Goal: Task Accomplishment & Management: Use online tool/utility

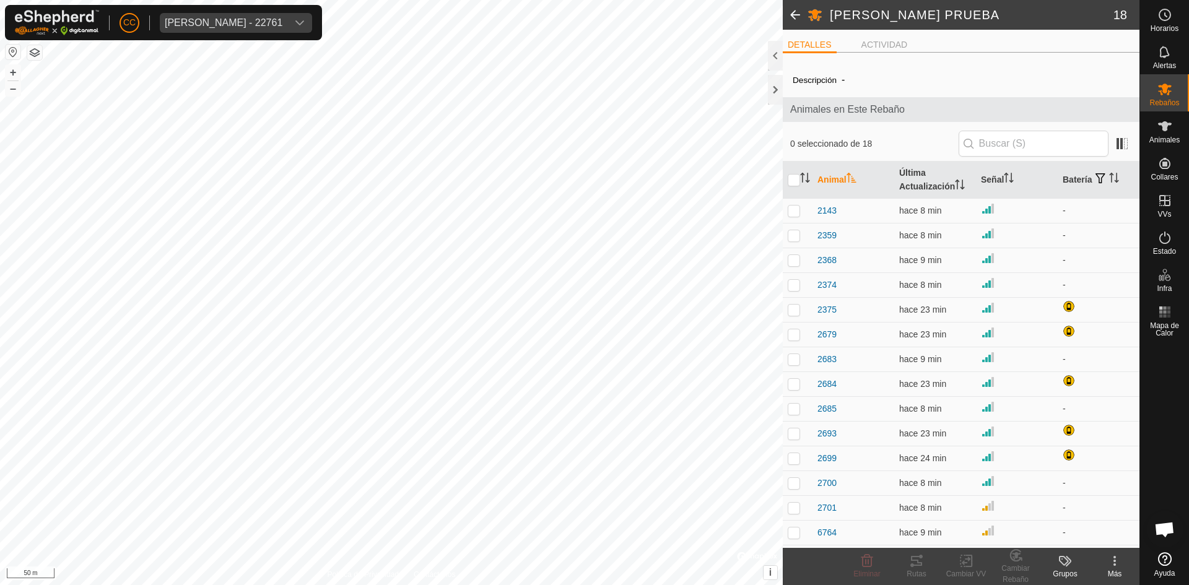
scroll to position [97, 0]
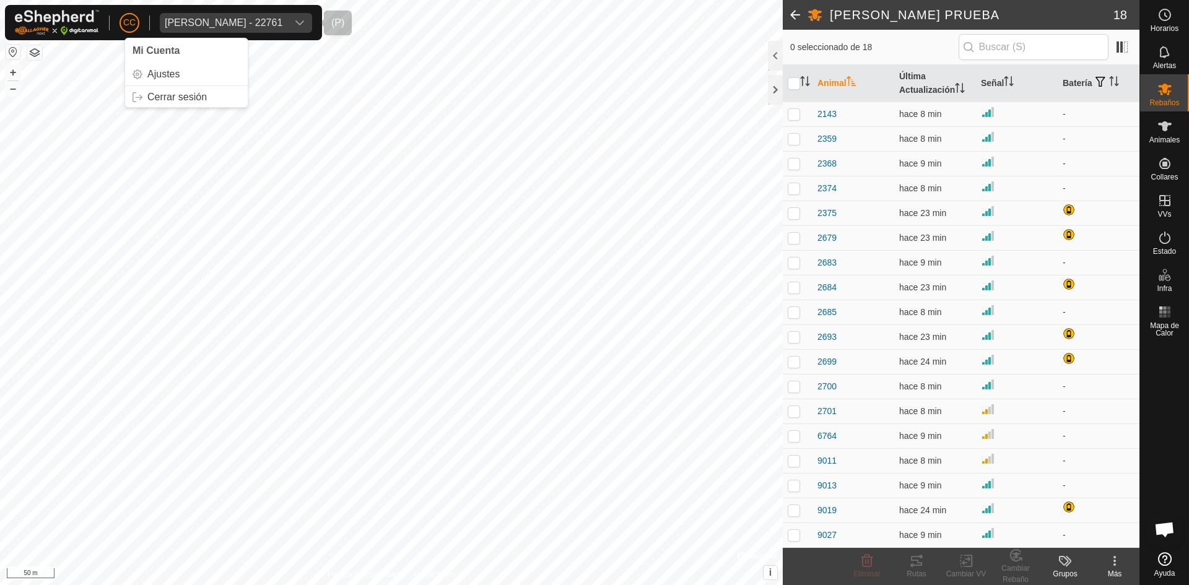
click at [253, 25] on div "[PERSON_NAME] - 22761" at bounding box center [224, 23] width 118 height 10
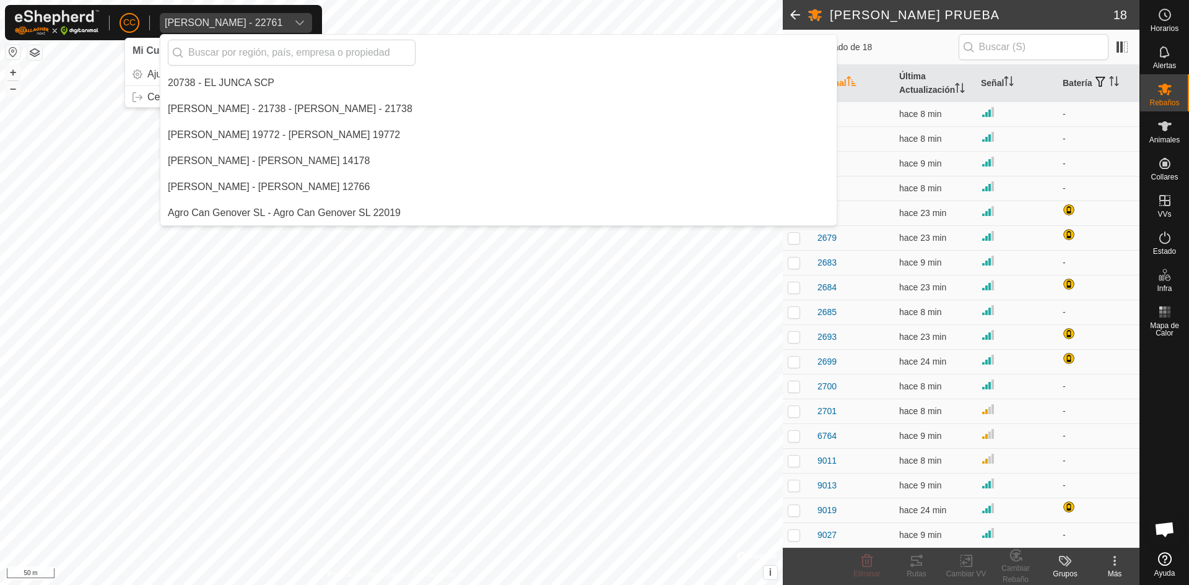
scroll to position [858, 0]
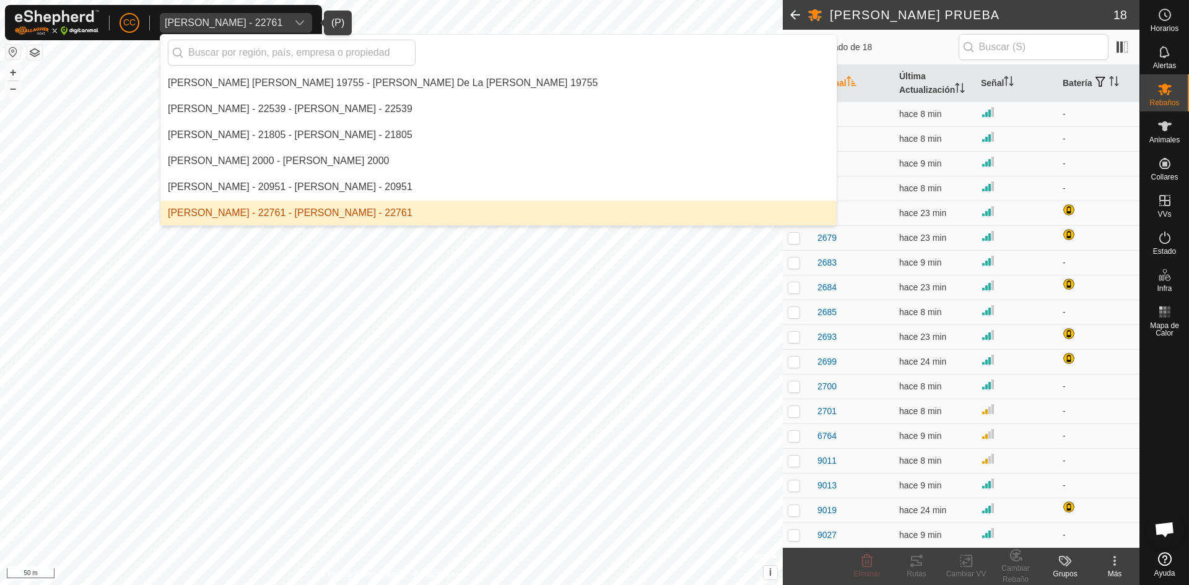
click at [237, 202] on li "Anca Sanda Bercian - 22761 - Anca Sanda Bercian - 22761" at bounding box center [498, 213] width 676 height 25
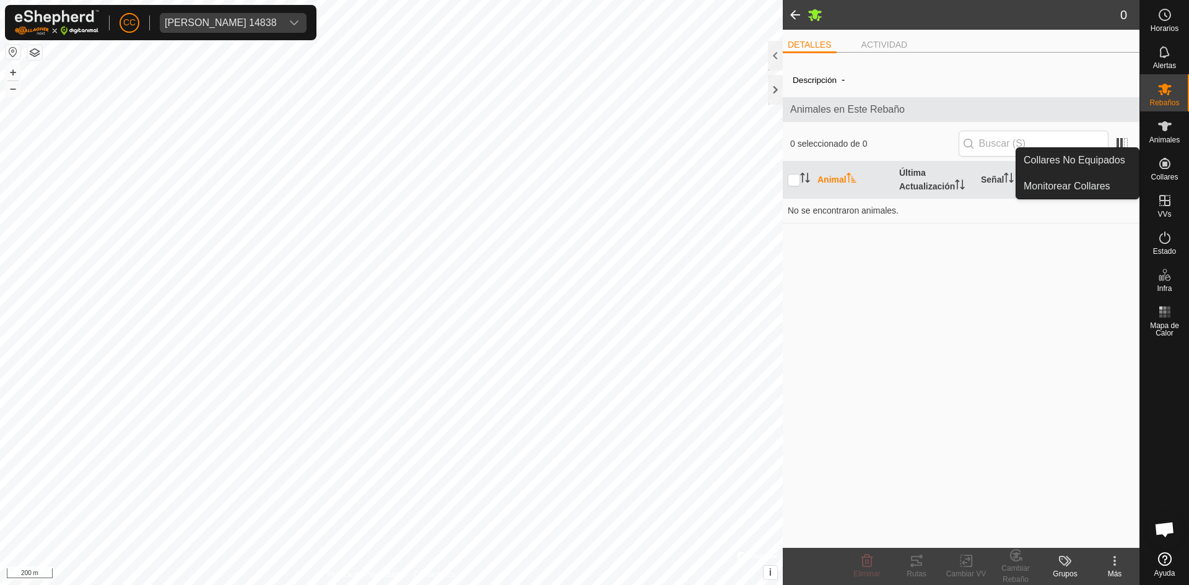
click at [1164, 165] on icon at bounding box center [1164, 163] width 11 height 11
click at [1119, 162] on link "Collares No Equipados" at bounding box center [1077, 160] width 123 height 25
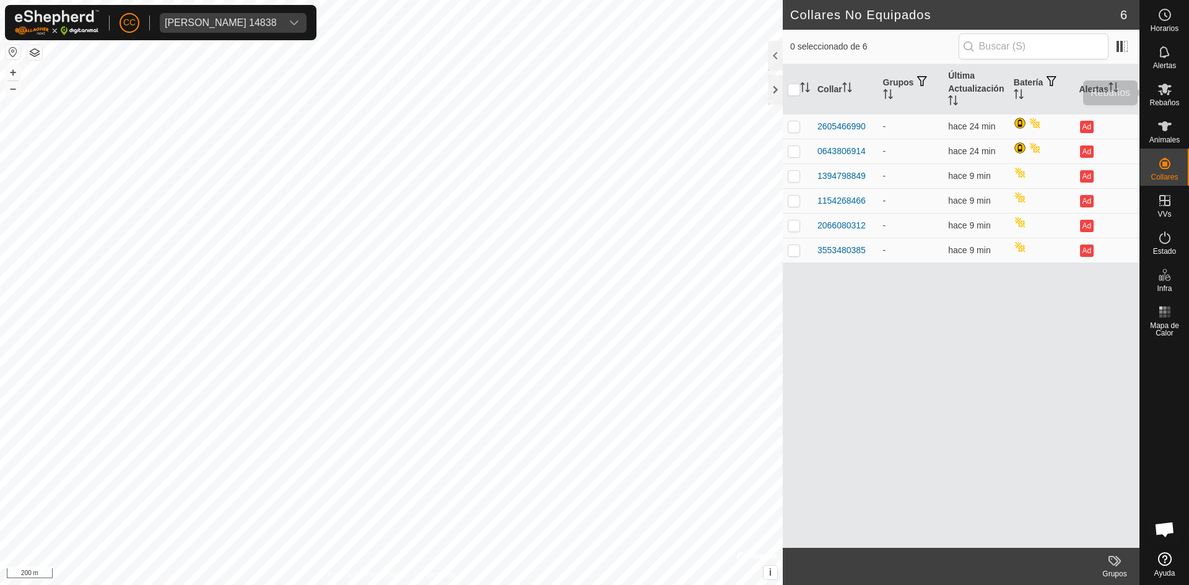
click at [1168, 85] on icon at bounding box center [1164, 89] width 15 height 15
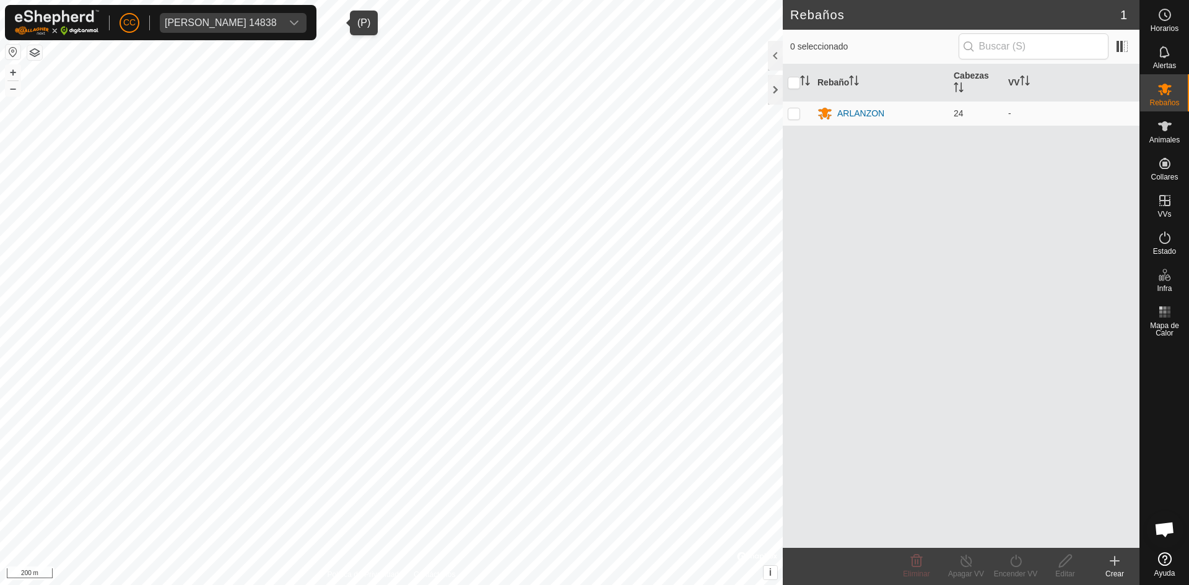
click at [249, 20] on div "Remedios Marcos Quevedo 14838" at bounding box center [221, 23] width 112 height 10
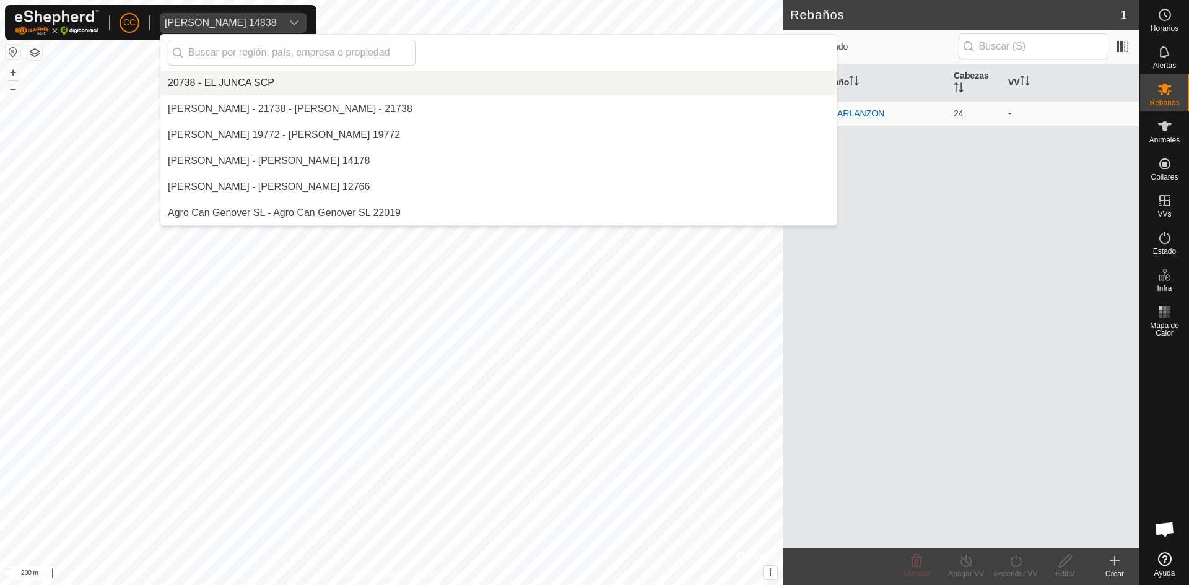
scroll to position [8192, 0]
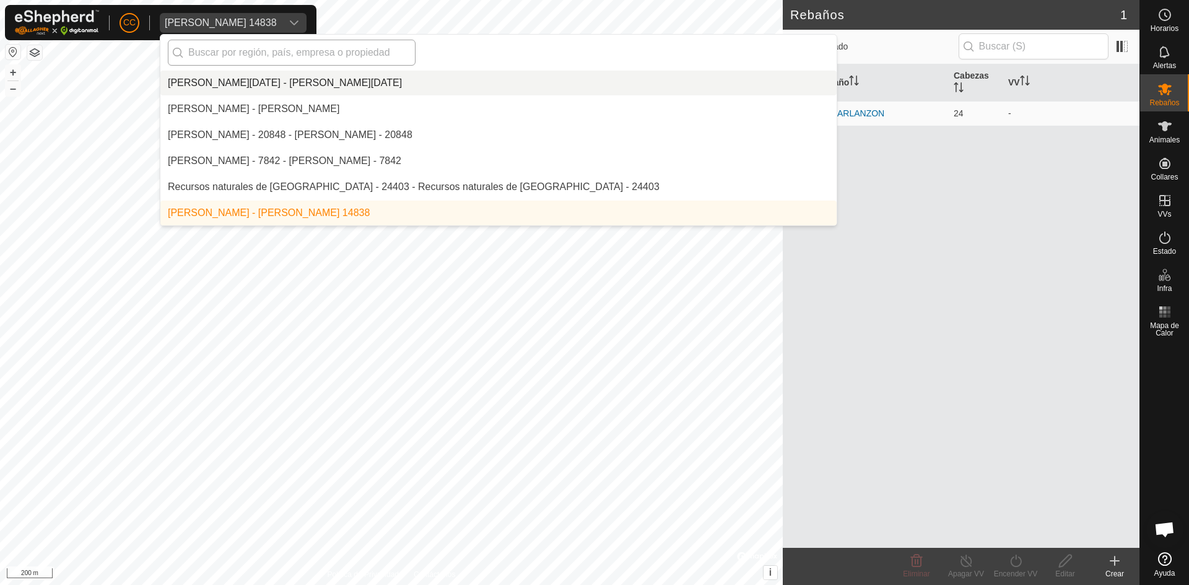
click at [274, 55] on input "text" at bounding box center [292, 53] width 248 height 26
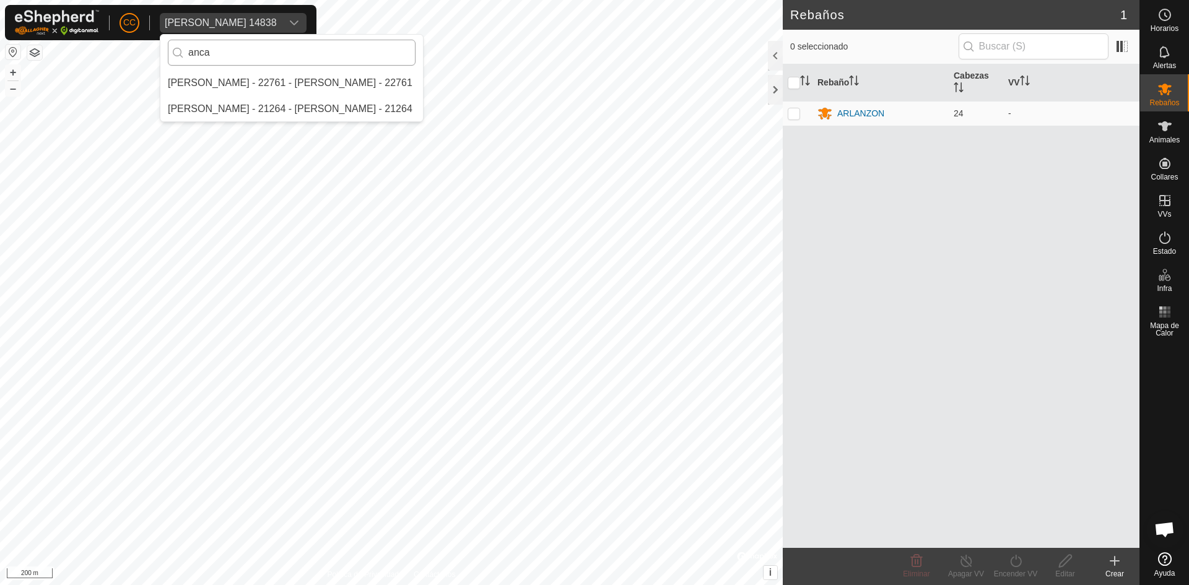
scroll to position [0, 0]
type input "anca"
click at [279, 83] on li "Anca Sanda Bercian - 22761 - Anca Sanda Bercian - 22761" at bounding box center [291, 83] width 263 height 25
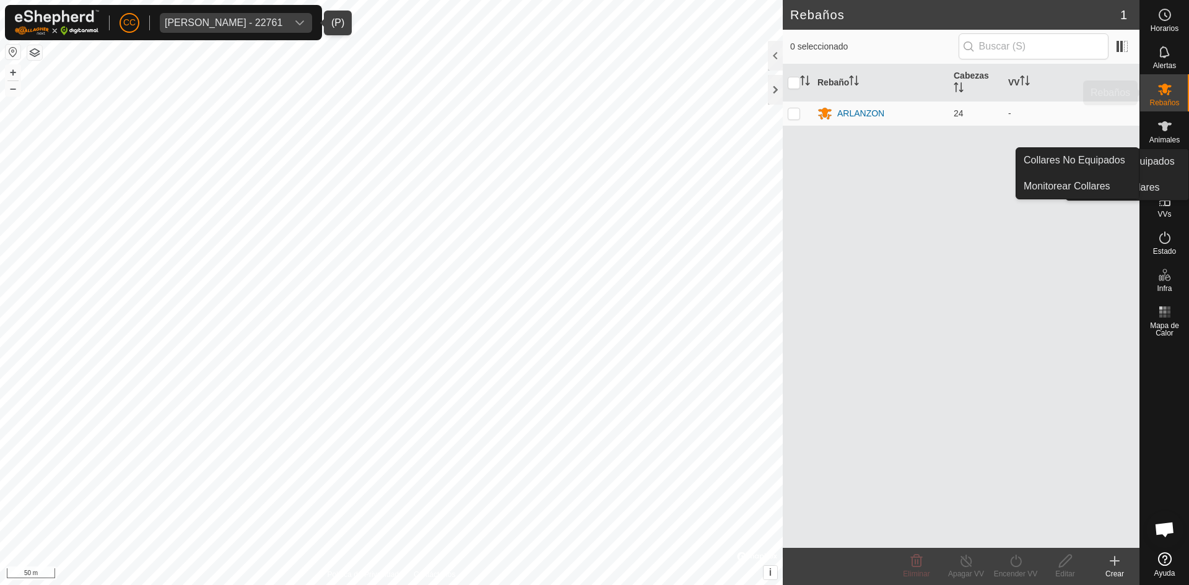
click at [1162, 131] on icon at bounding box center [1164, 126] width 15 height 15
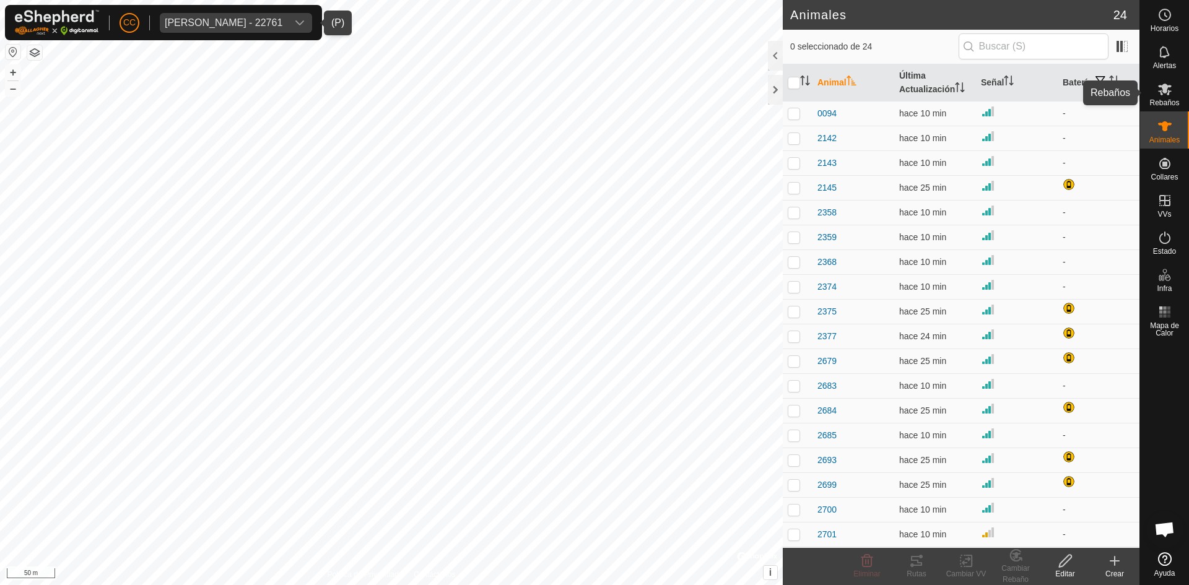
click at [1170, 92] on icon at bounding box center [1164, 89] width 15 height 15
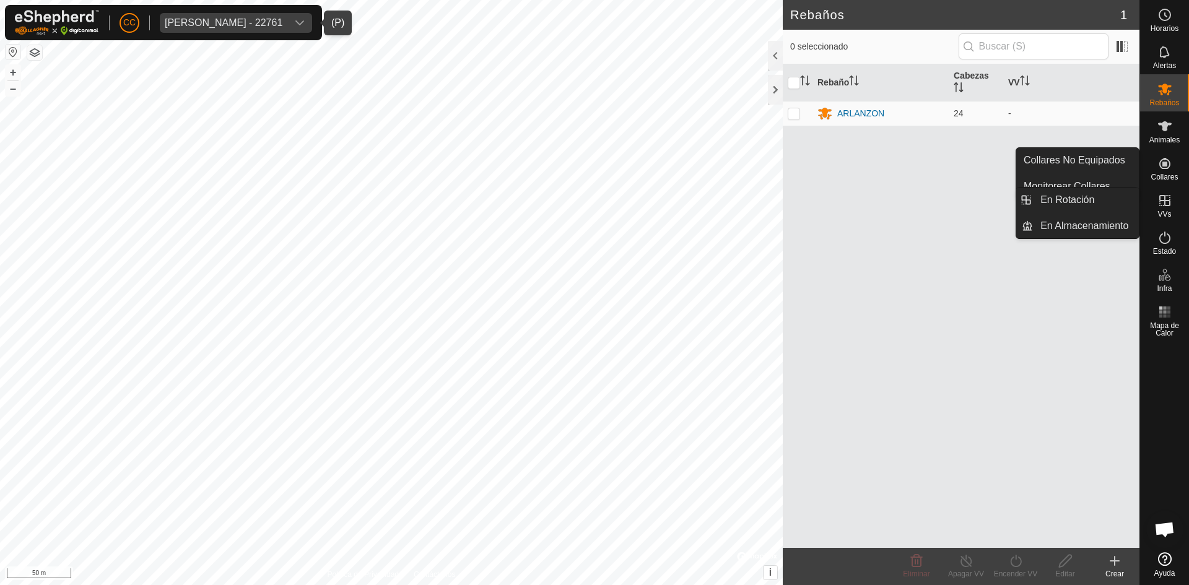
click at [1155, 202] on es-virtualpaddocks-svg-icon at bounding box center [1165, 201] width 22 height 20
click at [1093, 193] on link "En Rotación" at bounding box center [1086, 200] width 106 height 25
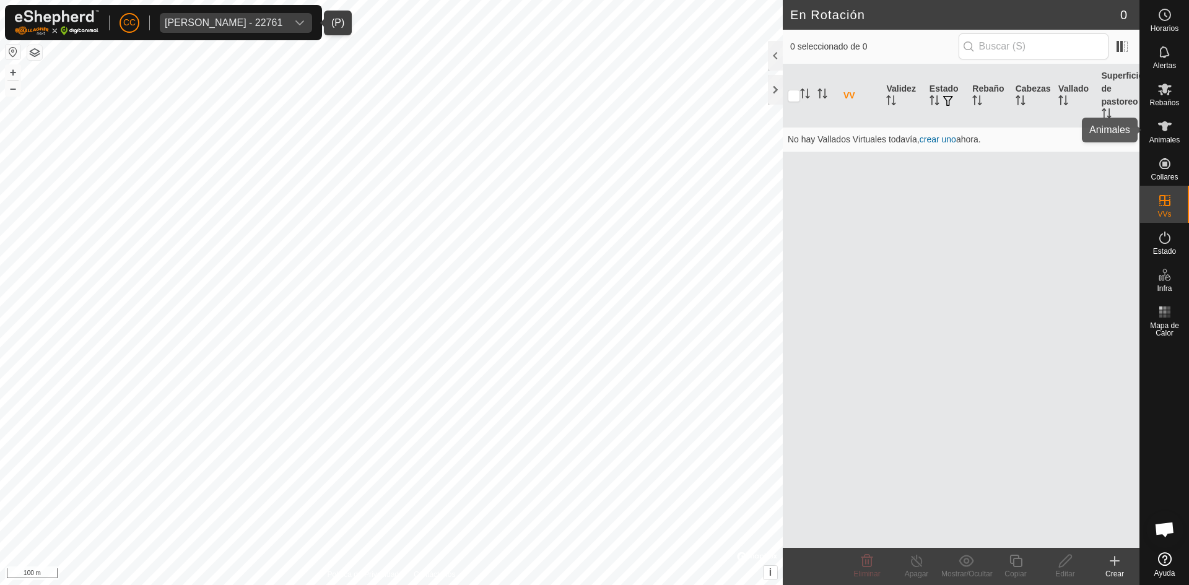
click at [1167, 128] on icon at bounding box center [1164, 126] width 15 height 15
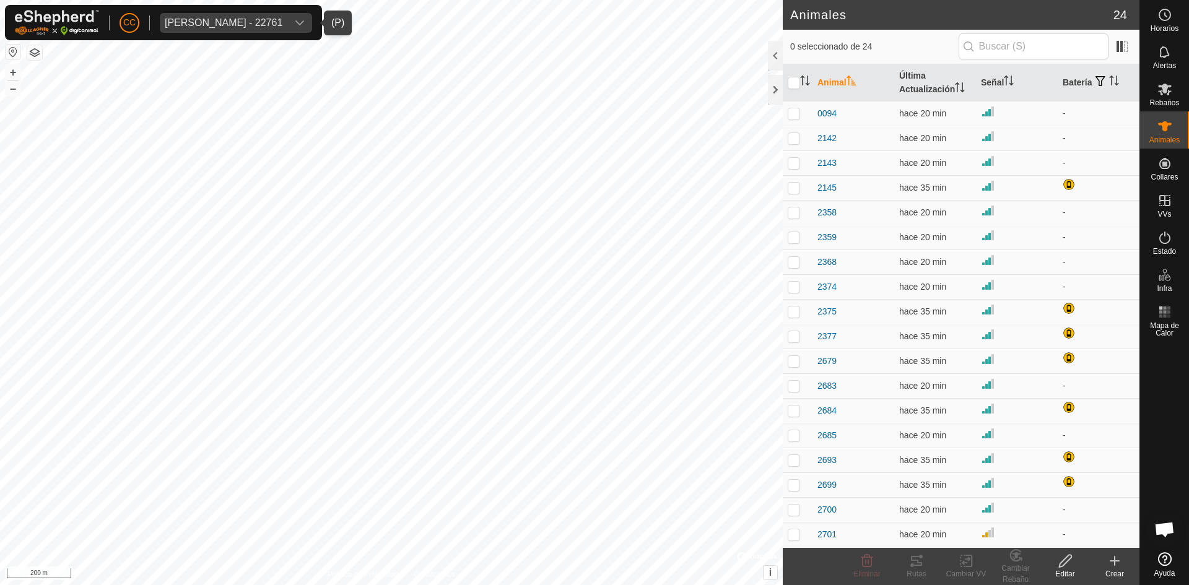
click at [279, 15] on span "[PERSON_NAME] - 22761" at bounding box center [224, 23] width 128 height 20
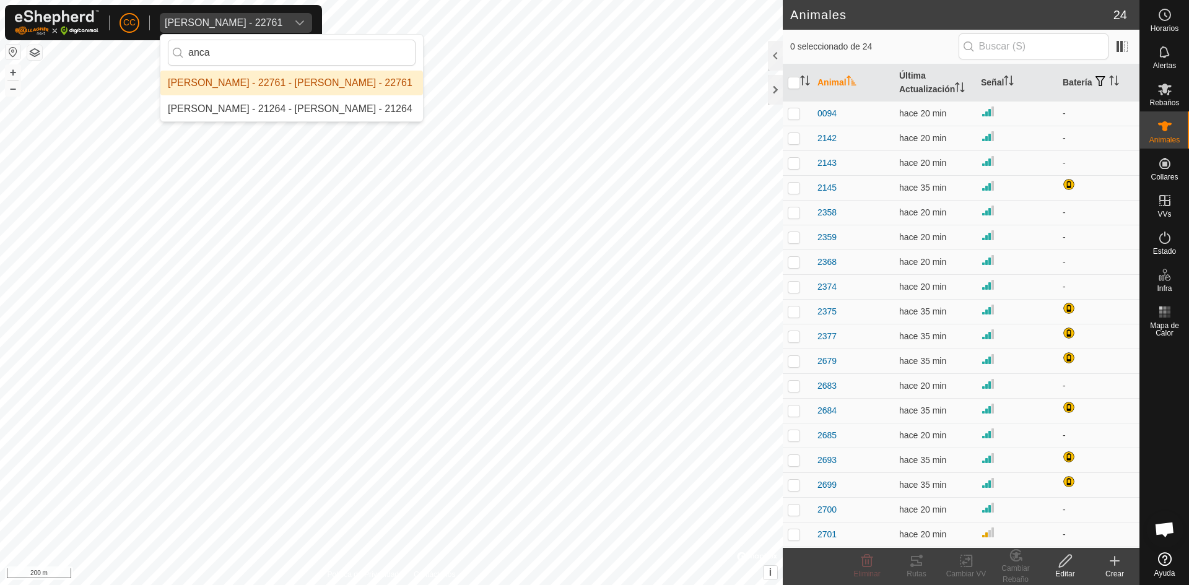
type input "anca"
click at [282, 82] on li "[PERSON_NAME] - 22761 - [PERSON_NAME] - 22761" at bounding box center [291, 83] width 263 height 25
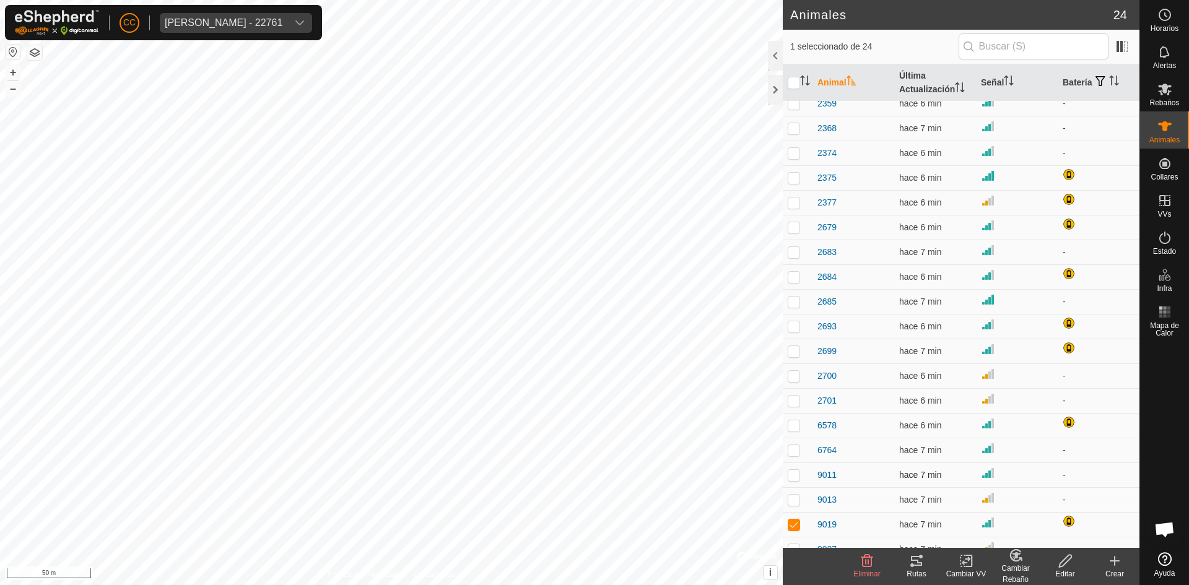
scroll to position [148, 0]
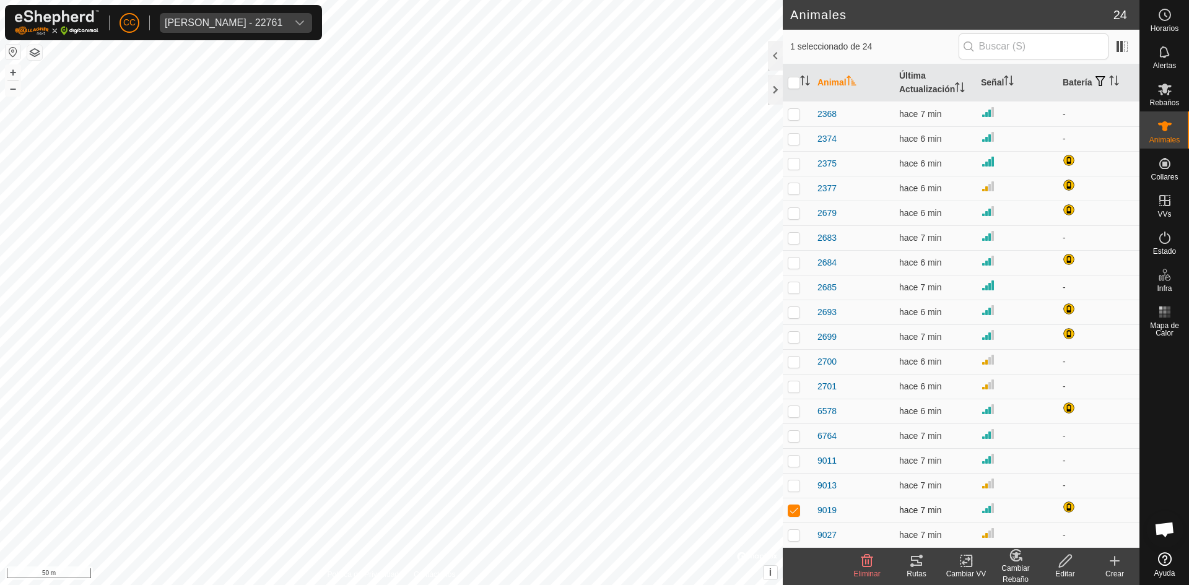
click at [798, 507] on p-checkbox at bounding box center [794, 510] width 12 height 10
checkbox input "false"
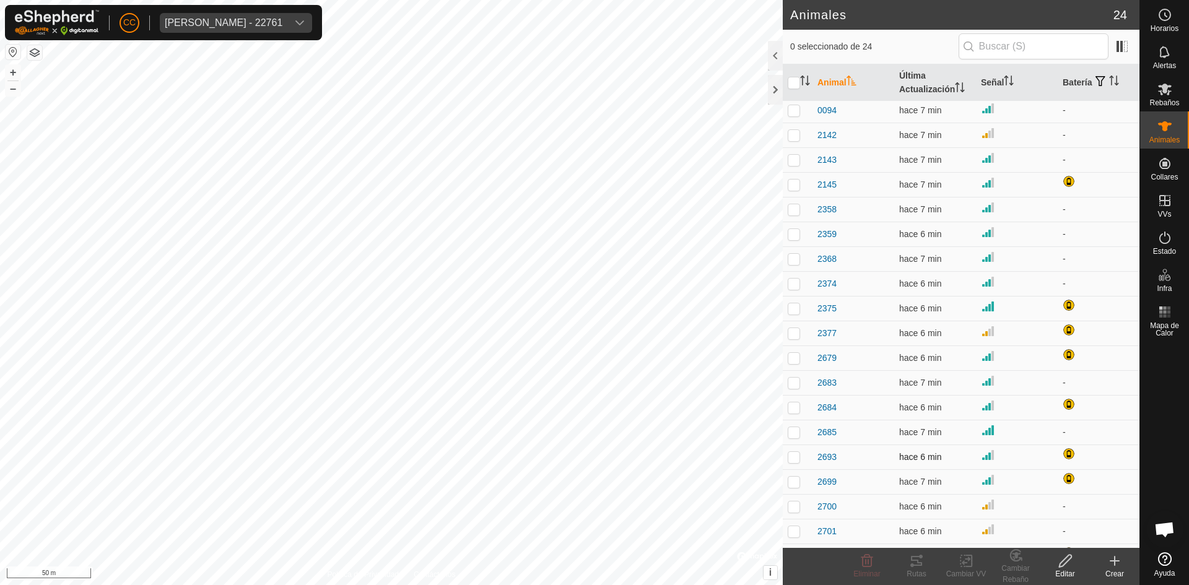
scroll to position [0, 0]
click at [1123, 564] on create-svg-icon at bounding box center [1115, 561] width 50 height 15
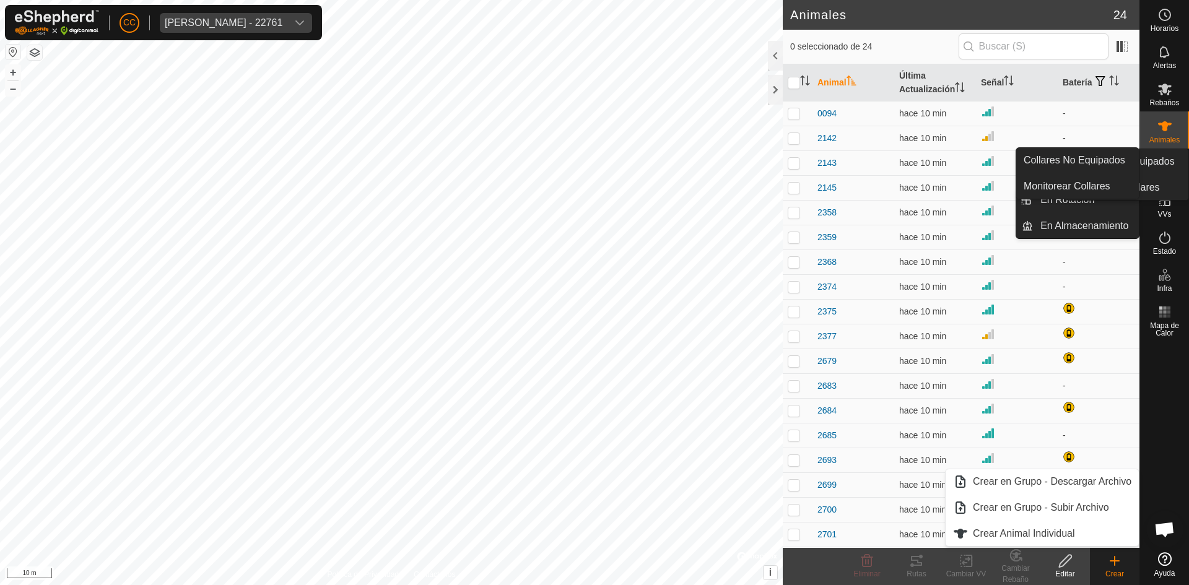
drag, startPoint x: 1160, startPoint y: 185, endPoint x: 1162, endPoint y: 172, distance: 12.5
click at [1162, 172] on es-neckbands-svg-icon at bounding box center [1165, 164] width 22 height 20
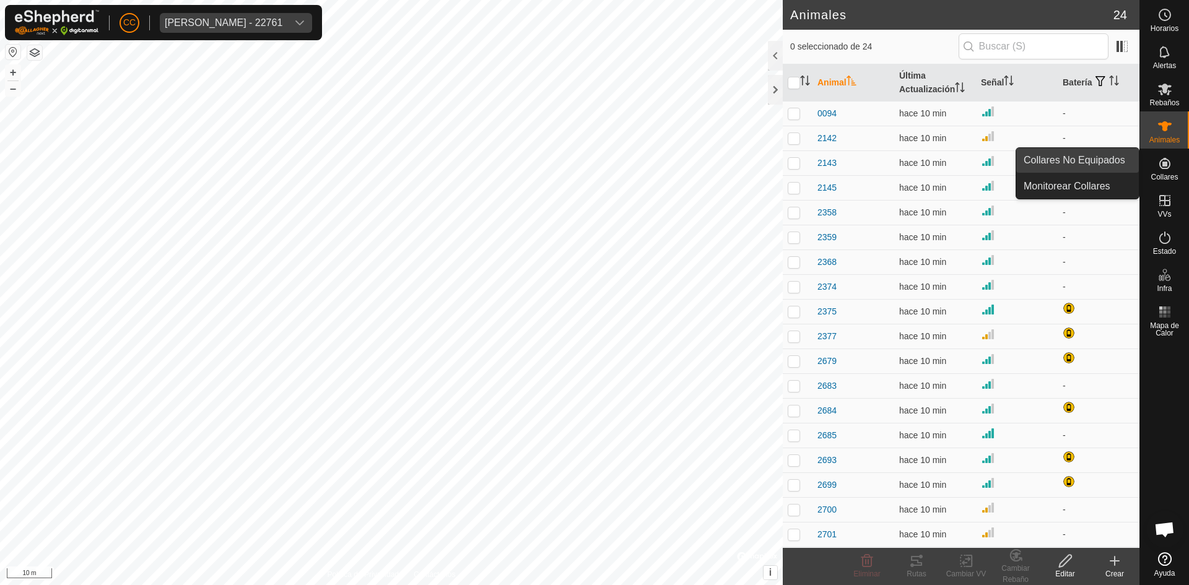
click at [1079, 150] on link "Collares No Equipados" at bounding box center [1077, 160] width 123 height 25
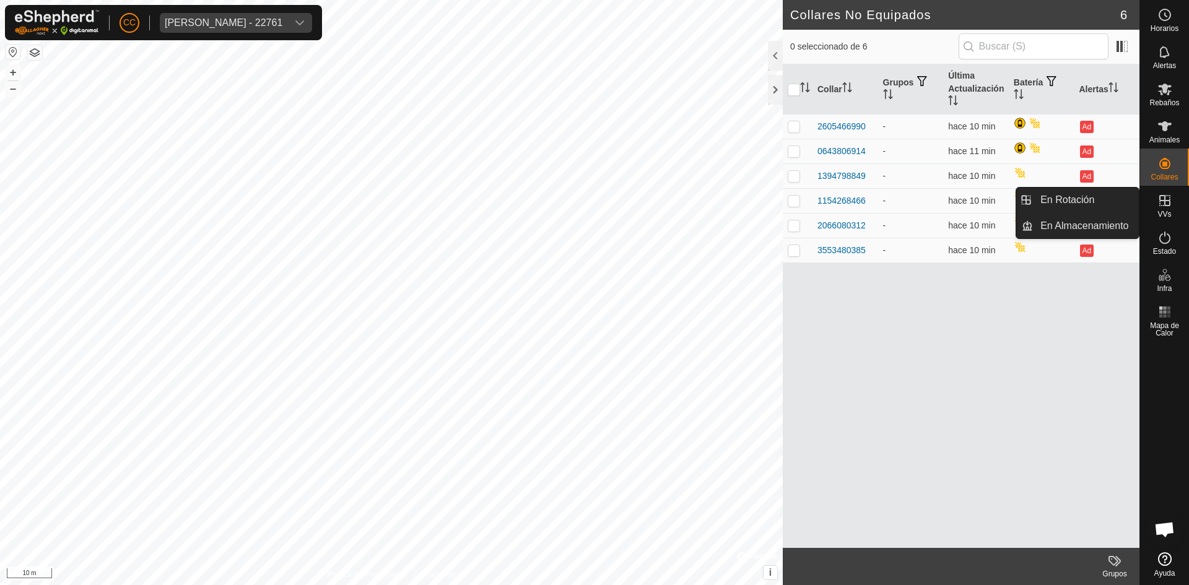
click at [1165, 207] on icon at bounding box center [1164, 200] width 15 height 15
click at [1062, 200] on link "En Rotación" at bounding box center [1086, 200] width 106 height 25
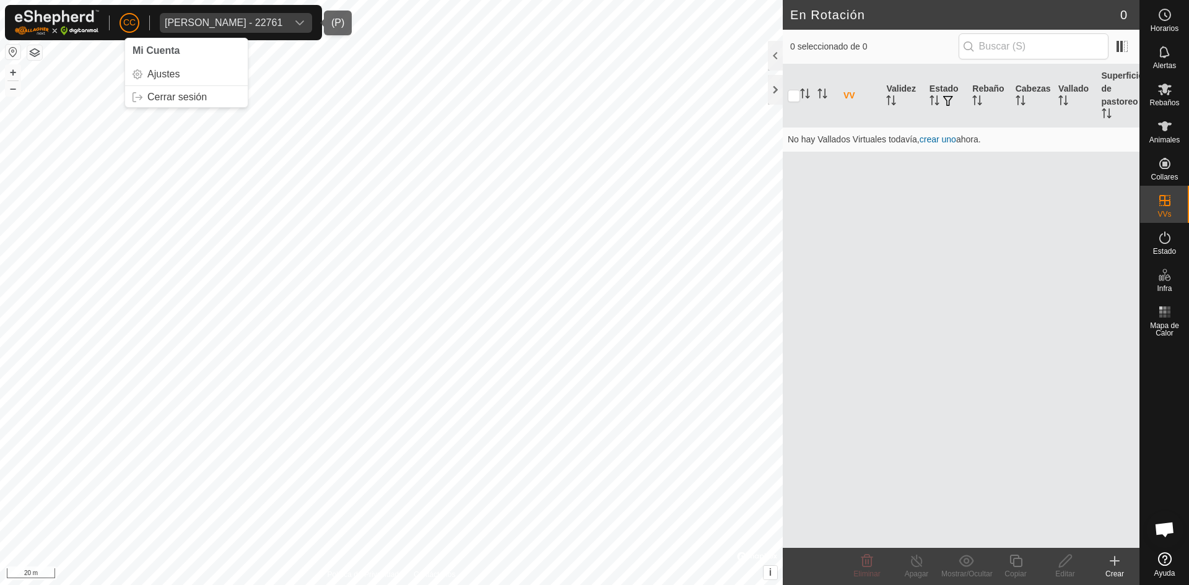
click at [192, 19] on div "[PERSON_NAME] - 22761" at bounding box center [224, 23] width 118 height 10
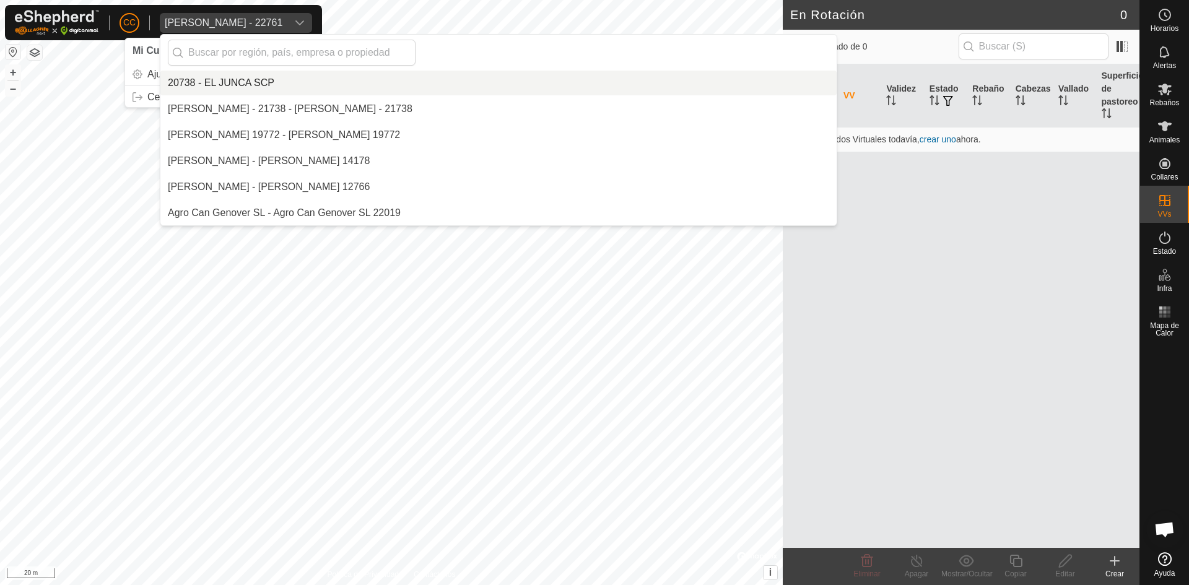
scroll to position [858, 0]
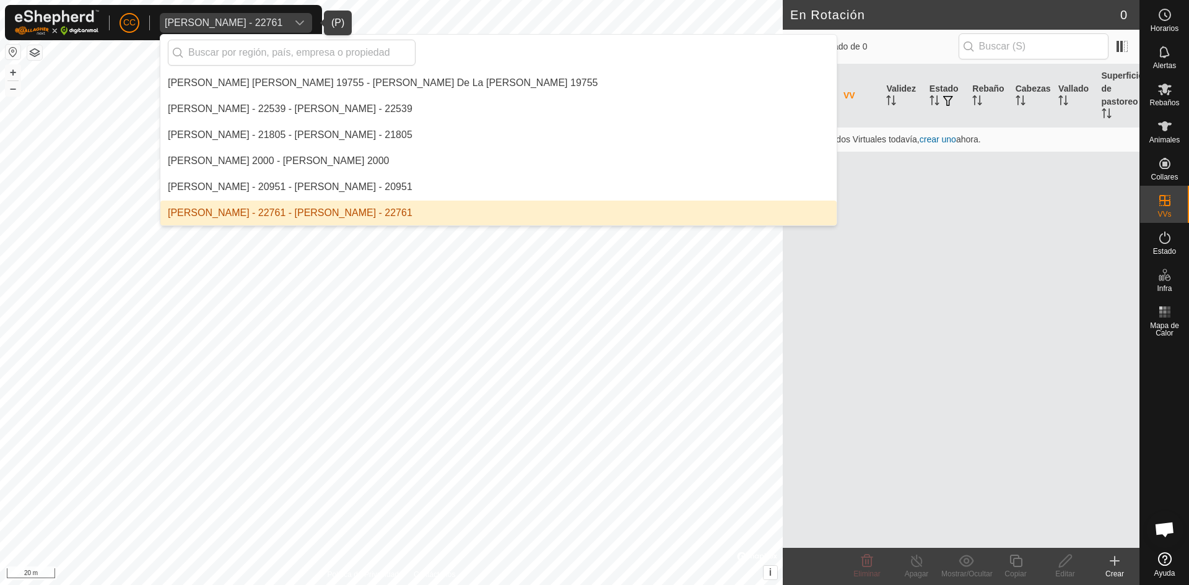
click at [231, 208] on li "Anca Sanda Bercian - 22761 - Anca Sanda Bercian - 22761" at bounding box center [498, 213] width 676 height 25
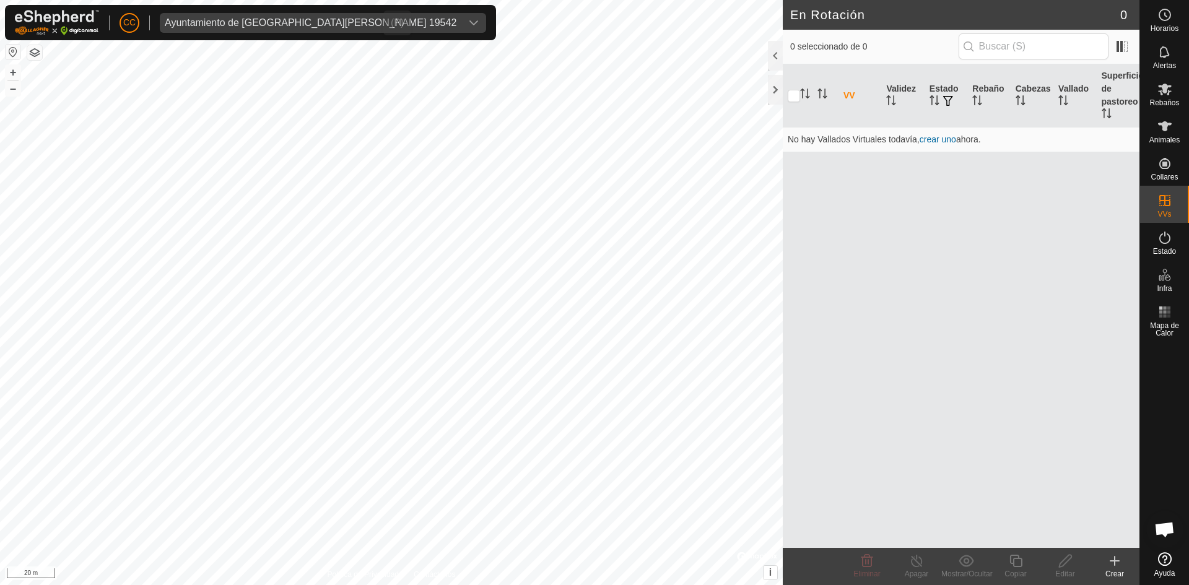
click at [258, 26] on div "Ayuntamiento de [GEOGRAPHIC_DATA][PERSON_NAME] 19542" at bounding box center [311, 23] width 292 height 10
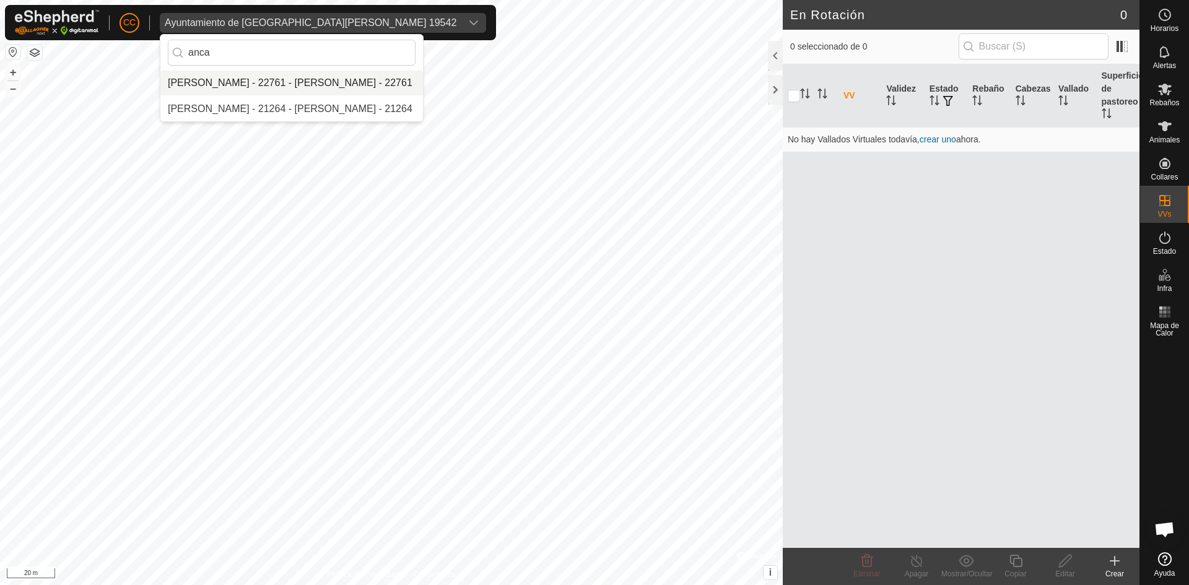
type input "anca"
click at [272, 81] on li "[PERSON_NAME] - 22761 - [PERSON_NAME] - 22761" at bounding box center [291, 83] width 263 height 25
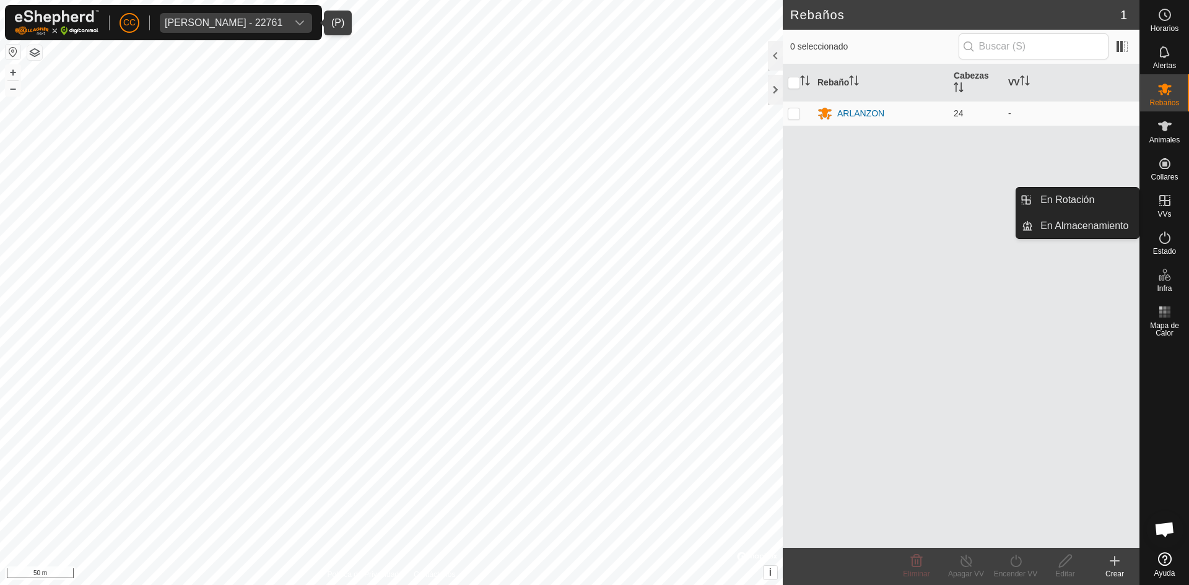
click at [1173, 206] on es-virtualpaddocks-svg-icon at bounding box center [1165, 201] width 22 height 20
click at [1081, 199] on link "En Rotación" at bounding box center [1086, 200] width 106 height 25
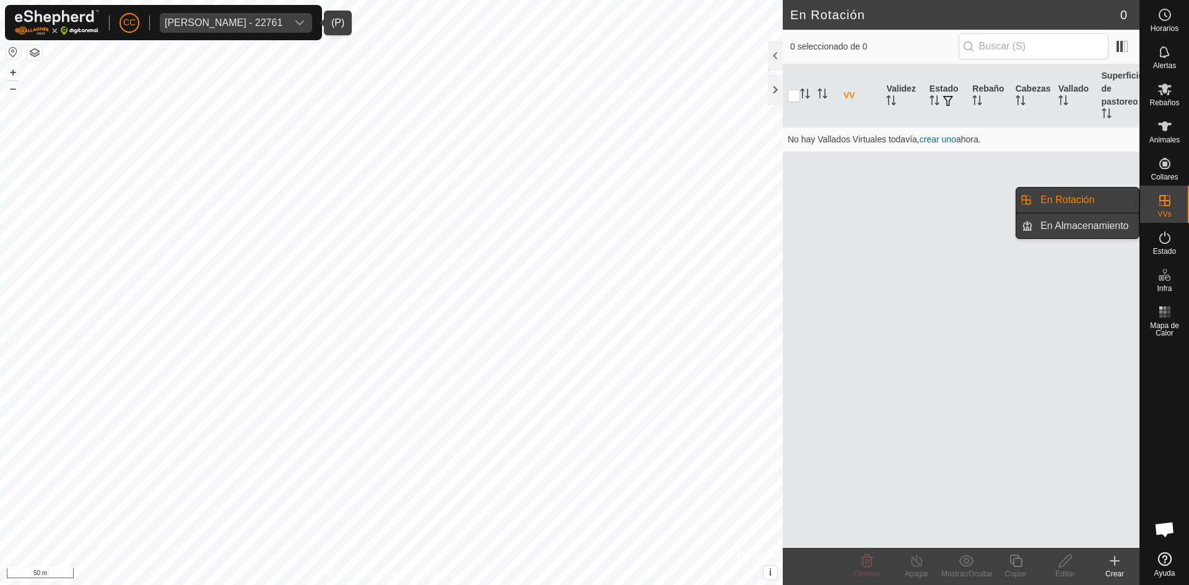
click at [1093, 214] on link "En Almacenamiento" at bounding box center [1086, 226] width 106 height 25
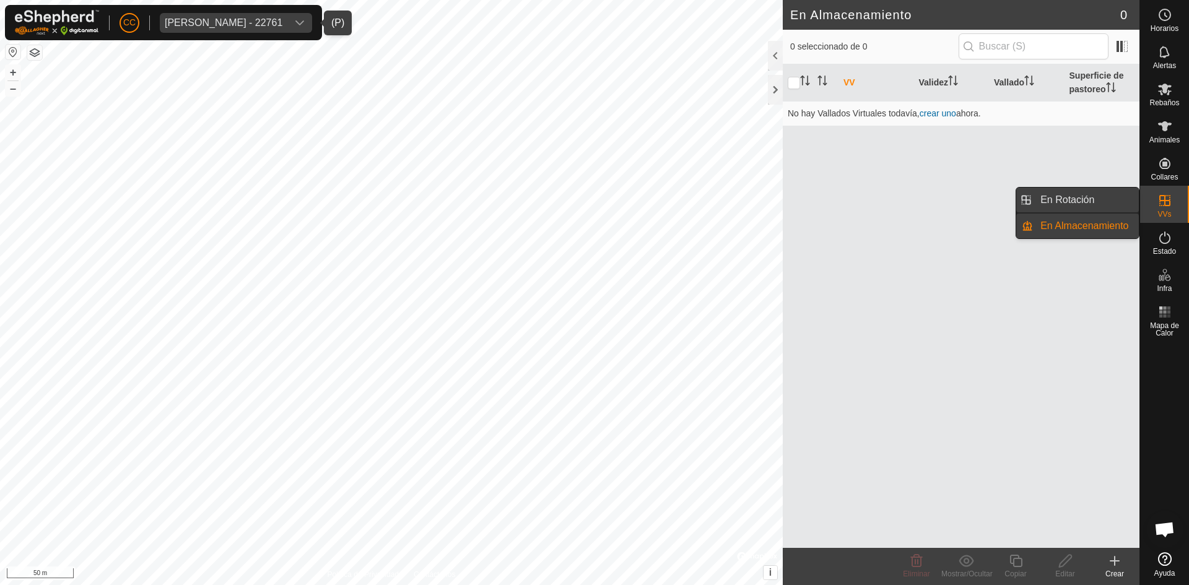
click at [1045, 196] on link "En Rotación" at bounding box center [1086, 200] width 106 height 25
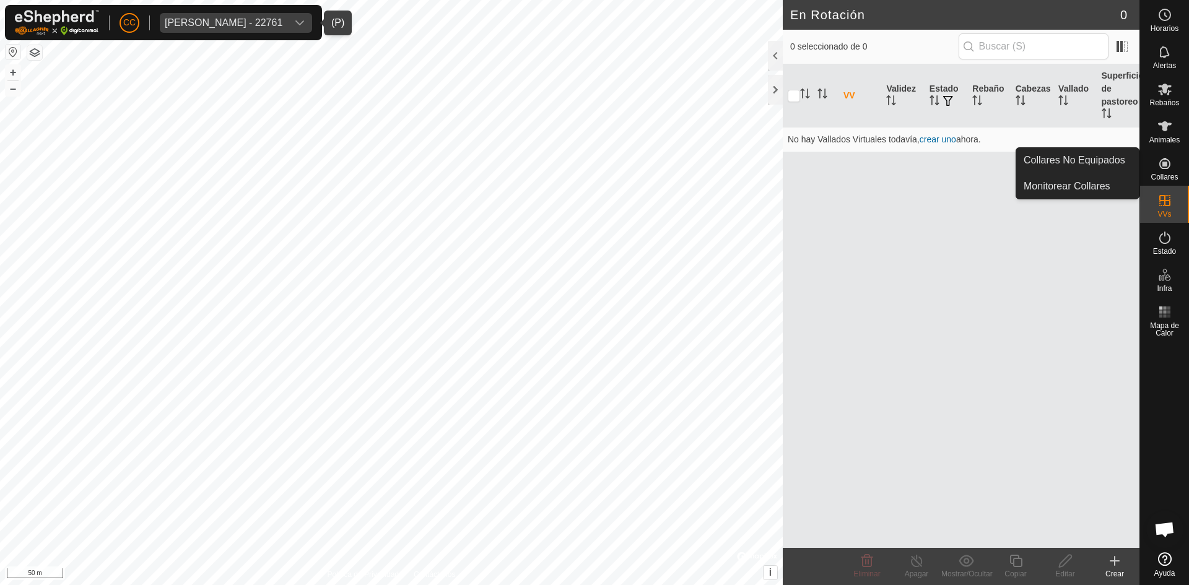
click at [1168, 172] on es-neckbands-svg-icon at bounding box center [1165, 164] width 22 height 20
click at [1098, 150] on link "Collares No Equipados" at bounding box center [1077, 160] width 123 height 25
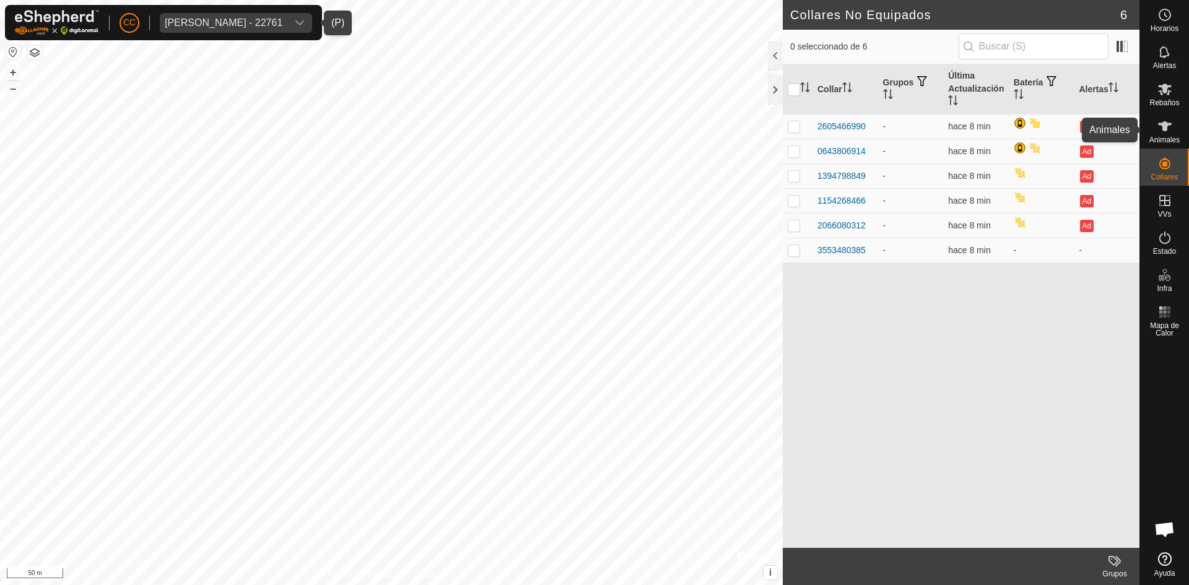
click at [1170, 123] on icon at bounding box center [1164, 126] width 15 height 15
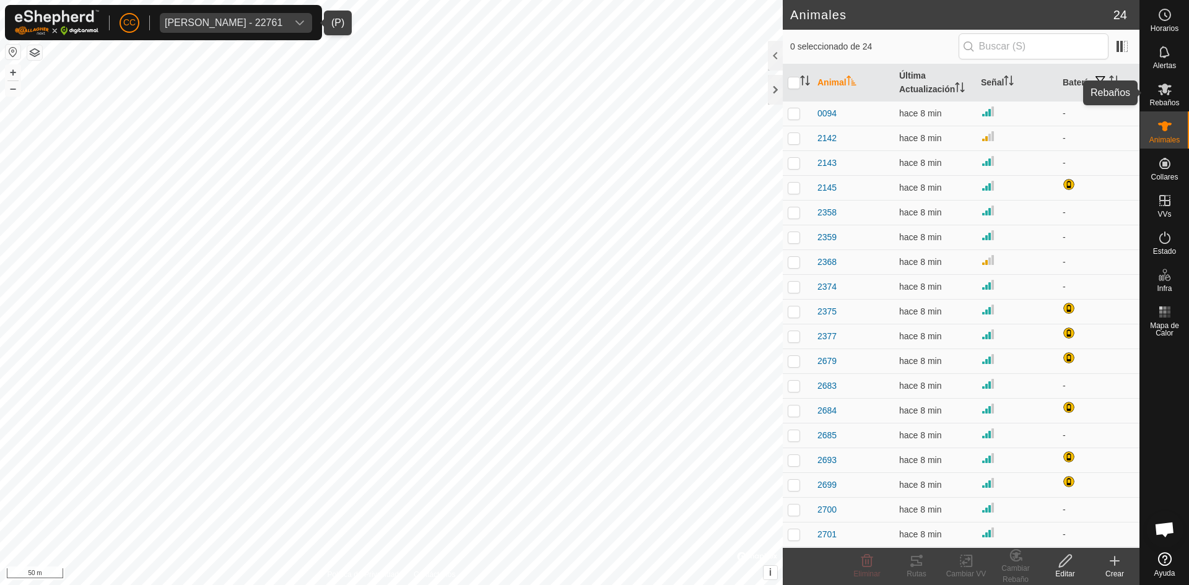
click at [1174, 96] on es-mob-svg-icon at bounding box center [1165, 89] width 22 height 20
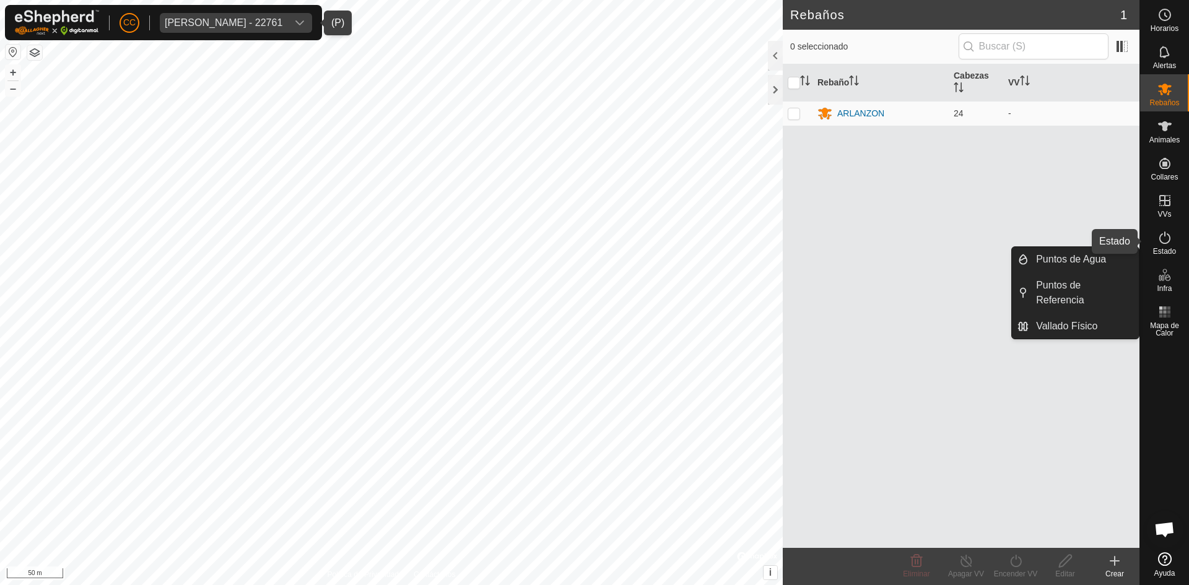
click at [1173, 233] on es-activation-svg-icon at bounding box center [1165, 238] width 22 height 20
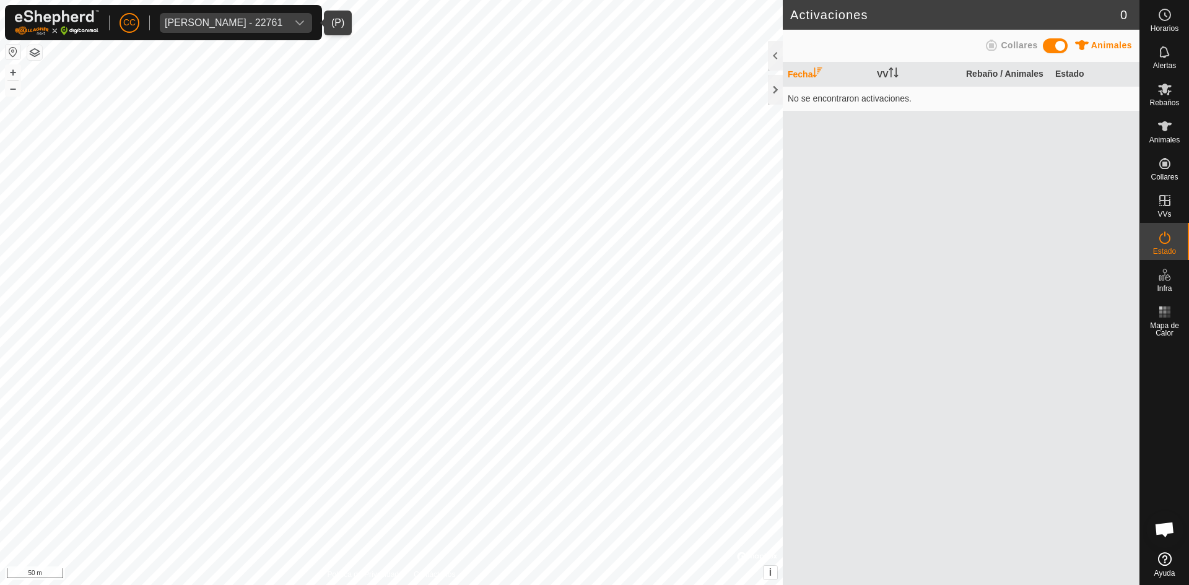
click at [1162, 238] on icon at bounding box center [1164, 237] width 15 height 15
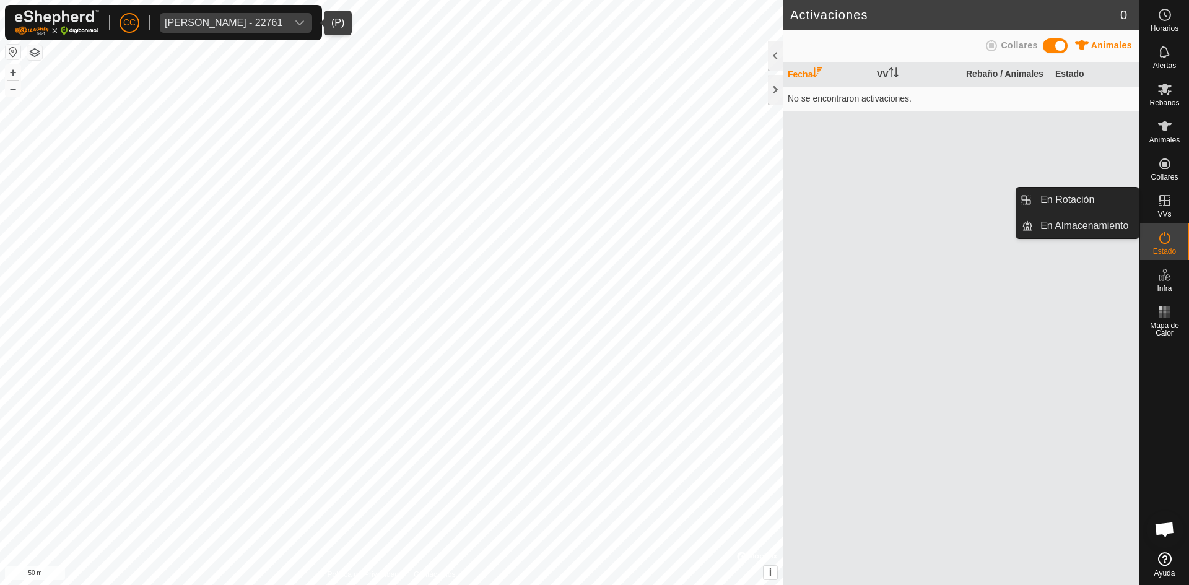
drag, startPoint x: 1166, startPoint y: 220, endPoint x: 1163, endPoint y: 214, distance: 6.7
click at [1164, 214] on span "VVs" at bounding box center [1164, 214] width 14 height 7
click at [1066, 197] on link "En Rotación" at bounding box center [1086, 200] width 106 height 25
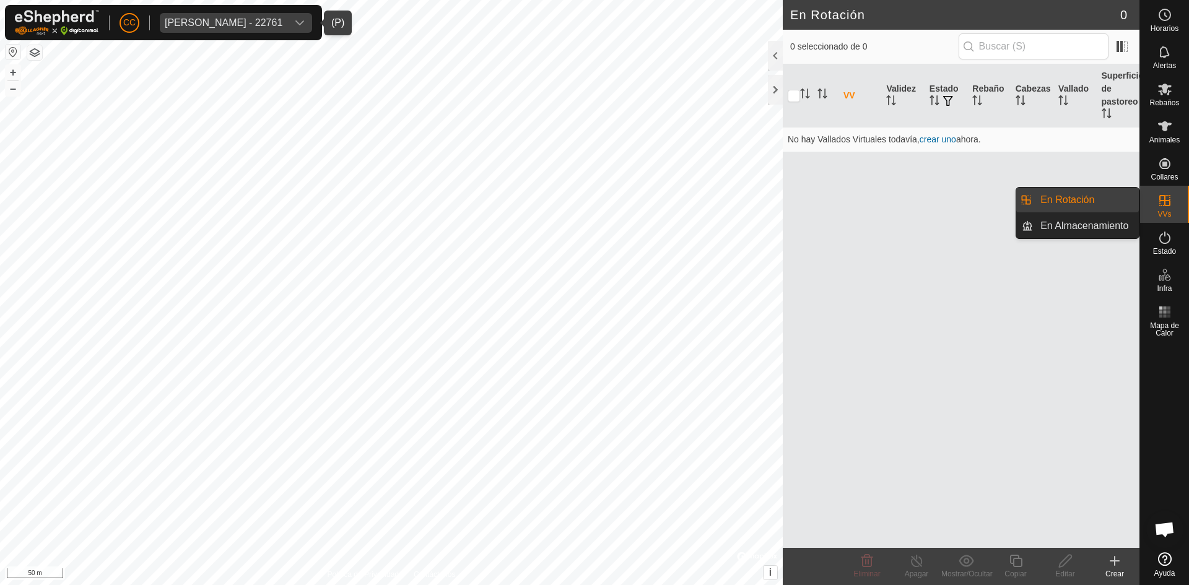
click at [1081, 201] on link "En Rotación" at bounding box center [1086, 200] width 106 height 25
click at [1084, 221] on link "En Almacenamiento" at bounding box center [1086, 226] width 106 height 25
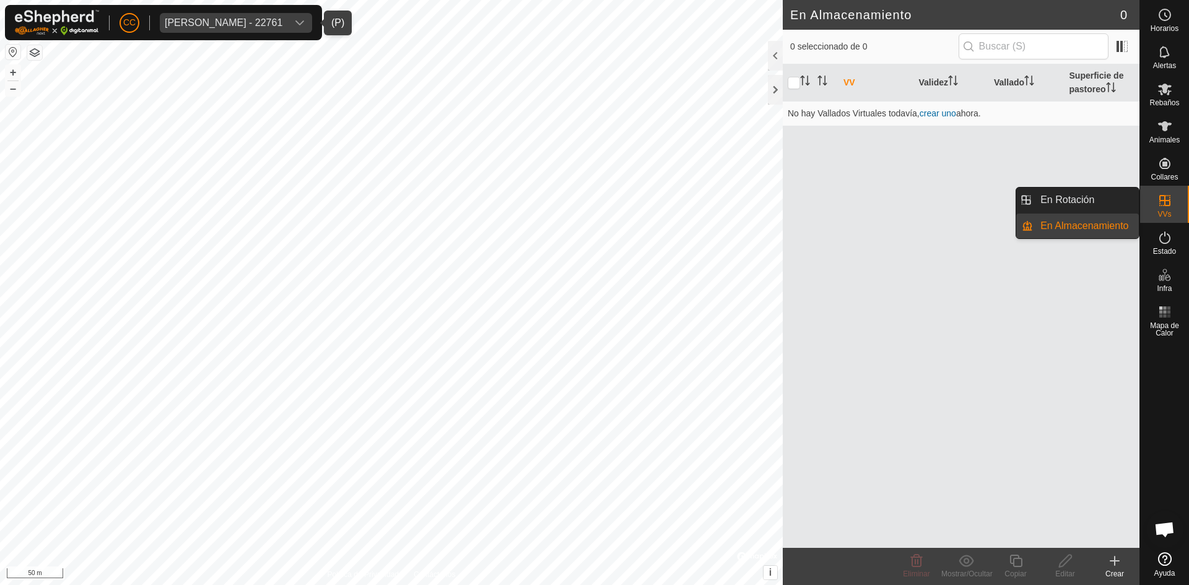
click at [1167, 199] on icon at bounding box center [1164, 200] width 15 height 15
drag, startPoint x: 1160, startPoint y: 196, endPoint x: 1169, endPoint y: 204, distance: 12.3
click at [1169, 204] on icon at bounding box center [1164, 200] width 11 height 11
click at [1071, 199] on link "En Rotación" at bounding box center [1086, 200] width 106 height 25
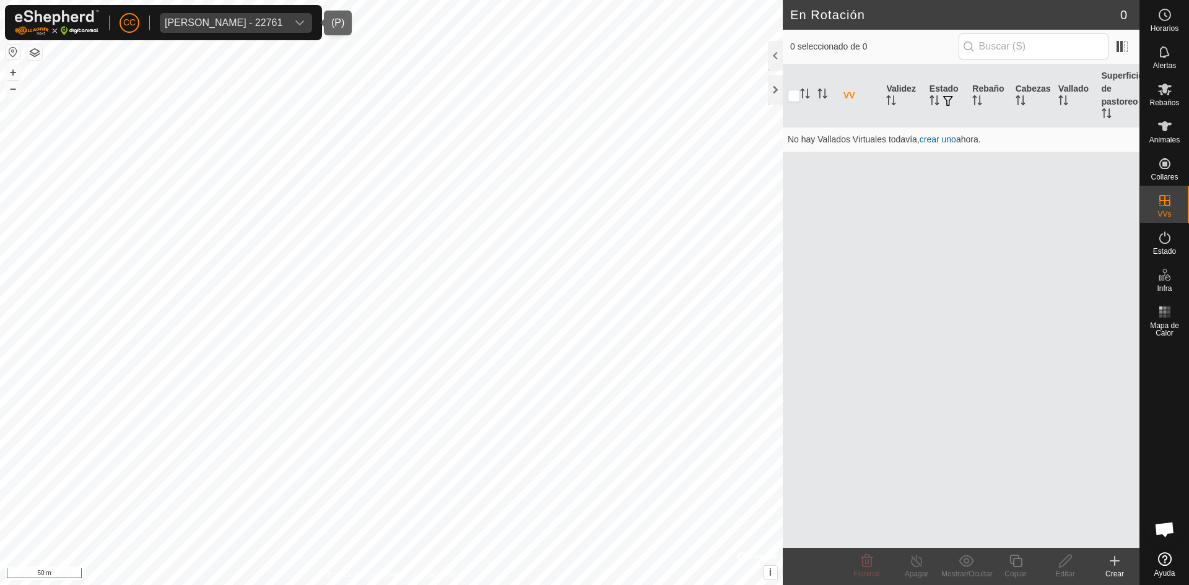
click at [308, 28] on div "dropdown trigger" at bounding box center [299, 23] width 25 height 20
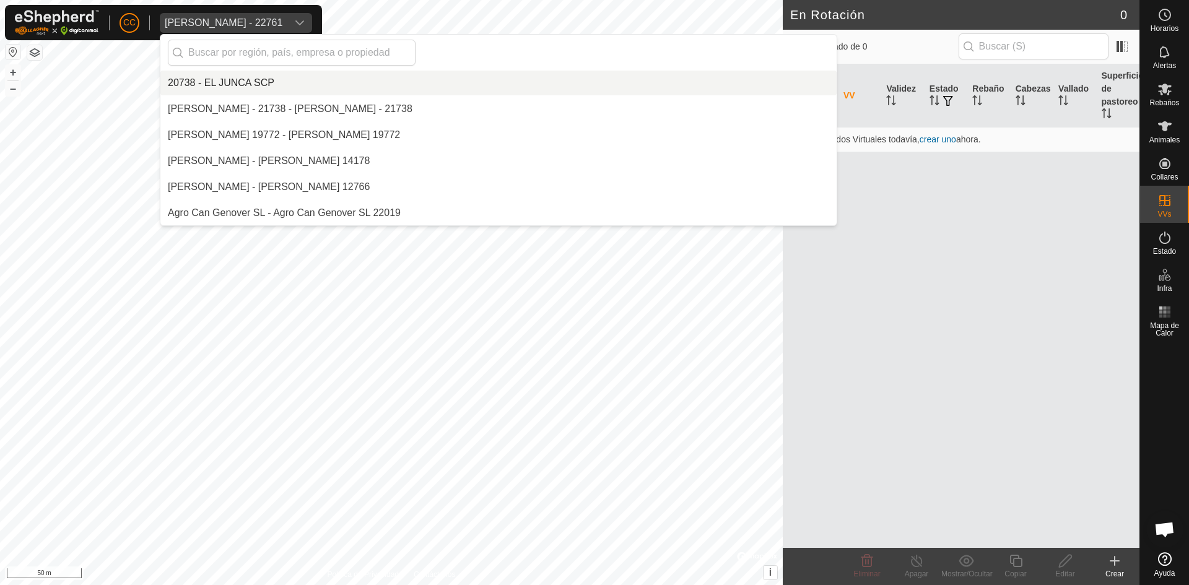
scroll to position [858, 0]
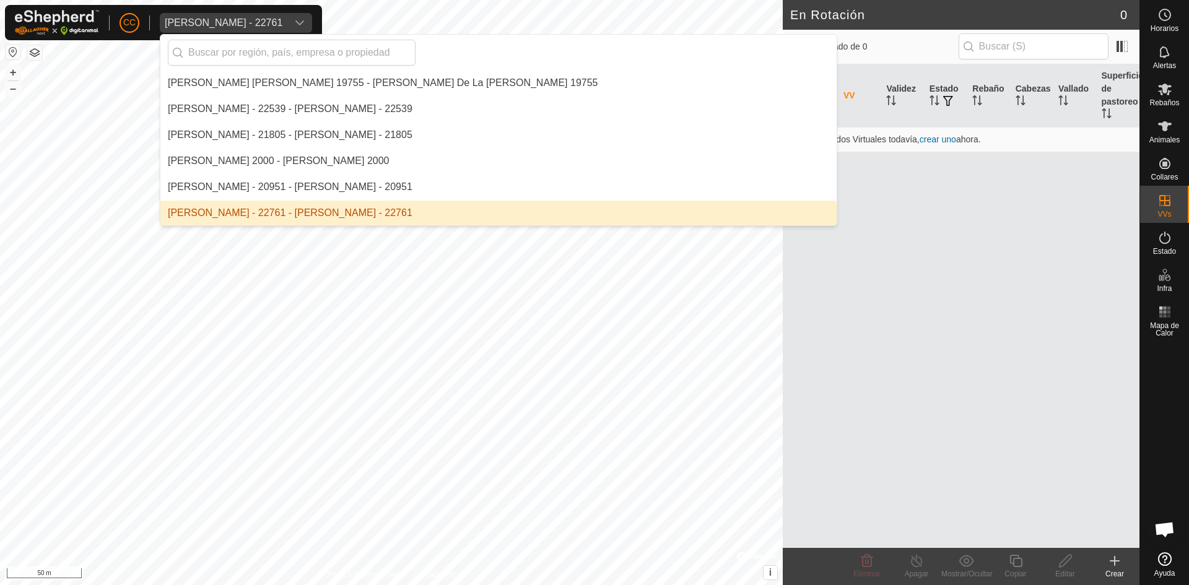
click at [298, 206] on li "[PERSON_NAME] - 22761 - [PERSON_NAME] - 22761" at bounding box center [498, 213] width 676 height 25
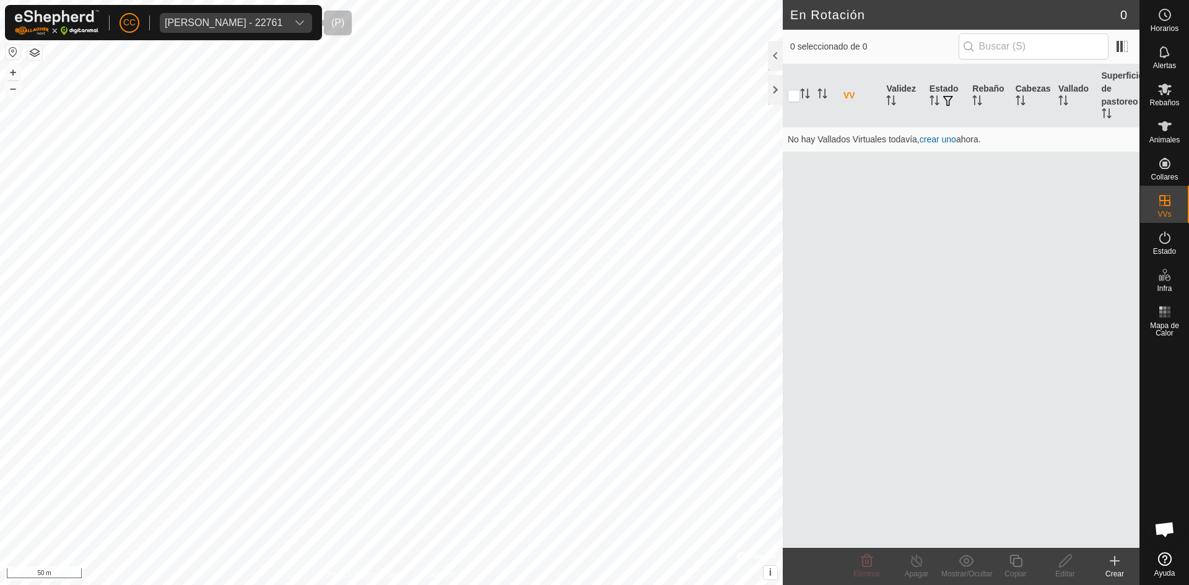
click at [217, 20] on div "[PERSON_NAME] - 22761" at bounding box center [224, 23] width 118 height 10
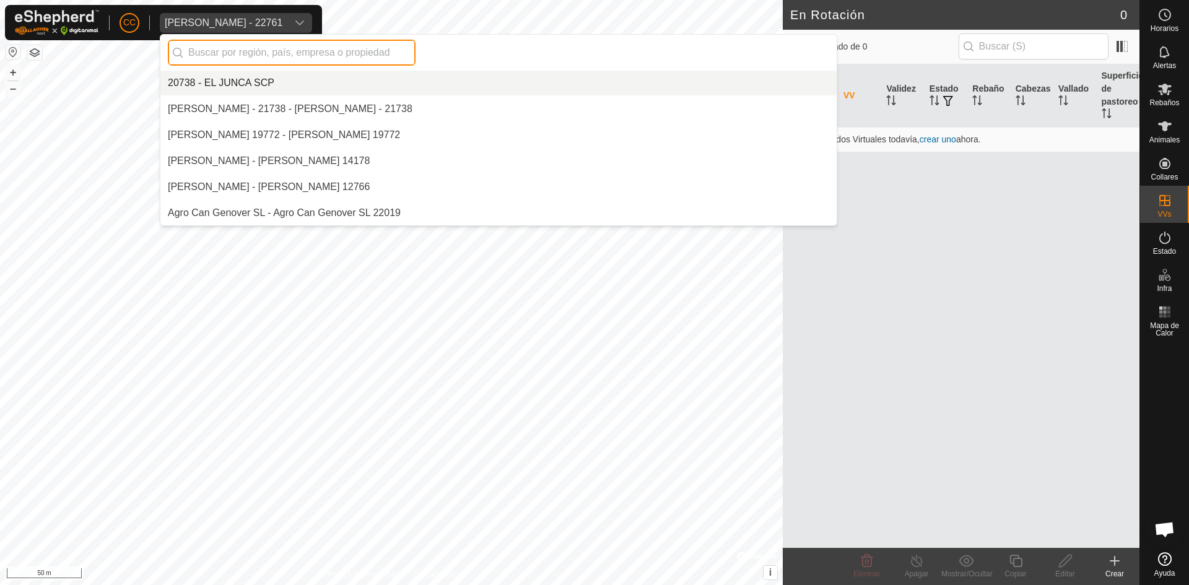
scroll to position [858, 0]
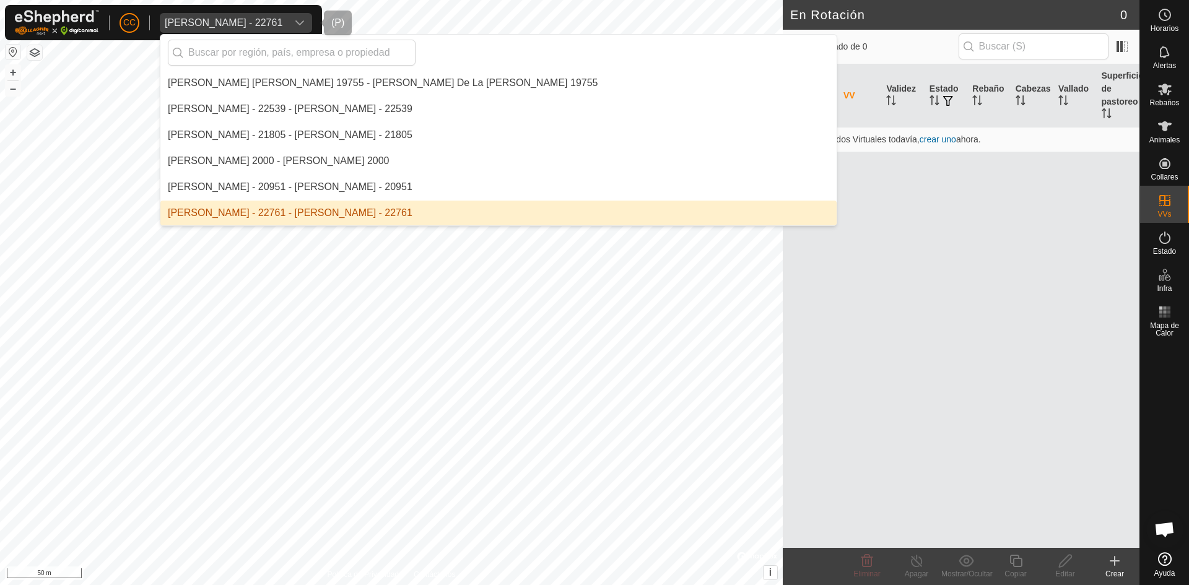
click at [323, 215] on li "Anca Sanda Bercian - 22761 - Anca Sanda Bercian - 22761" at bounding box center [498, 213] width 676 height 25
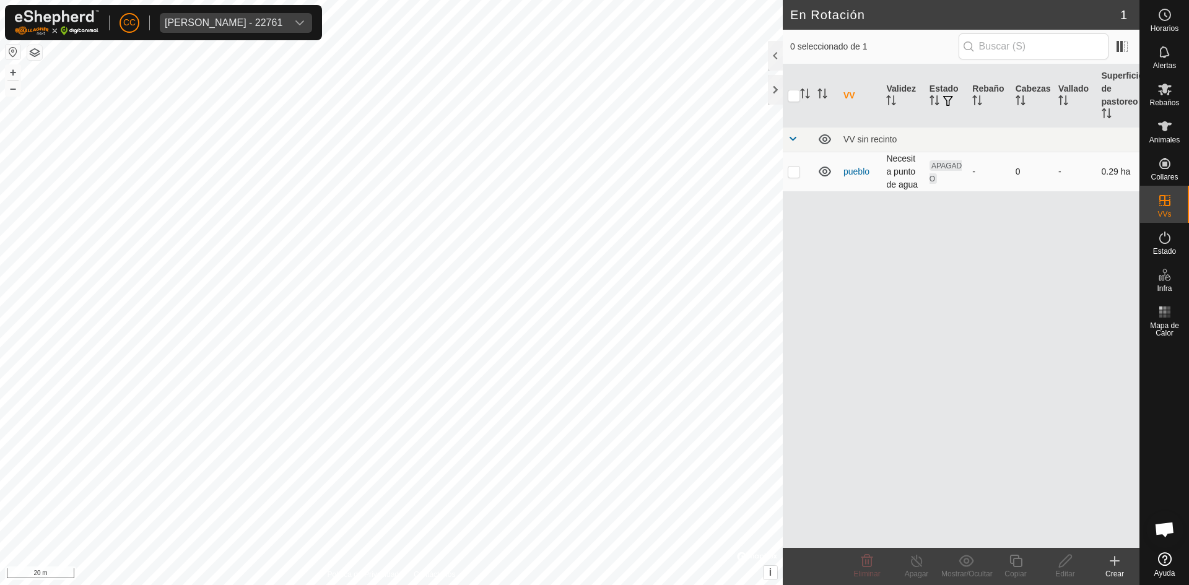
click at [796, 172] on p-checkbox at bounding box center [794, 172] width 12 height 10
checkbox input "true"
click at [868, 265] on div "VV Validez Estado Rebaño [PERSON_NAME] Superficie de pastoreo VV sin recinto pu…" at bounding box center [961, 306] width 357 height 484
click at [796, 169] on p-checkbox at bounding box center [794, 172] width 12 height 10
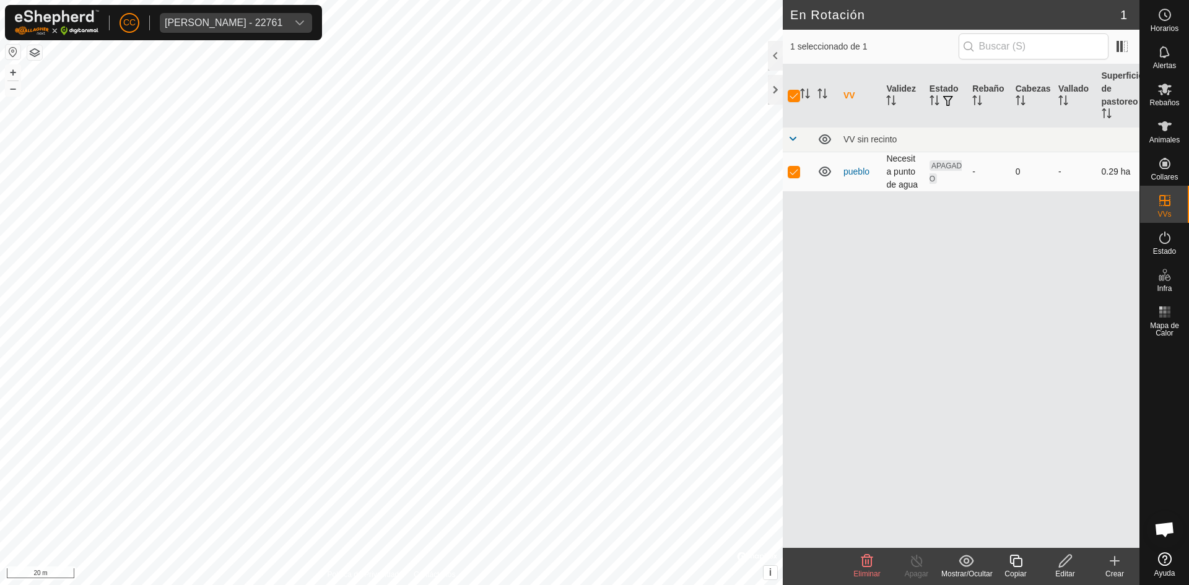
checkbox input "false"
click at [1168, 93] on icon at bounding box center [1165, 90] width 14 height 12
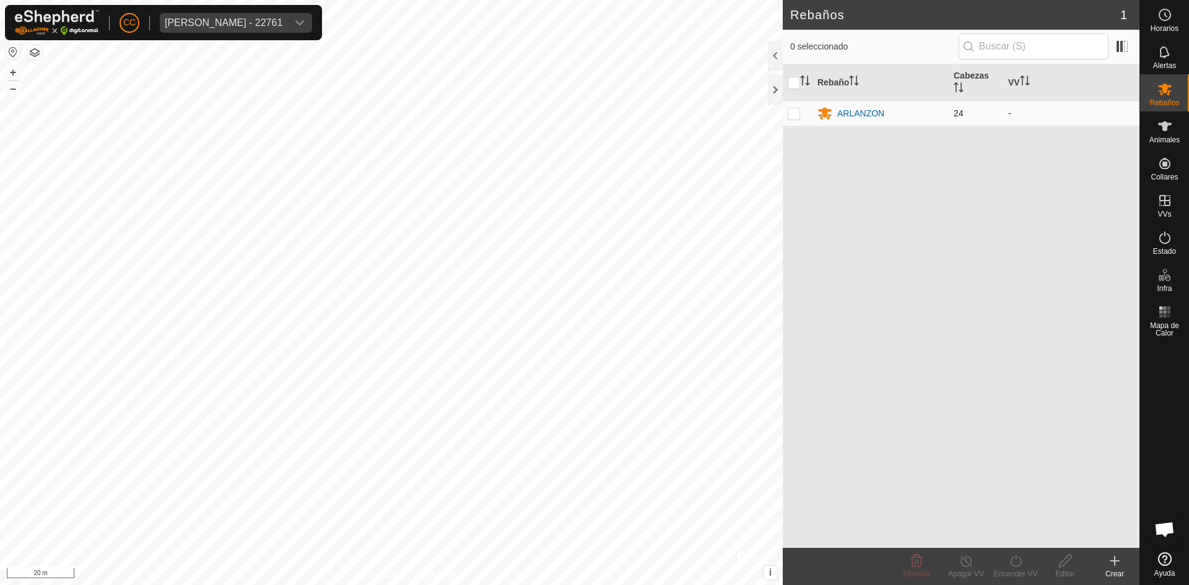
click at [792, 111] on p-checkbox at bounding box center [794, 113] width 12 height 10
checkbox input "true"
click at [1020, 562] on icon at bounding box center [1015, 561] width 11 height 12
click at [1033, 531] on link "Ahora" at bounding box center [1052, 533] width 123 height 25
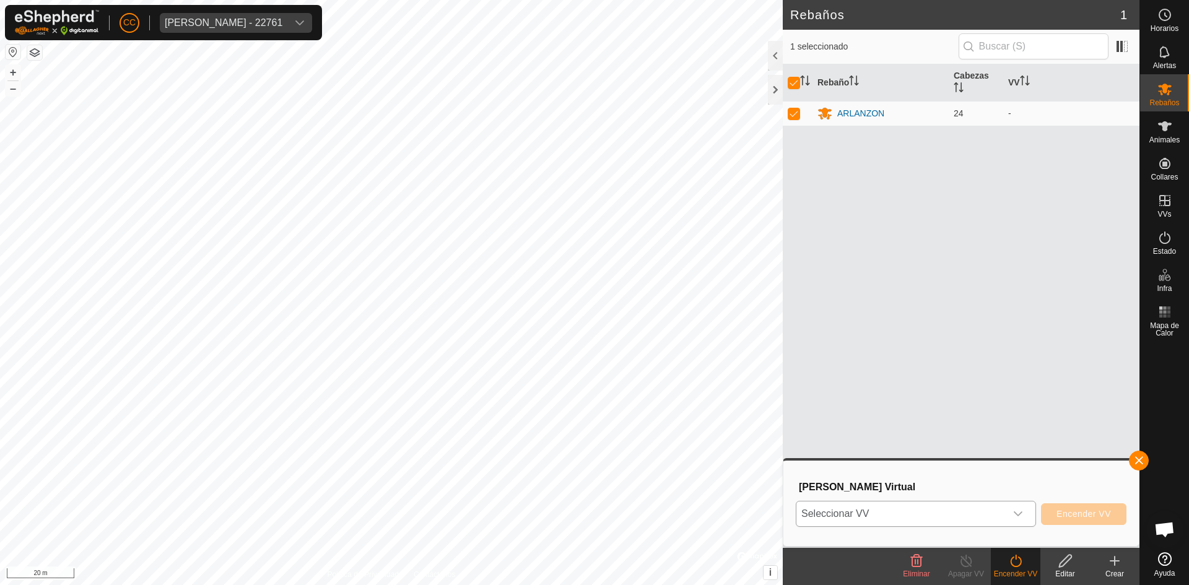
click at [936, 509] on span "Seleccionar VV" at bounding box center [900, 514] width 209 height 25
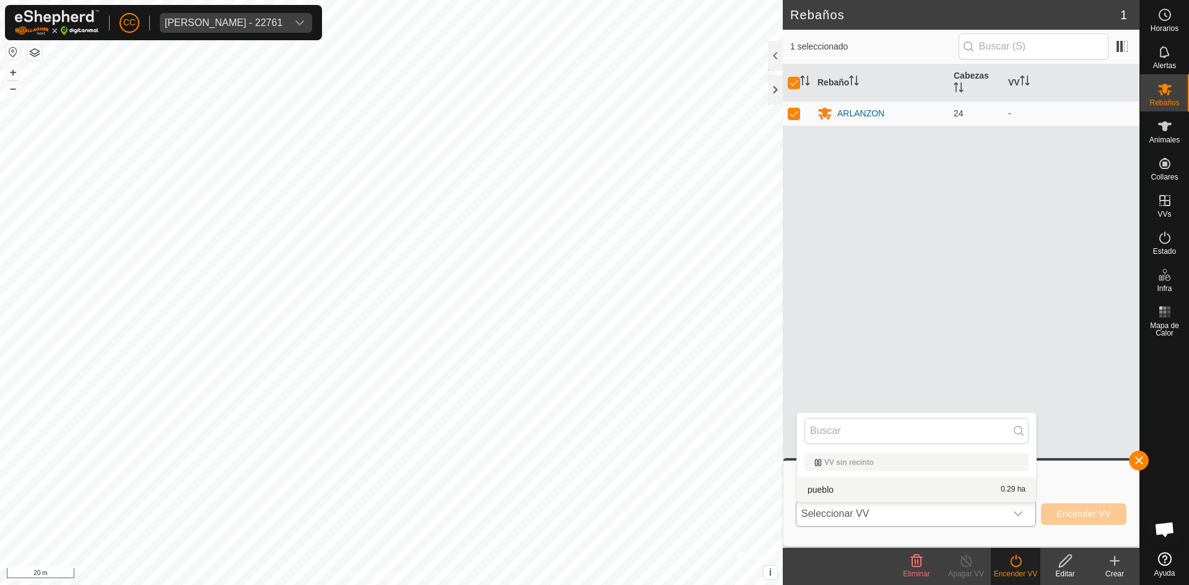
click at [895, 482] on li "pueblo 0.29 ha" at bounding box center [916, 489] width 239 height 25
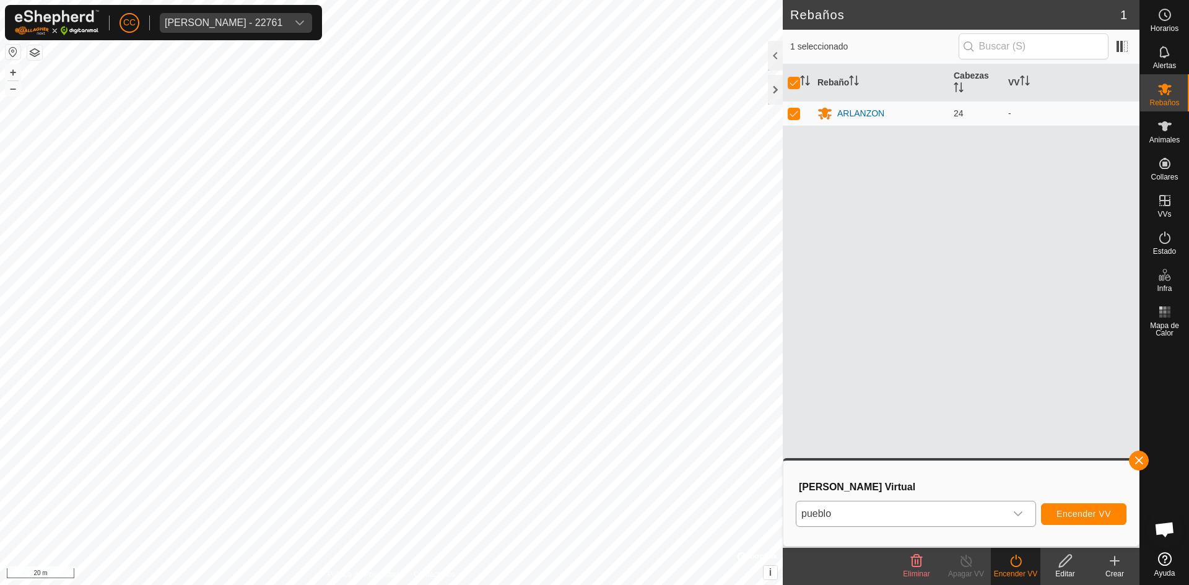
click at [973, 378] on div "Rebaño Cabezas VV ARLANZON 24 -" at bounding box center [961, 306] width 357 height 484
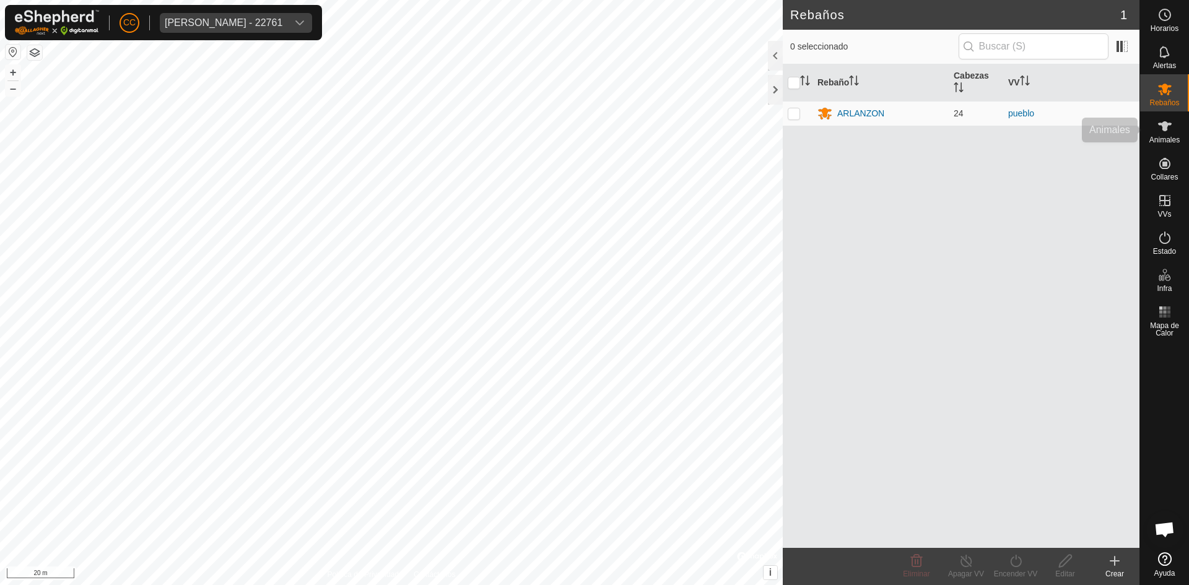
click at [1180, 138] on span "Animales" at bounding box center [1164, 139] width 30 height 7
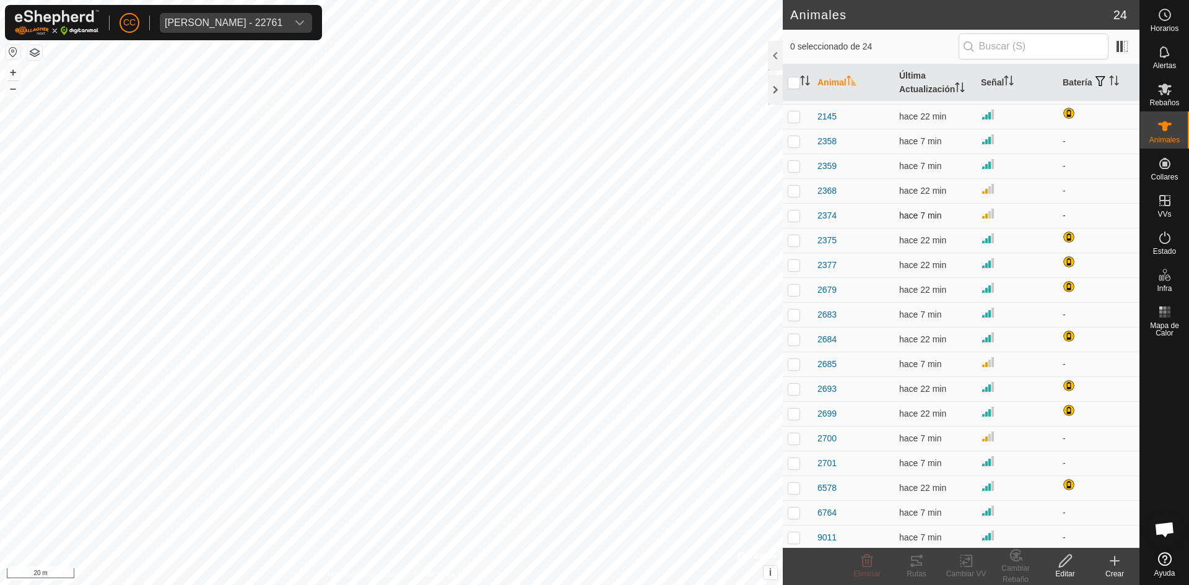
scroll to position [148, 0]
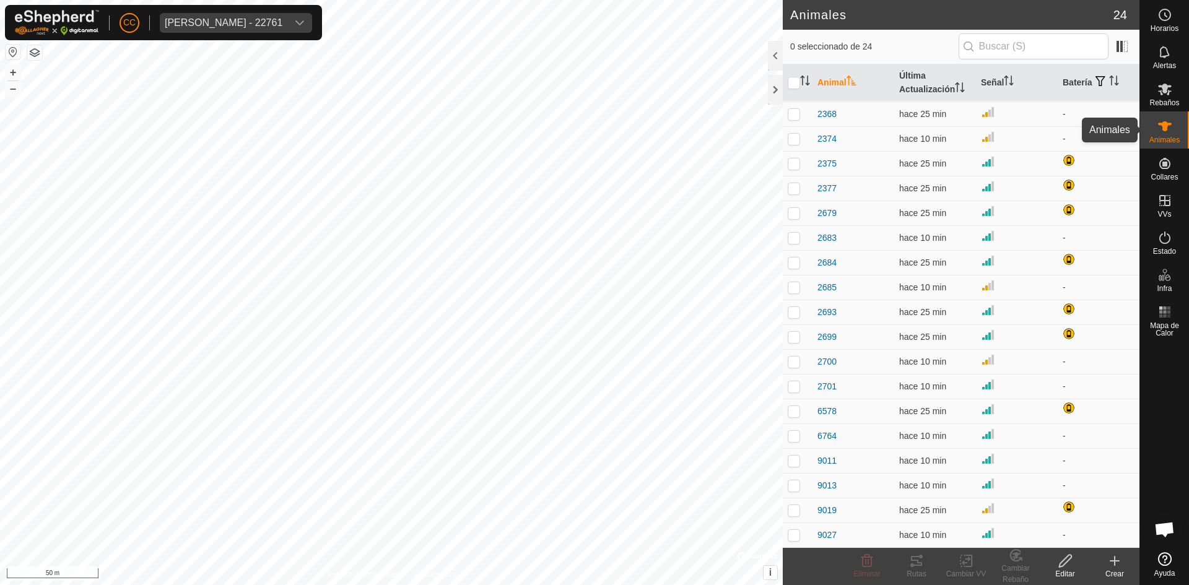
click at [1160, 125] on icon at bounding box center [1165, 126] width 14 height 10
click at [1107, 549] on div "Crear" at bounding box center [1115, 566] width 50 height 37
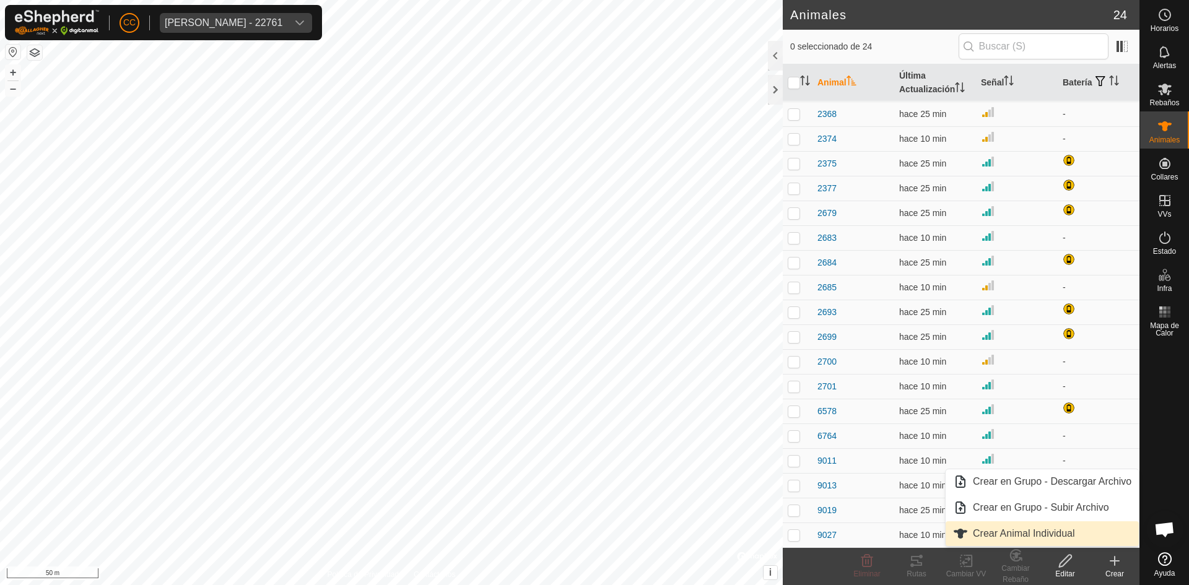
click at [1035, 531] on span "Crear Animal Individual" at bounding box center [1024, 533] width 102 height 15
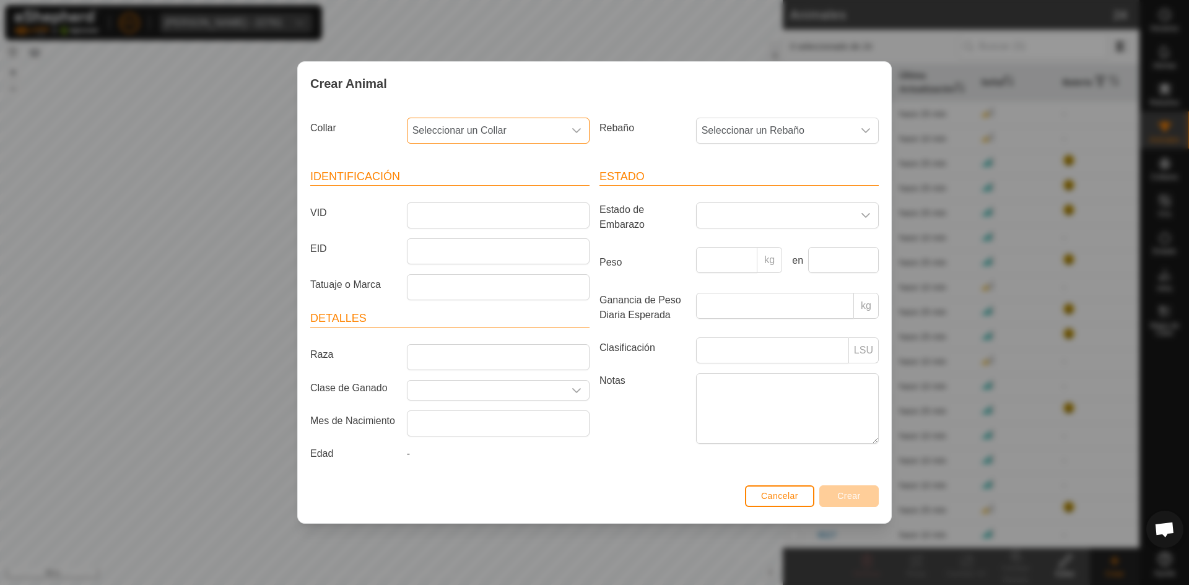
click at [500, 128] on span "Seleccionar un Collar" at bounding box center [485, 130] width 157 height 25
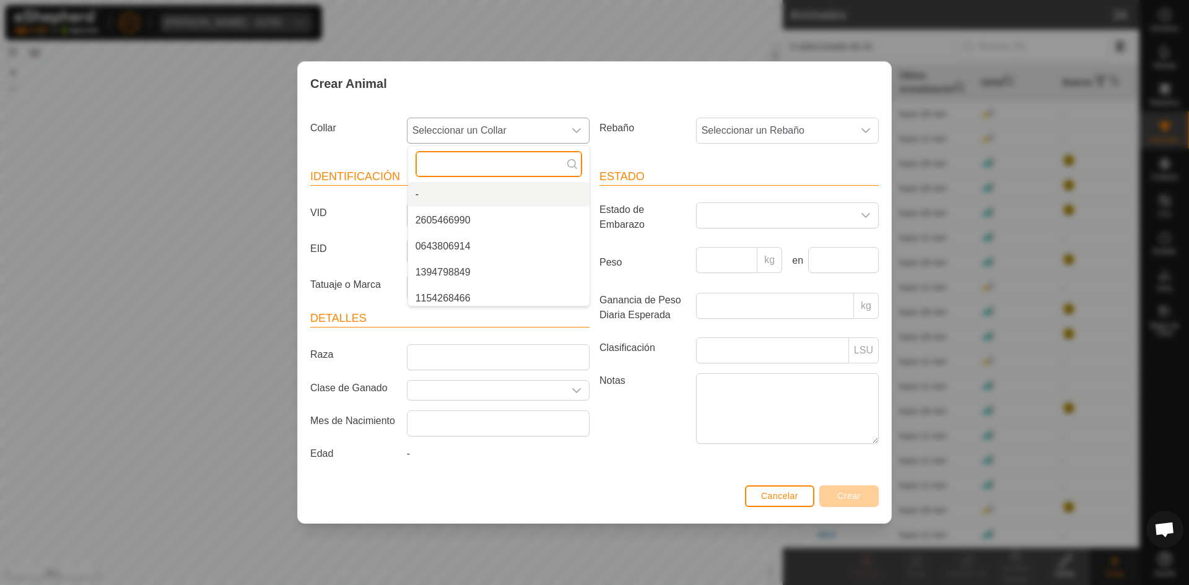
paste input "3553480385"
type input "3553480385"
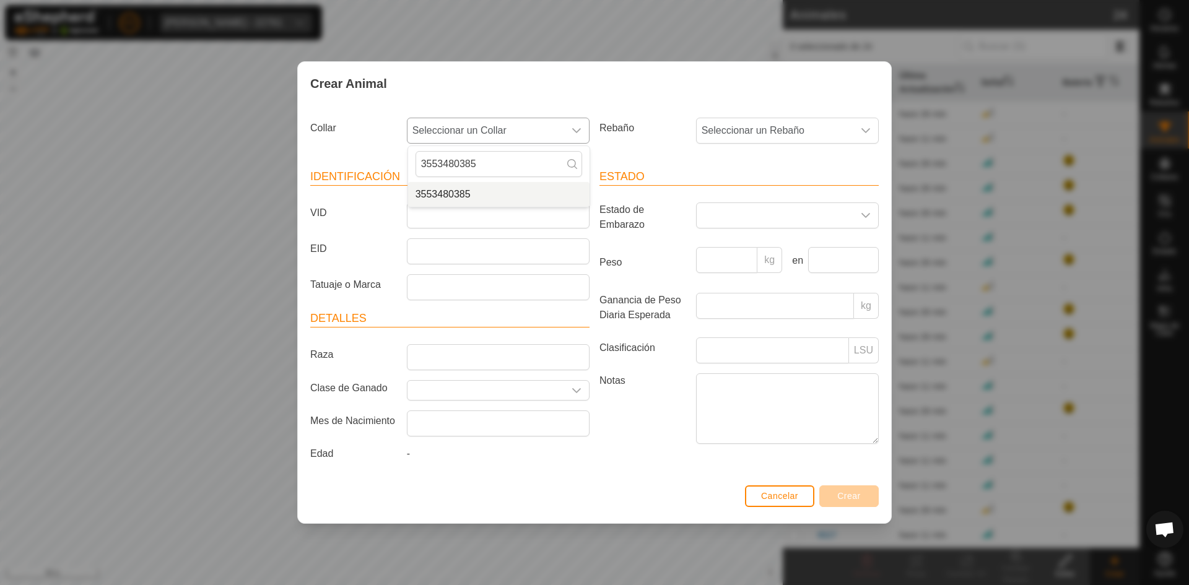
click at [495, 188] on li "3553480385" at bounding box center [498, 194] width 181 height 25
click at [459, 206] on input "VID" at bounding box center [498, 215] width 183 height 26
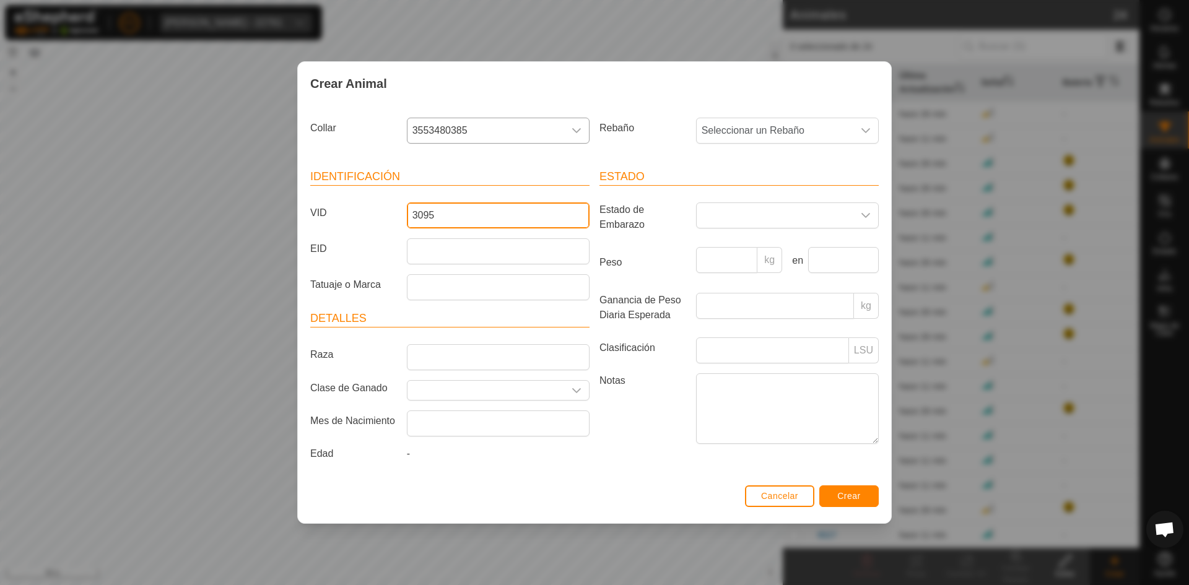
type input "3095"
click at [832, 495] on button "Crear" at bounding box center [848, 496] width 59 height 22
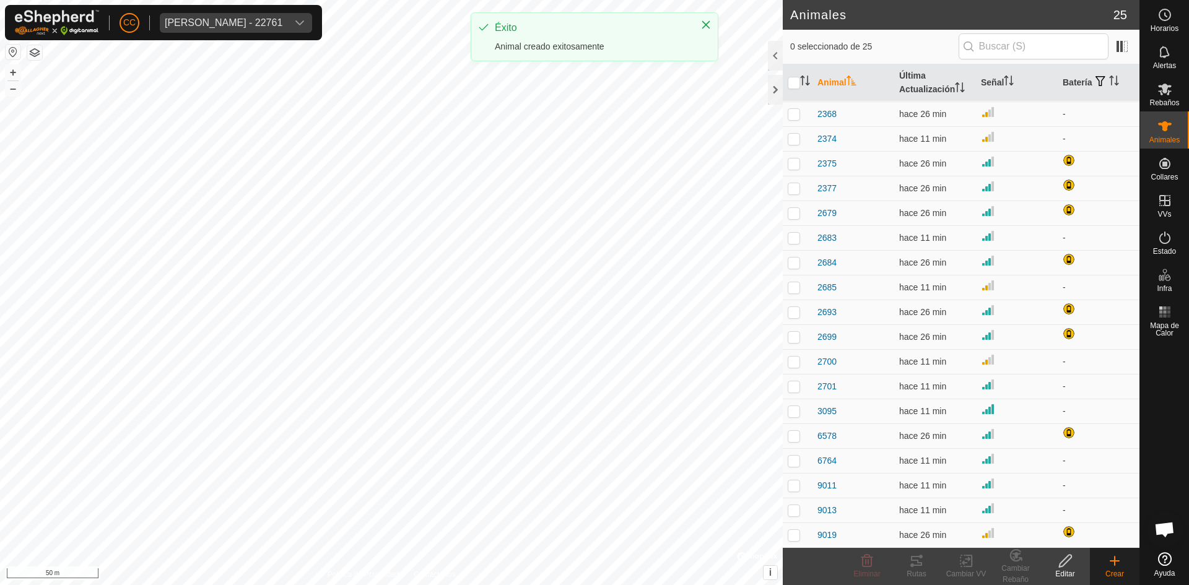
scroll to position [0, 0]
click at [1164, 85] on icon at bounding box center [1165, 90] width 14 height 12
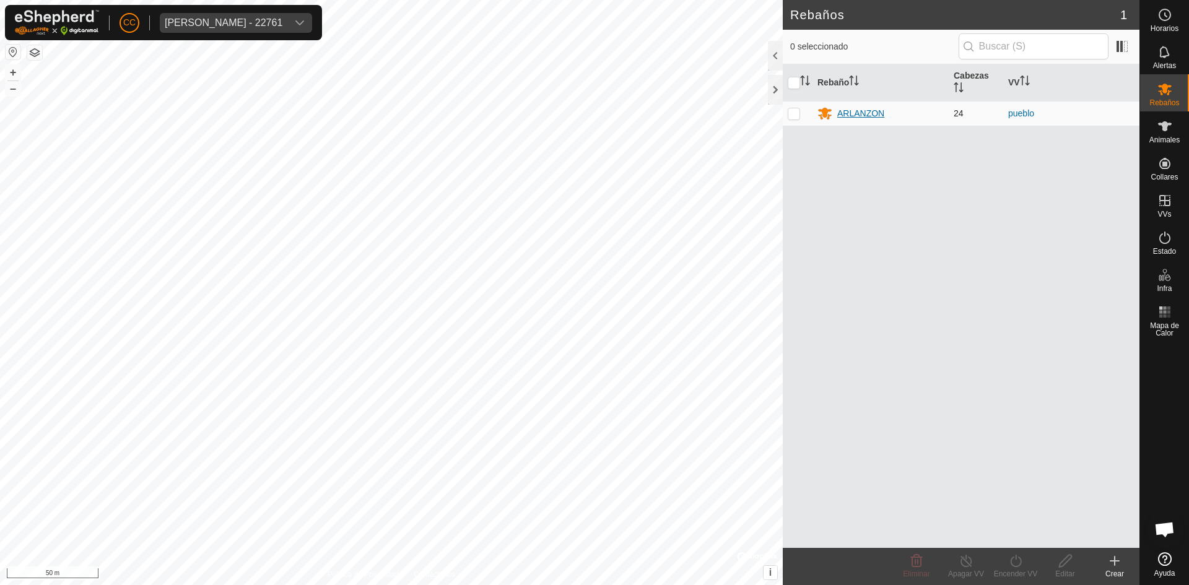
click at [847, 112] on div "ARLANZON" at bounding box center [860, 113] width 47 height 13
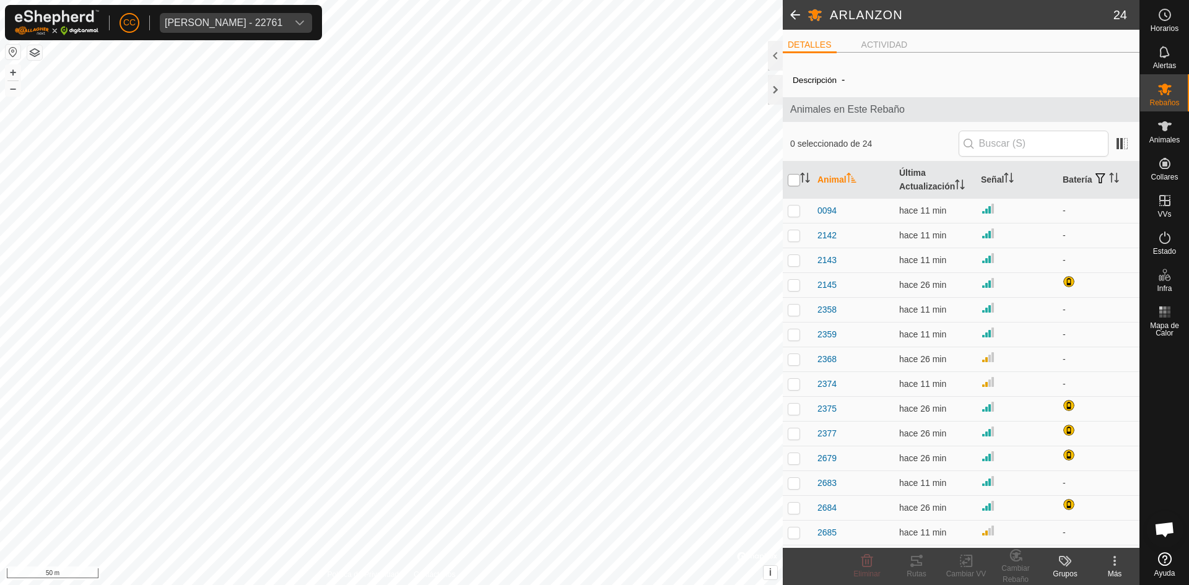
click at [794, 176] on input "checkbox" at bounding box center [794, 180] width 12 height 12
checkbox input "true"
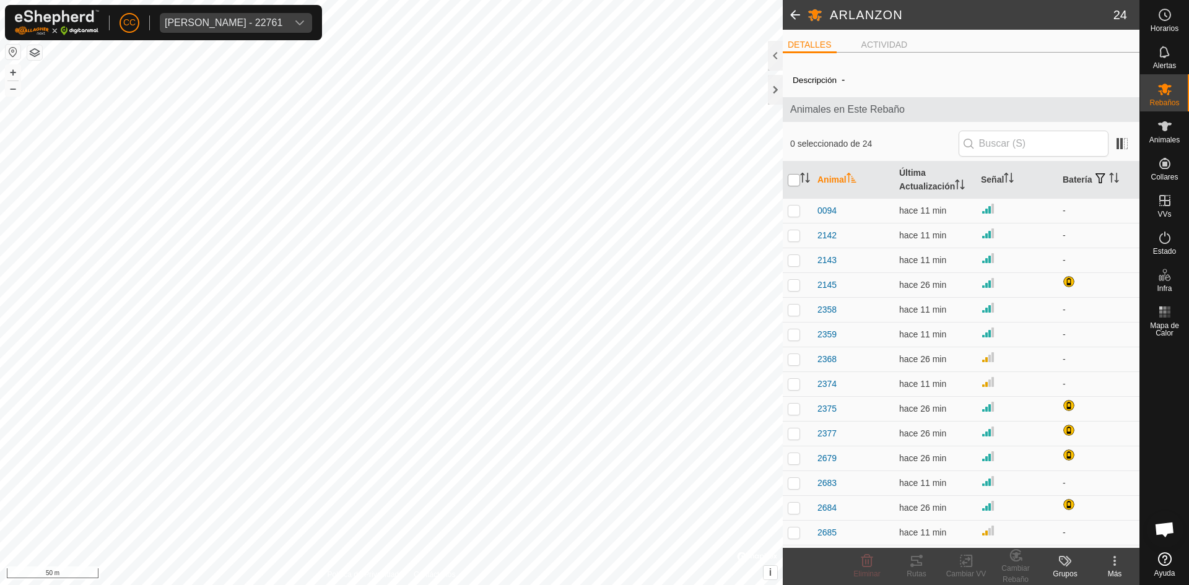
checkbox input "true"
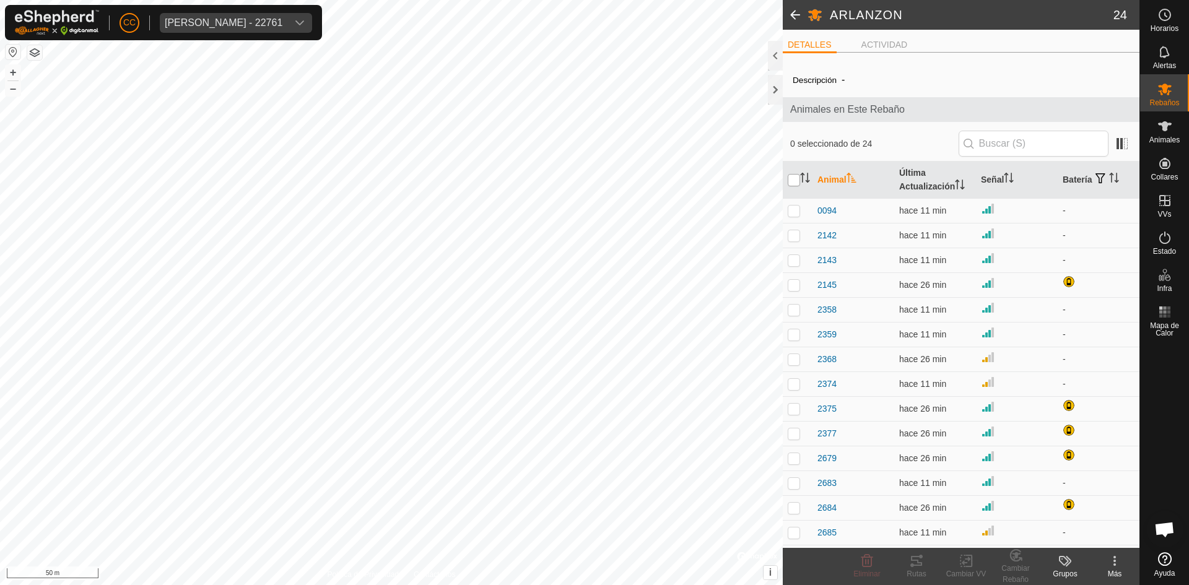
checkbox input "true"
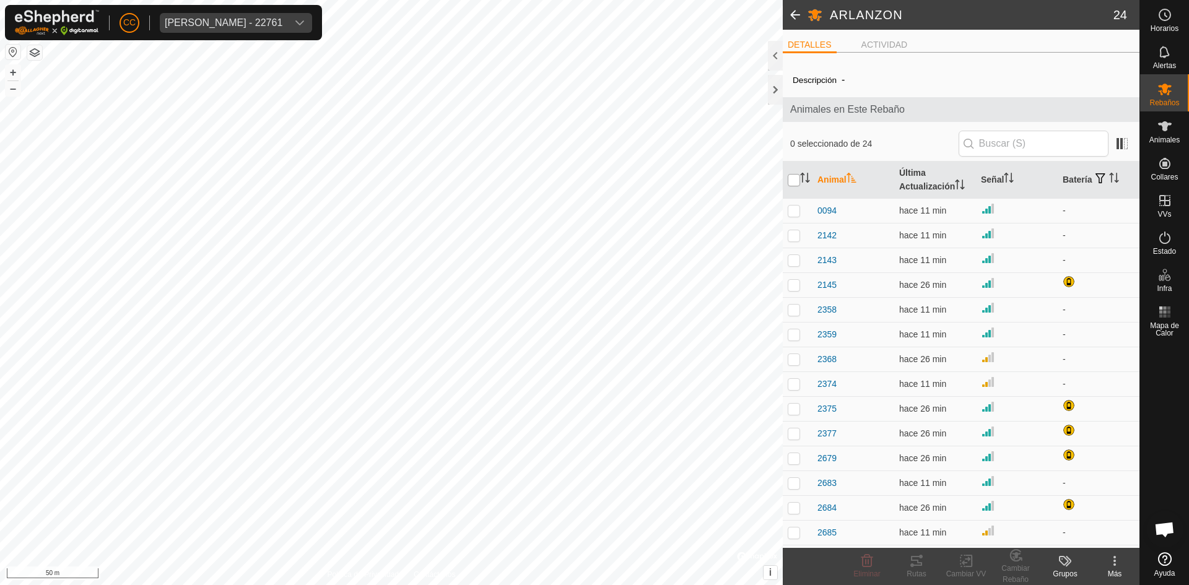
checkbox input "true"
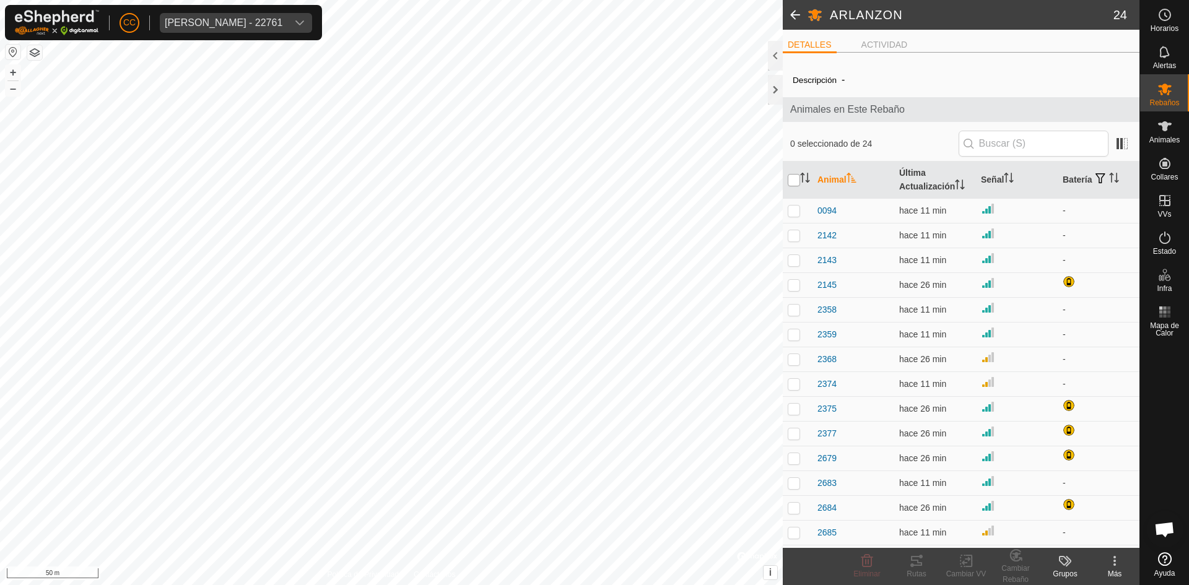
checkbox input "true"
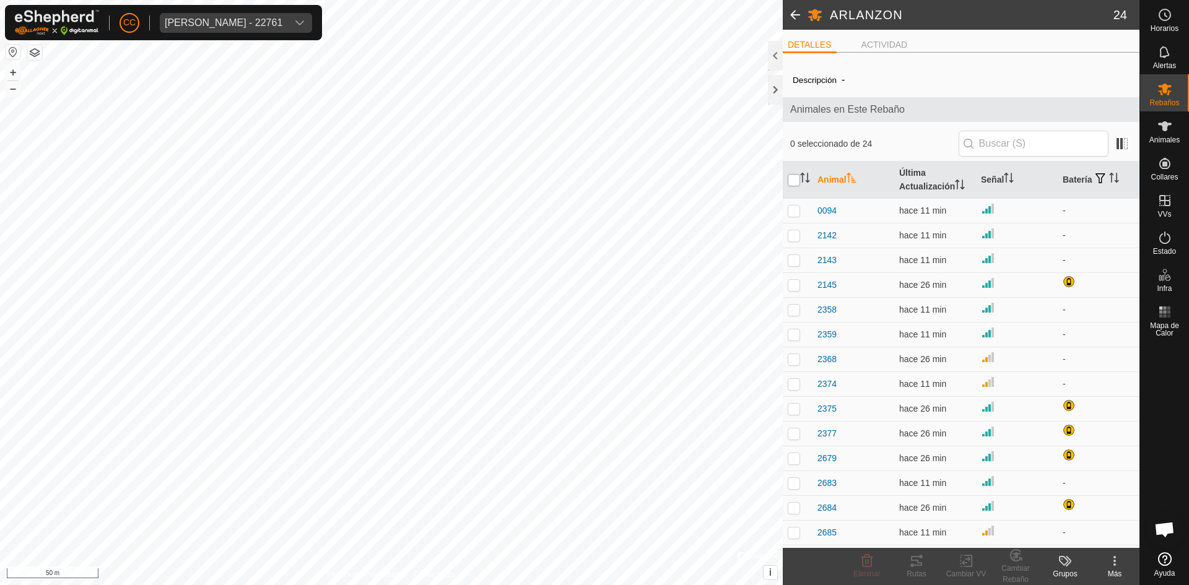
checkbox input "true"
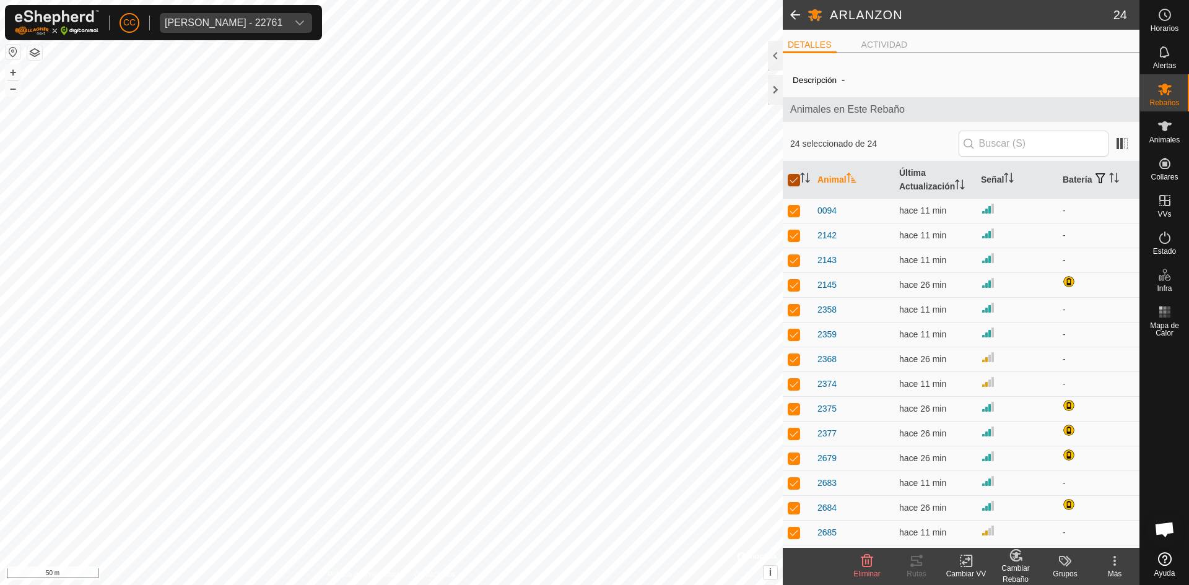
click at [796, 176] on input "checkbox" at bounding box center [794, 180] width 12 height 12
checkbox input "false"
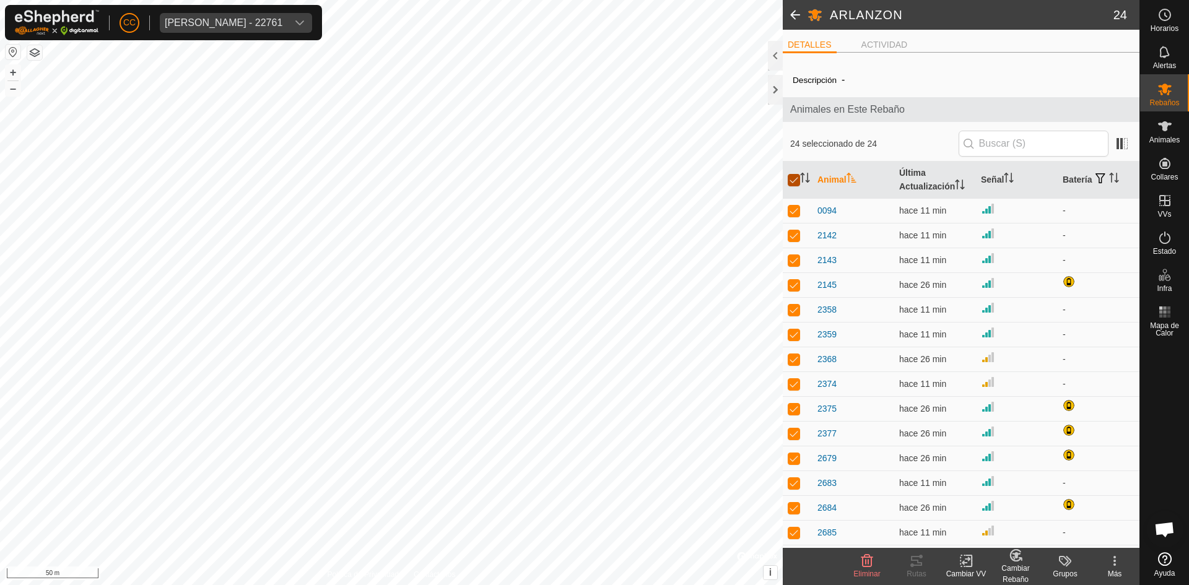
checkbox input "false"
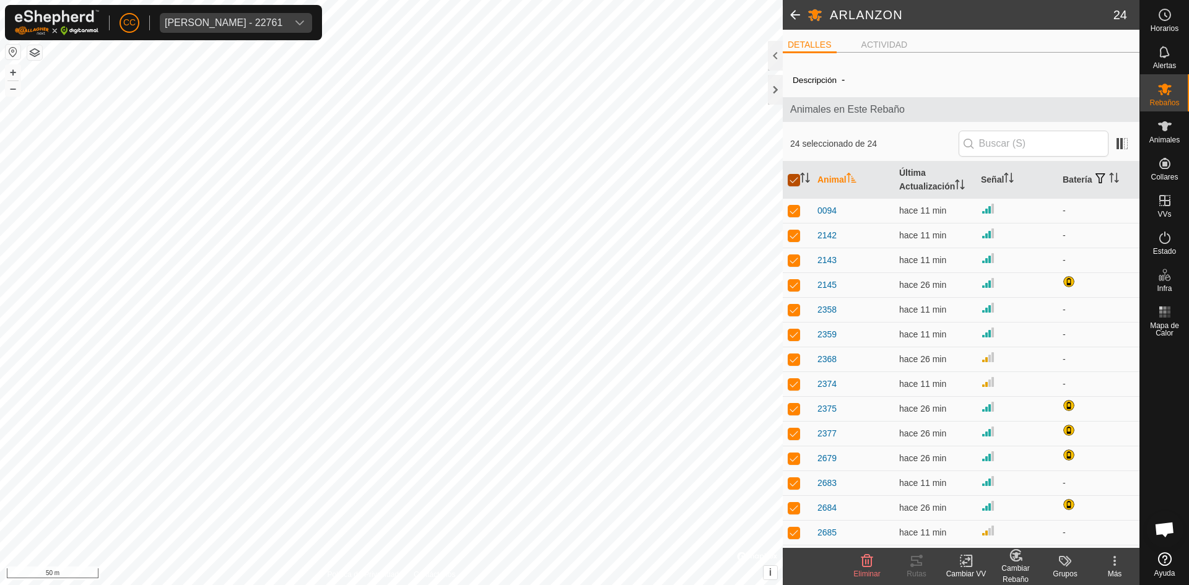
checkbox input "false"
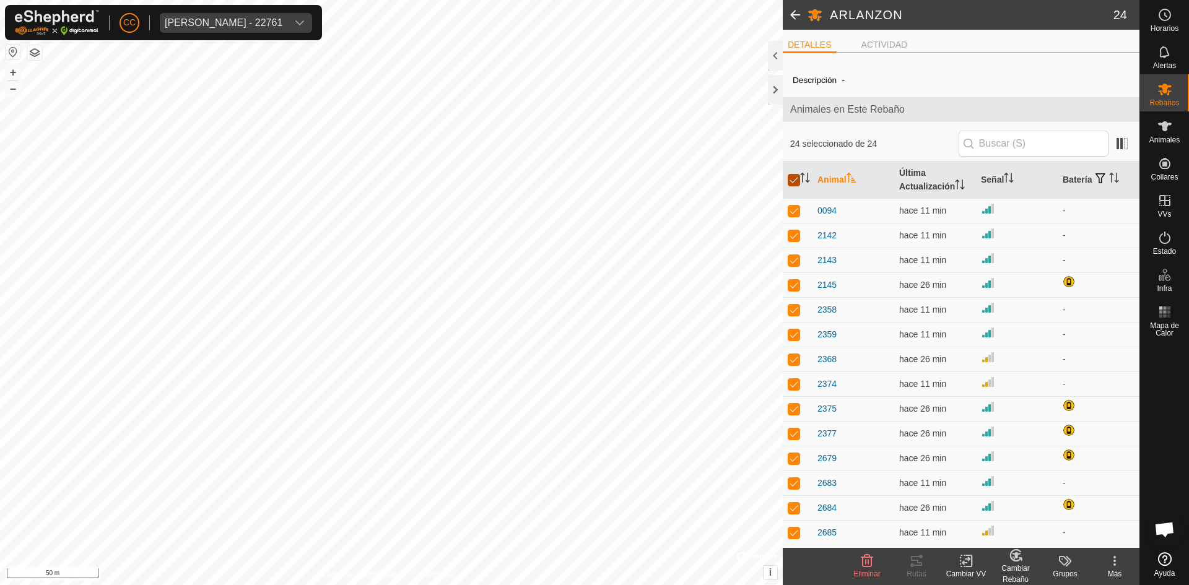
checkbox input "false"
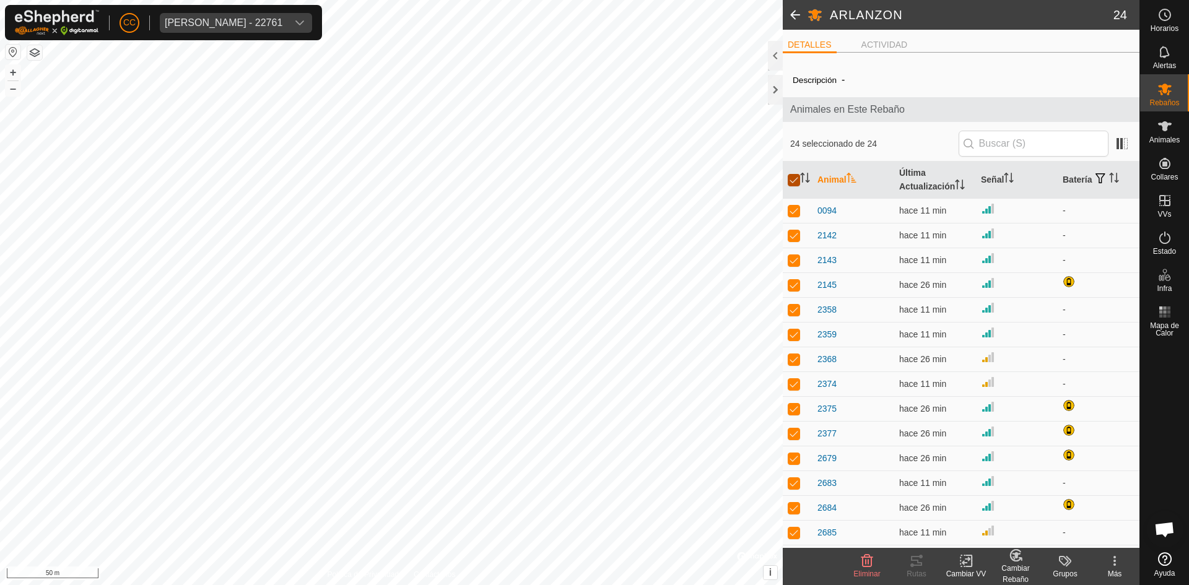
checkbox input "false"
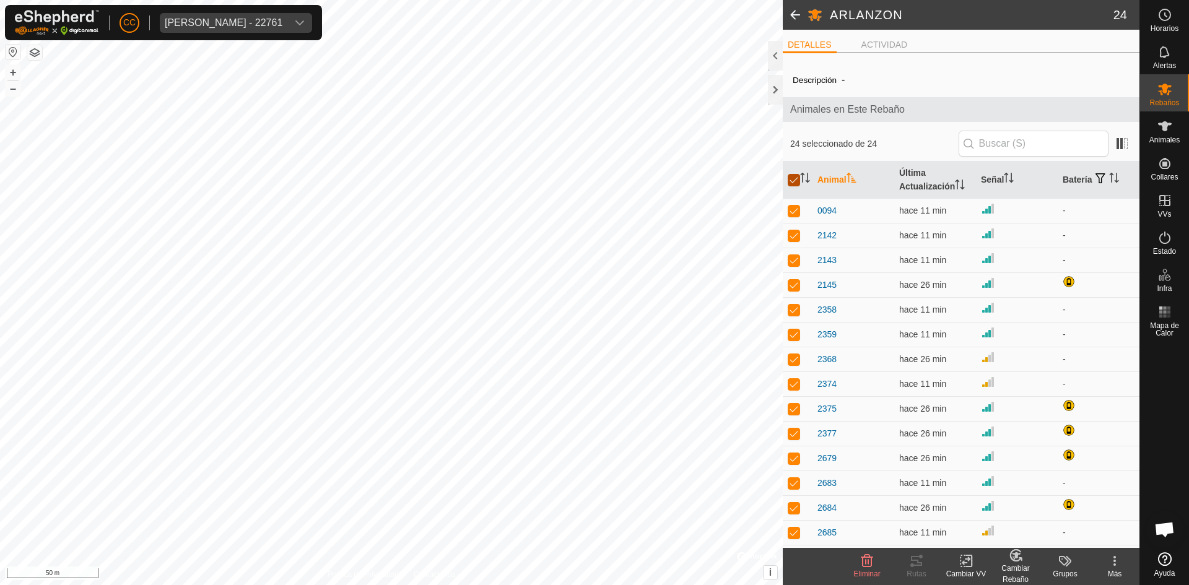
checkbox input "false"
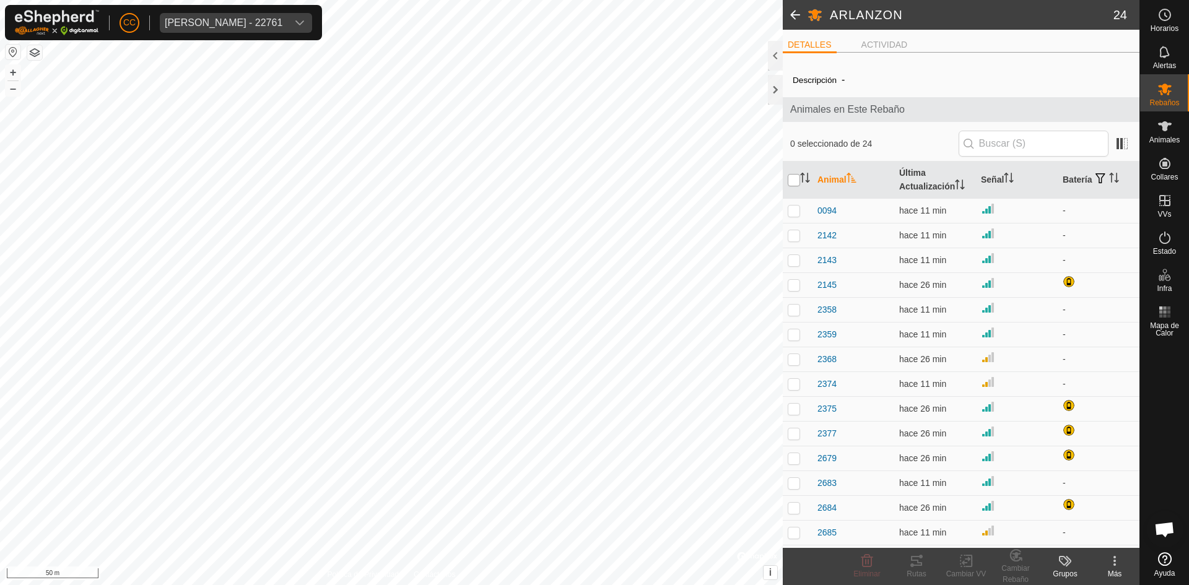
click at [796, 176] on input "checkbox" at bounding box center [794, 180] width 12 height 12
checkbox input "true"
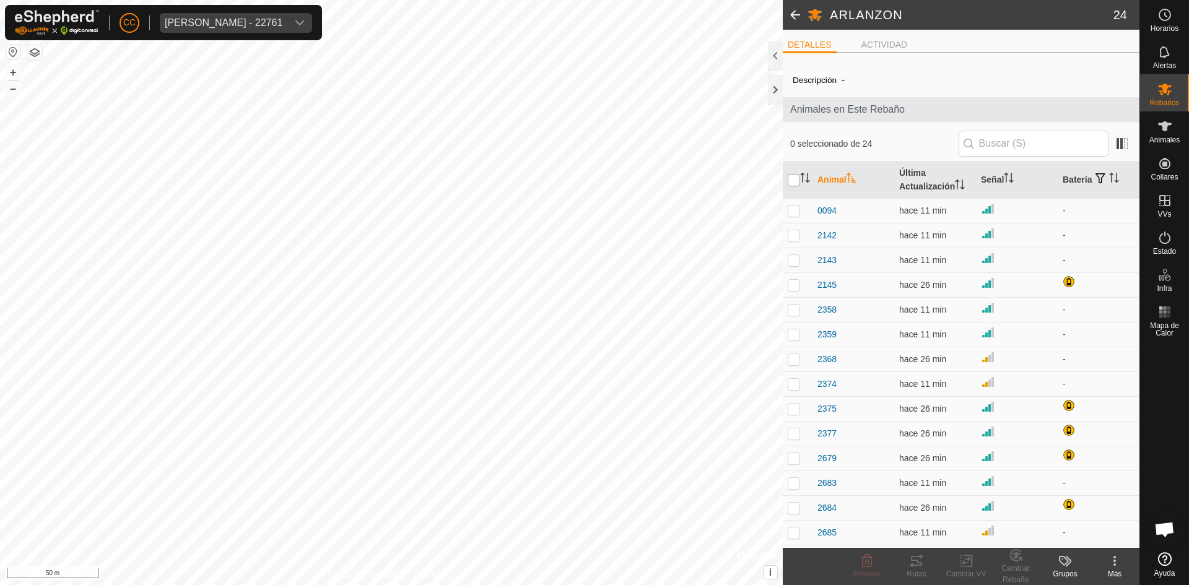
checkbox input "true"
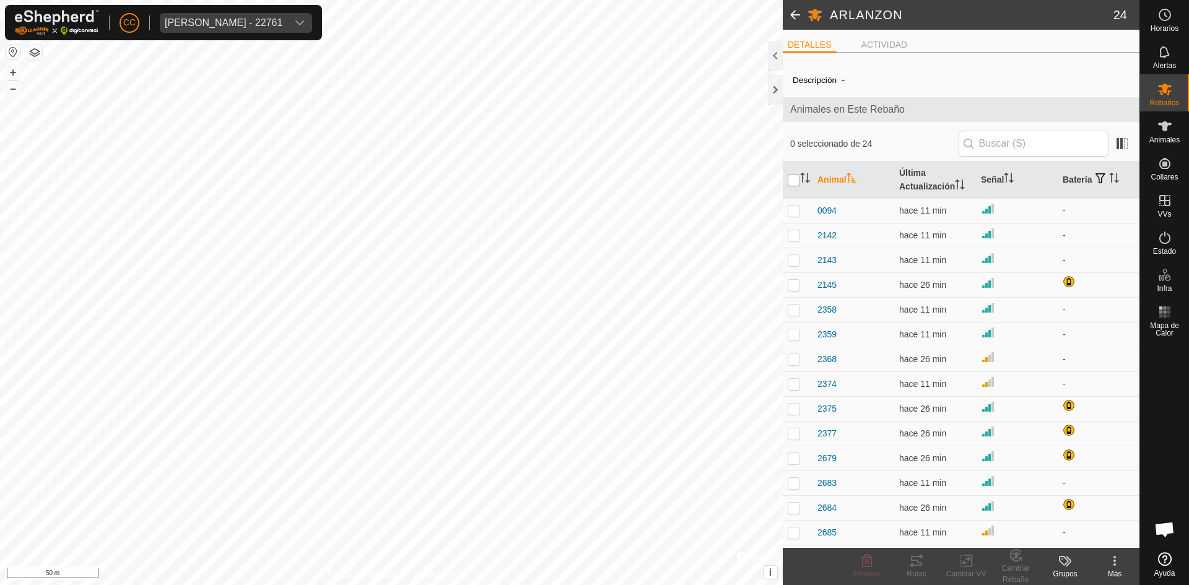
checkbox input "true"
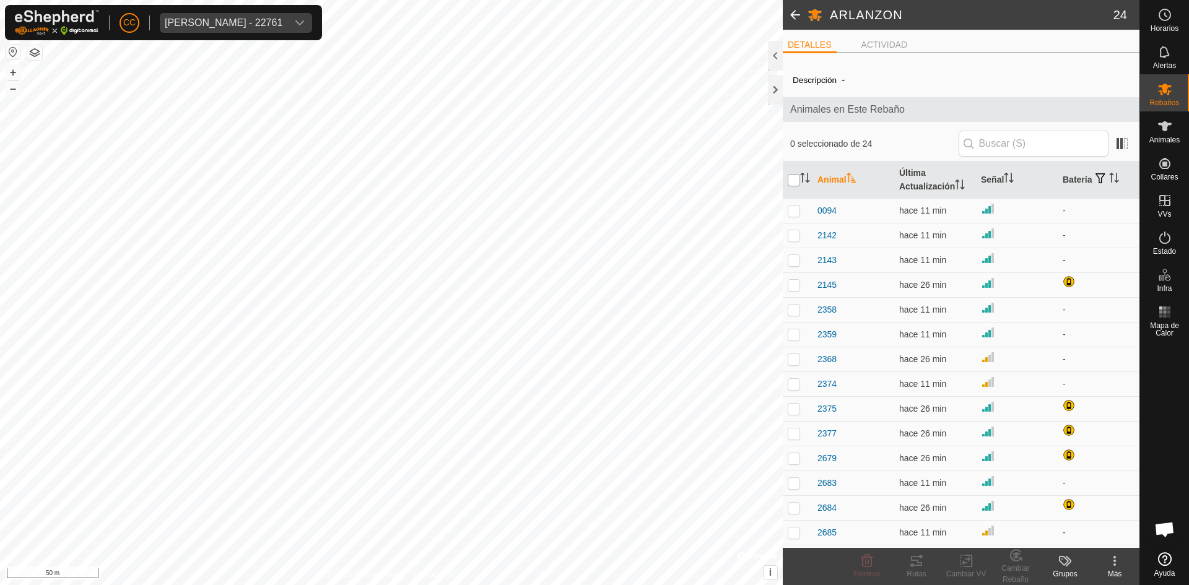
checkbox input "true"
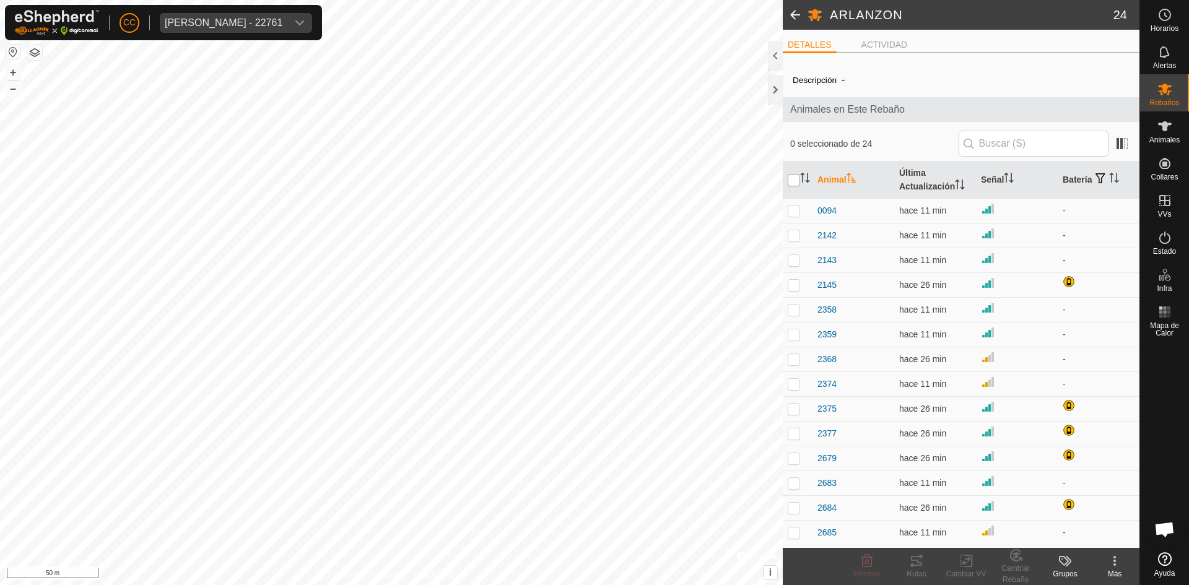
checkbox input "true"
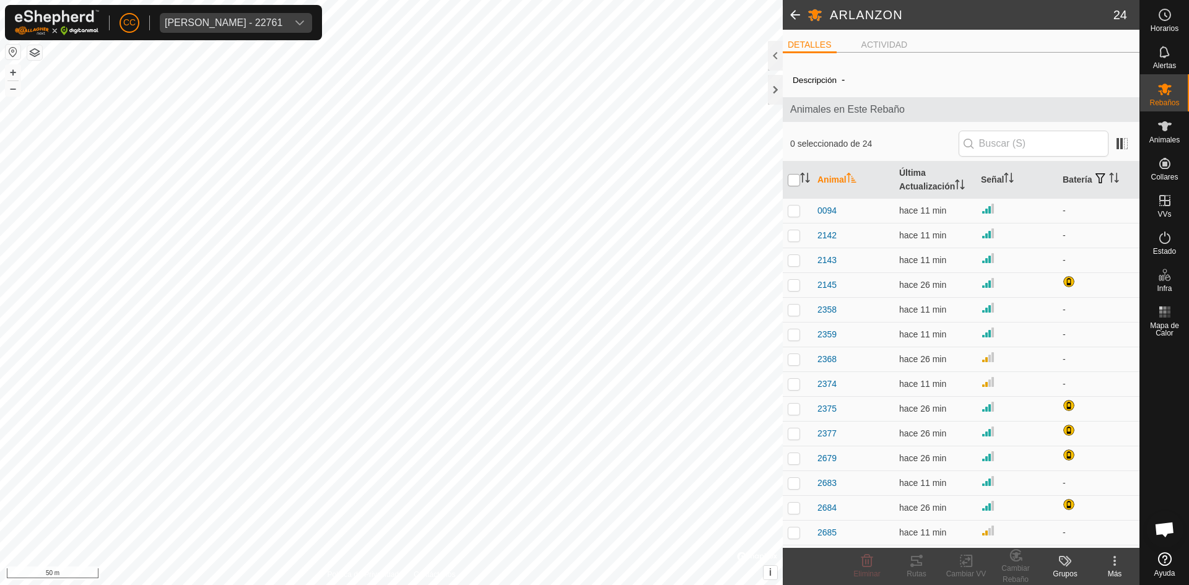
checkbox input "true"
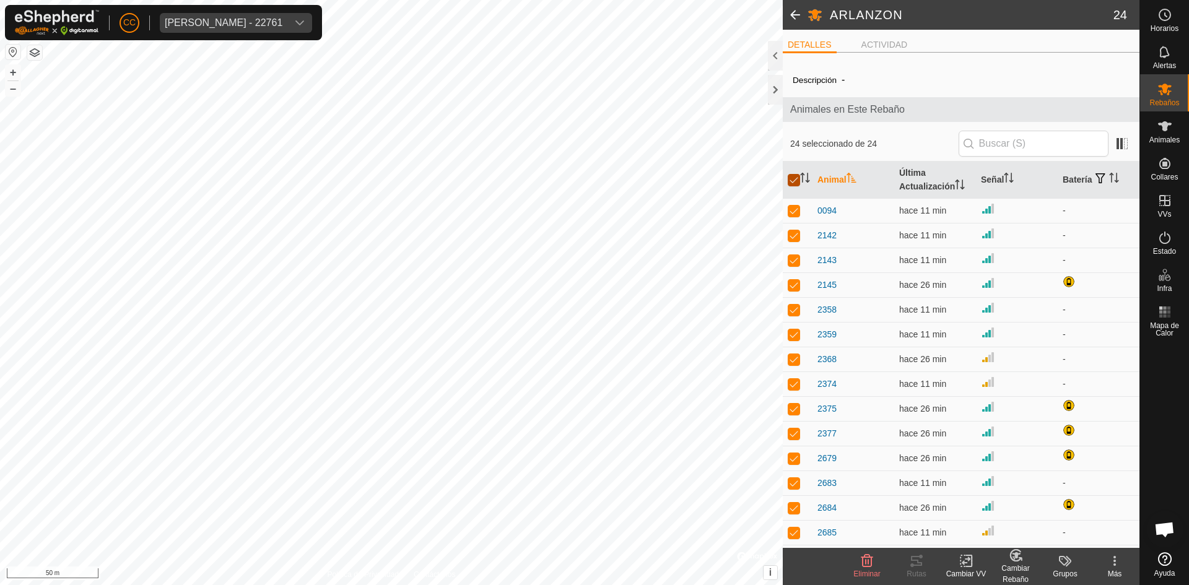
click at [796, 176] on input "checkbox" at bounding box center [794, 180] width 12 height 12
checkbox input "false"
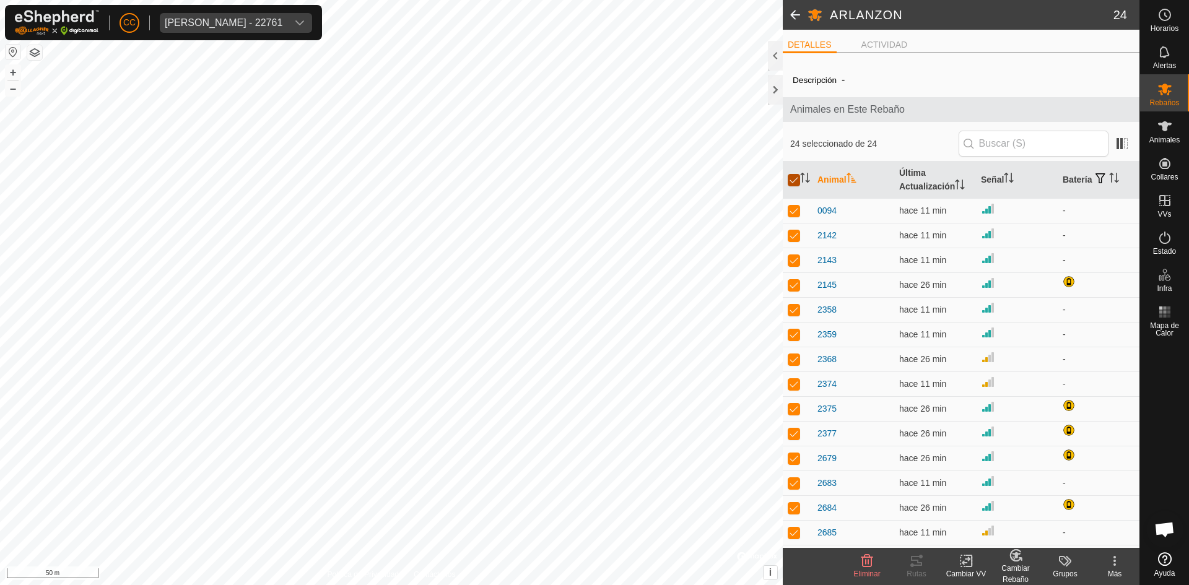
checkbox input "false"
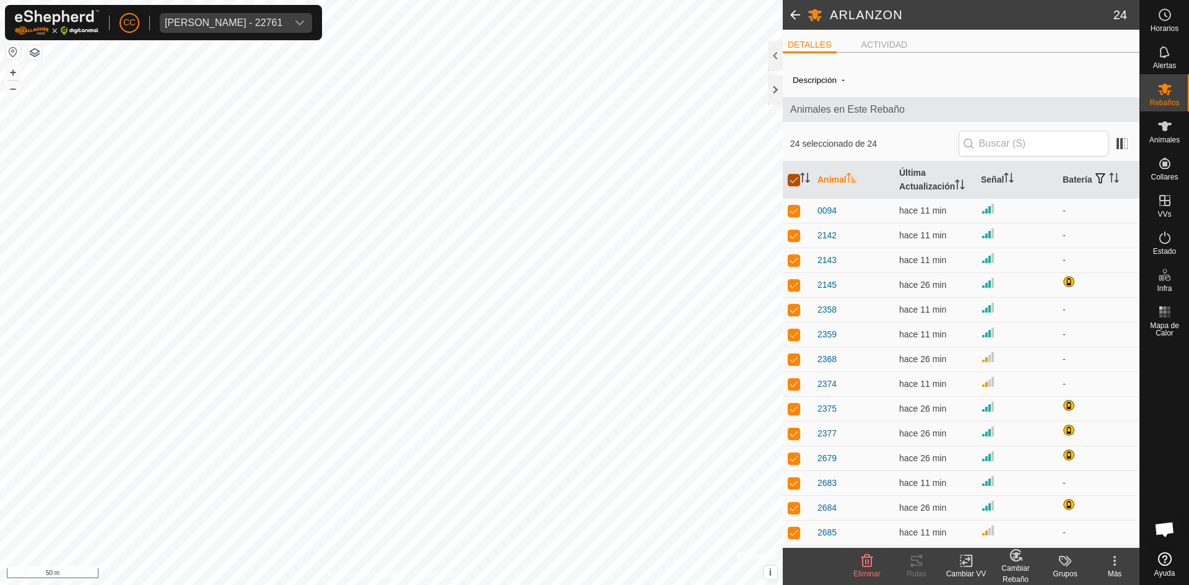
checkbox input "false"
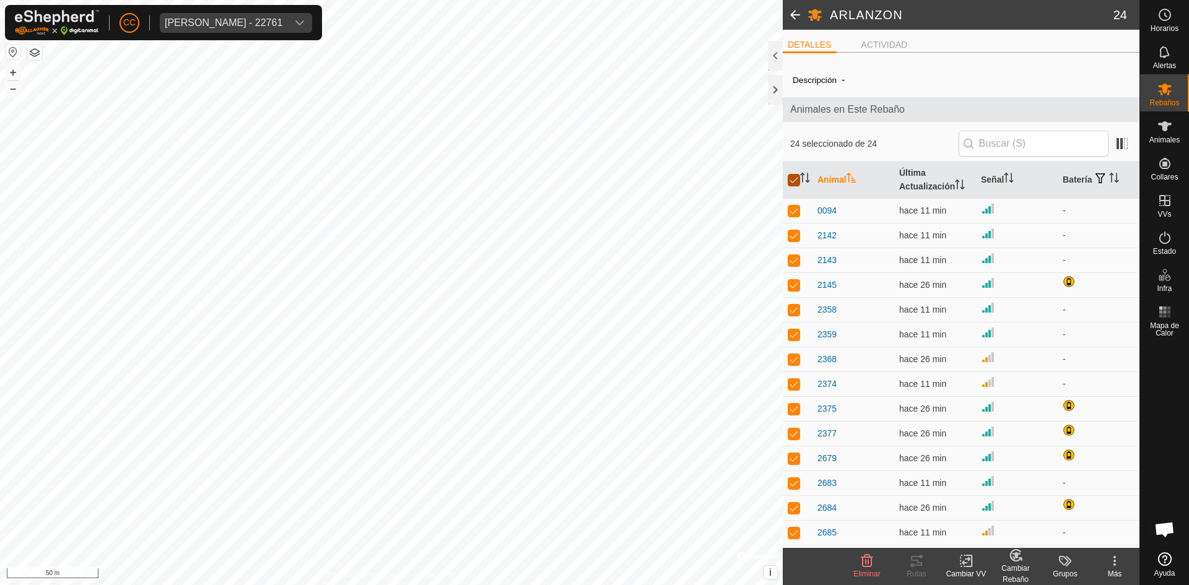
checkbox input "false"
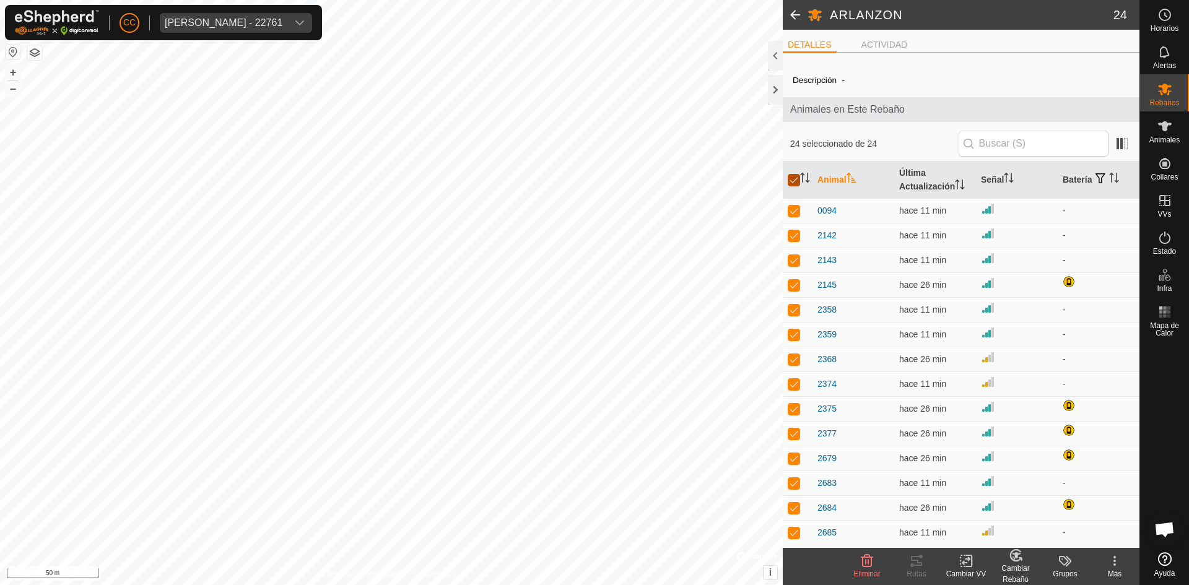
checkbox input "false"
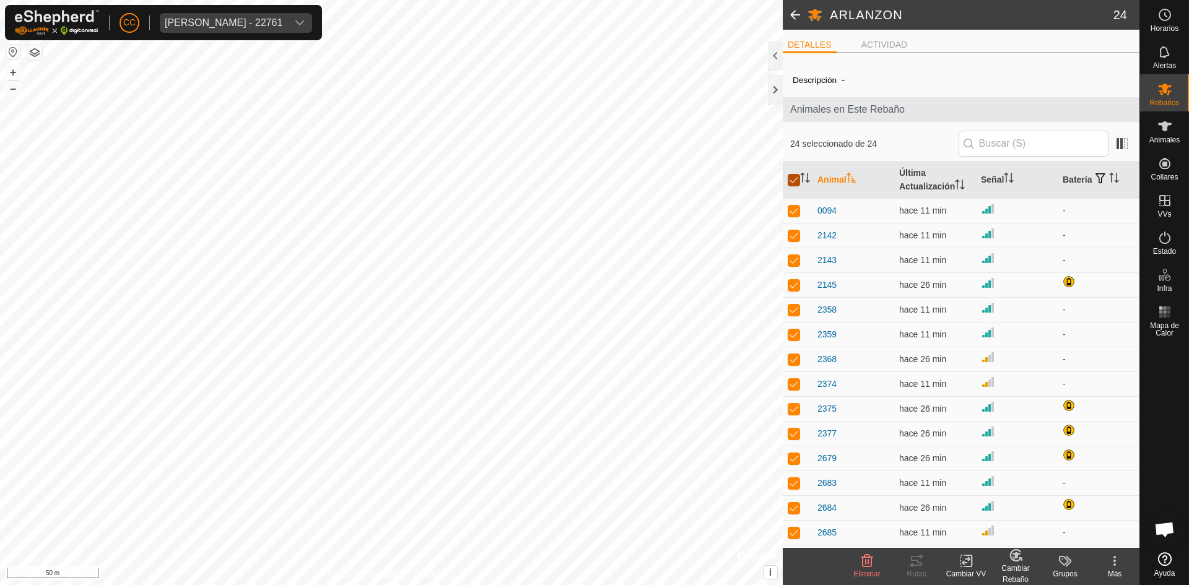
checkbox input "false"
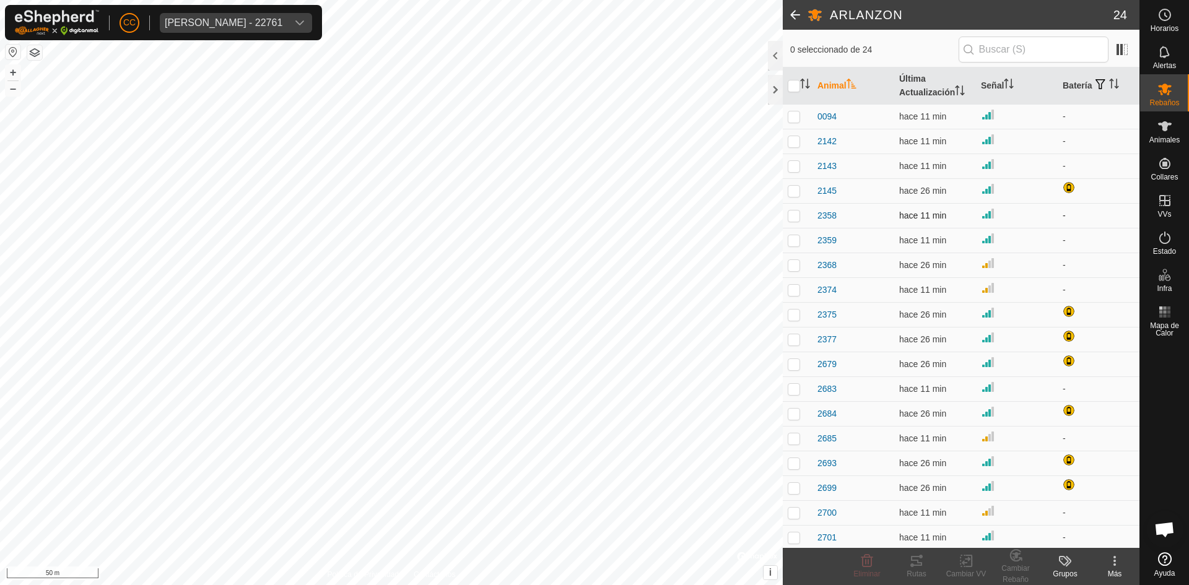
scroll to position [245, 0]
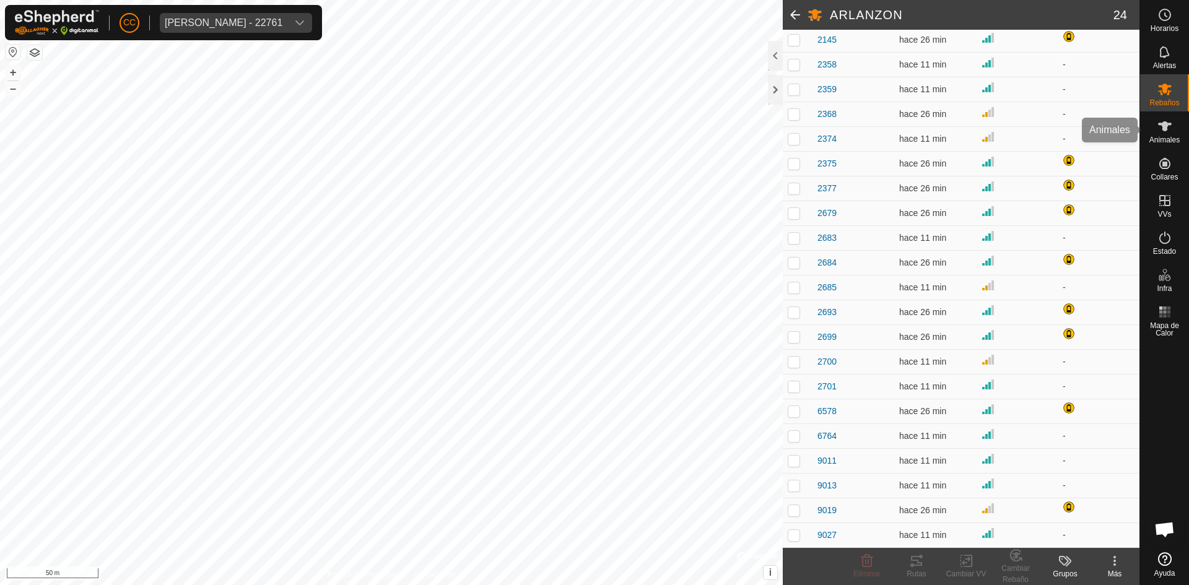
click at [1146, 134] on div "Animales" at bounding box center [1164, 129] width 49 height 37
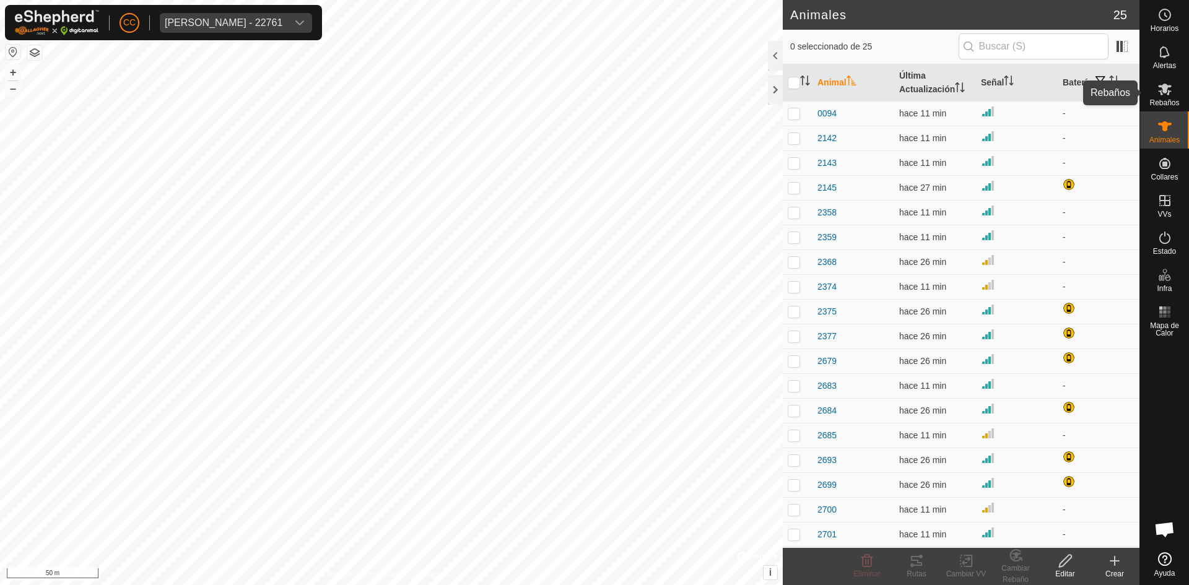
click at [1163, 94] on icon at bounding box center [1164, 89] width 15 height 15
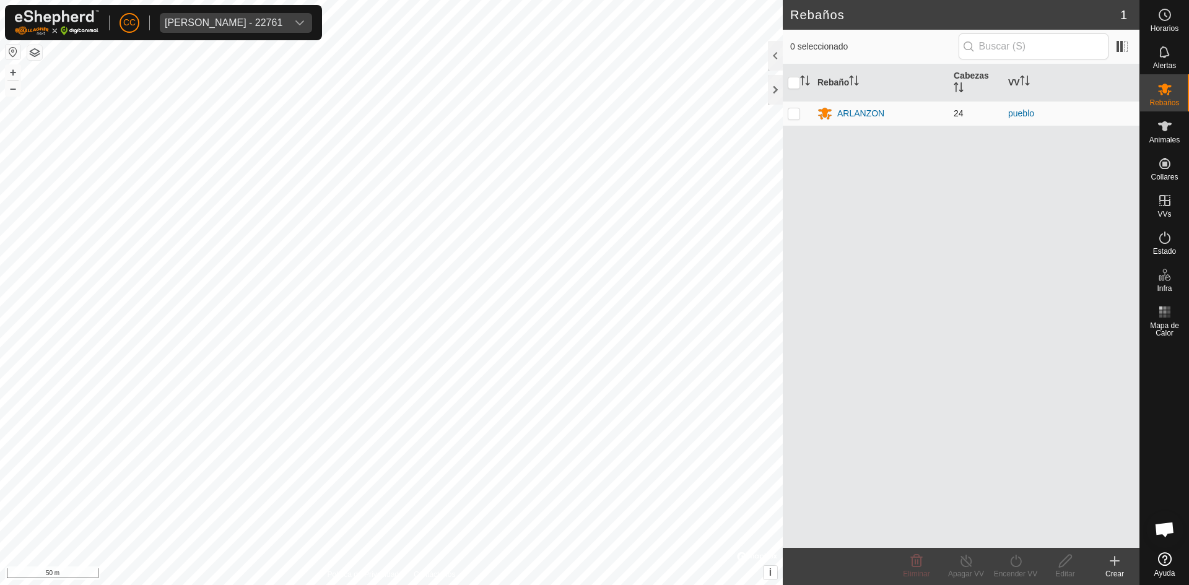
click at [801, 115] on td at bounding box center [798, 113] width 30 height 25
checkbox input "true"
click at [831, 111] on icon at bounding box center [825, 114] width 14 height 12
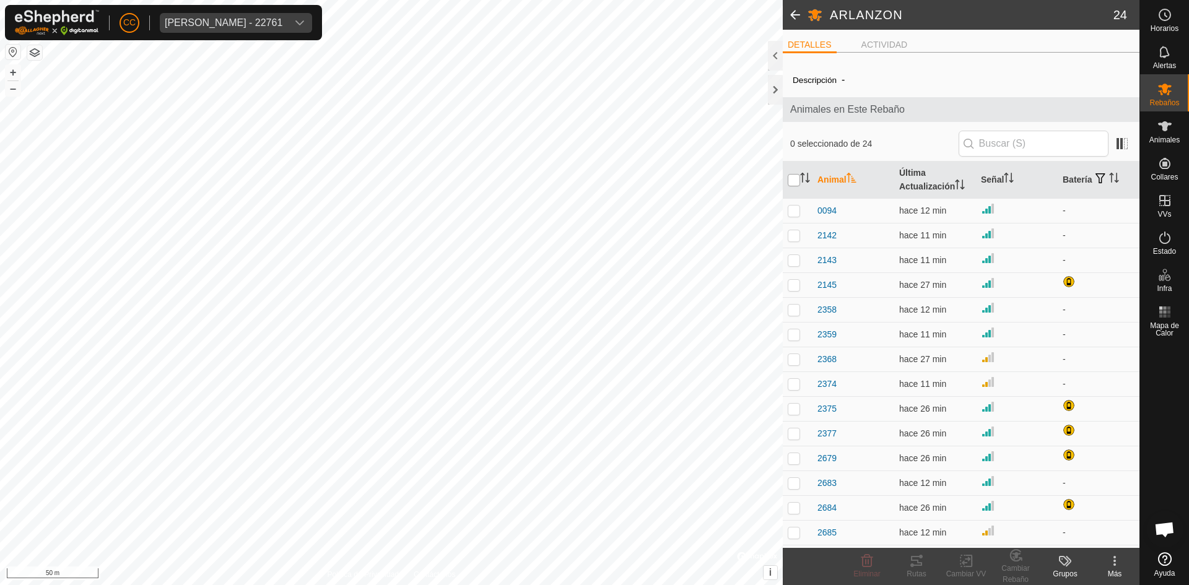
click at [794, 175] on input "checkbox" at bounding box center [794, 180] width 12 height 12
checkbox input "true"
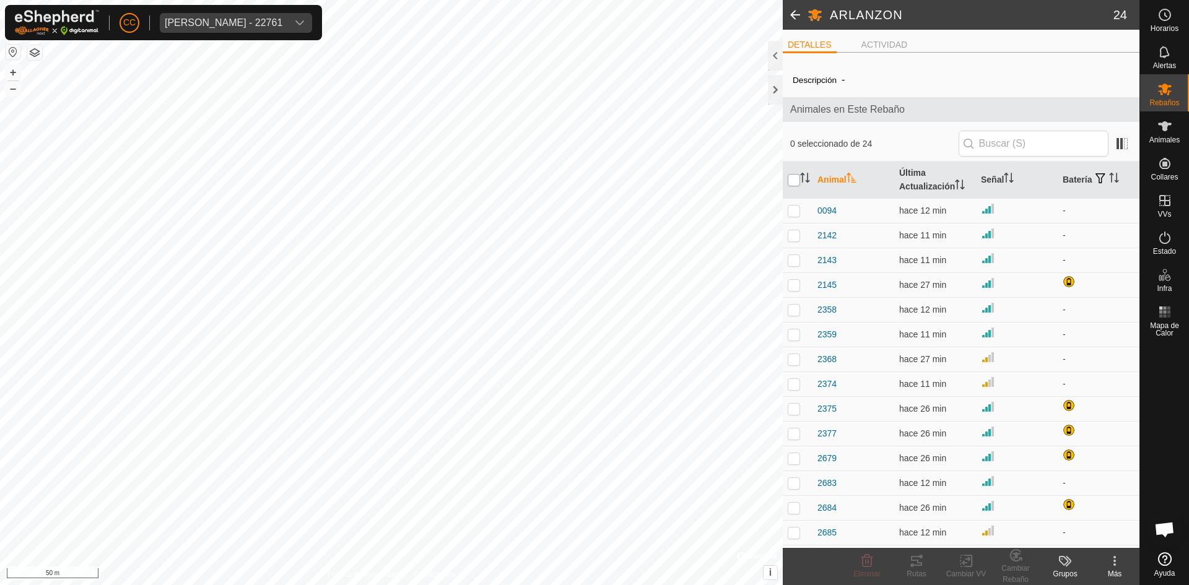
checkbox input "true"
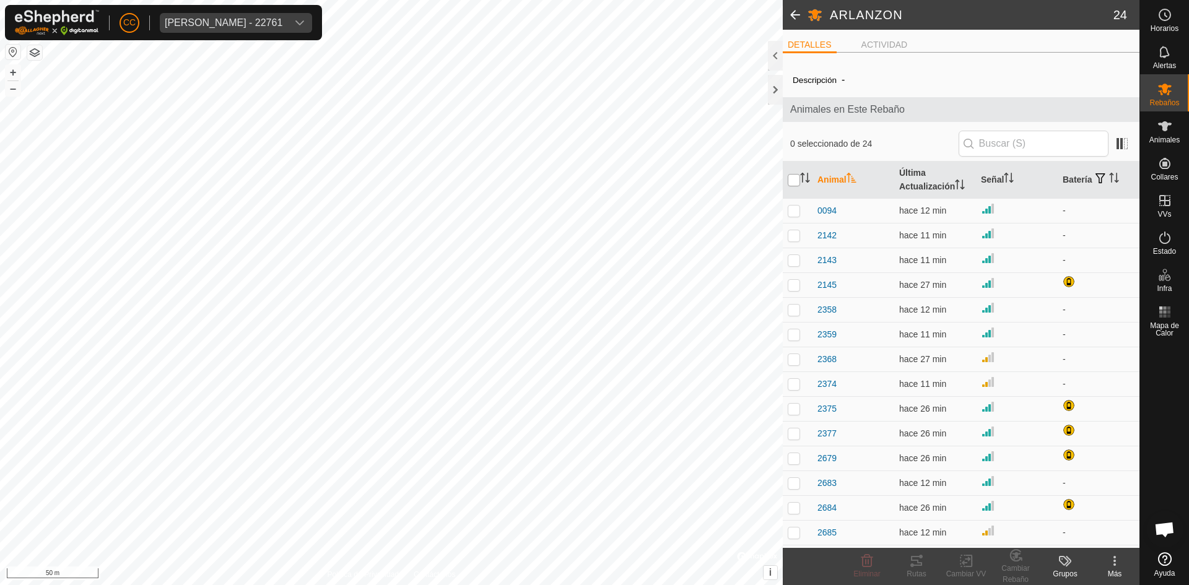
checkbox input "true"
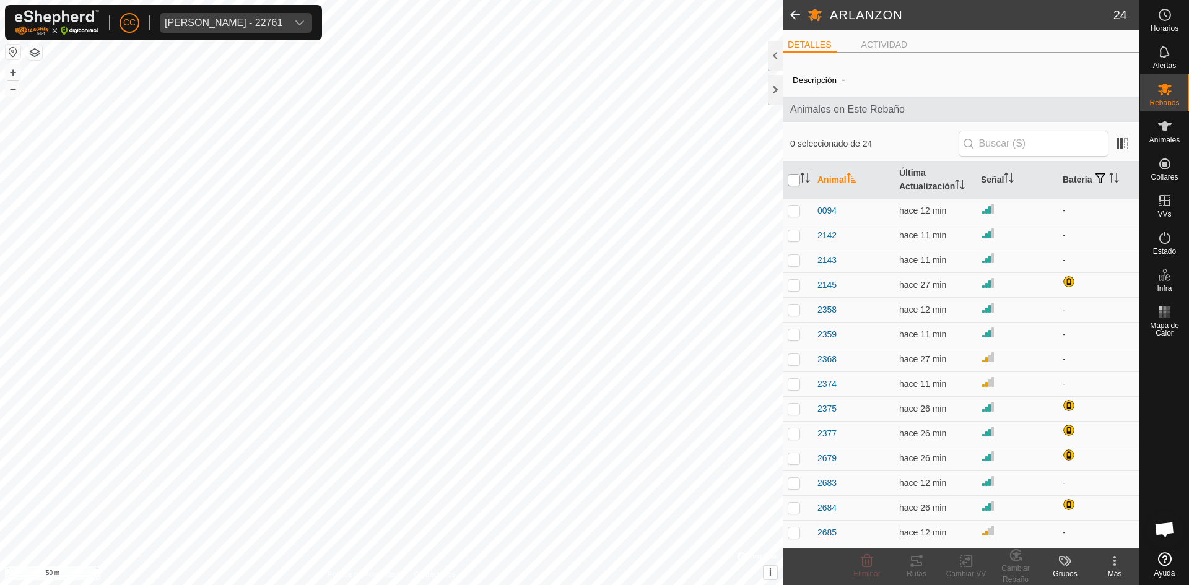
checkbox input "true"
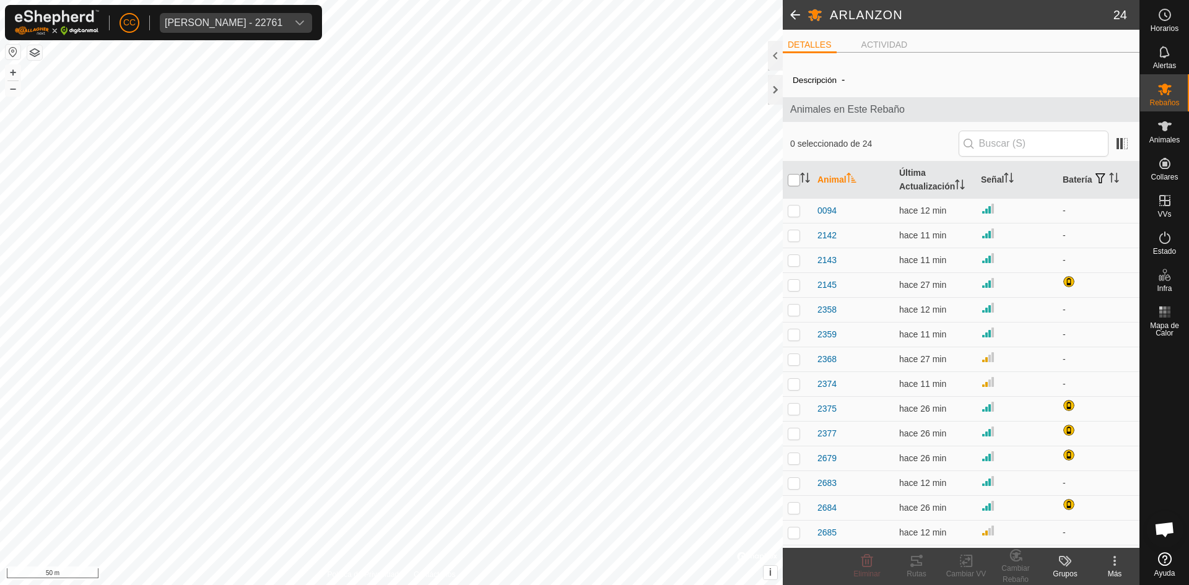
checkbox input "true"
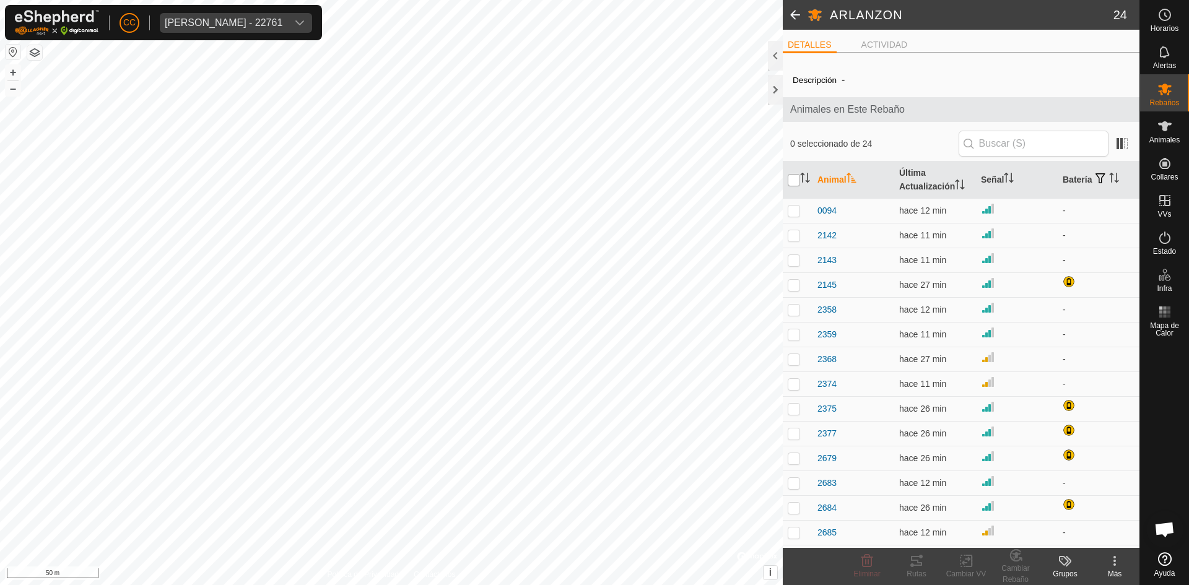
checkbox input "true"
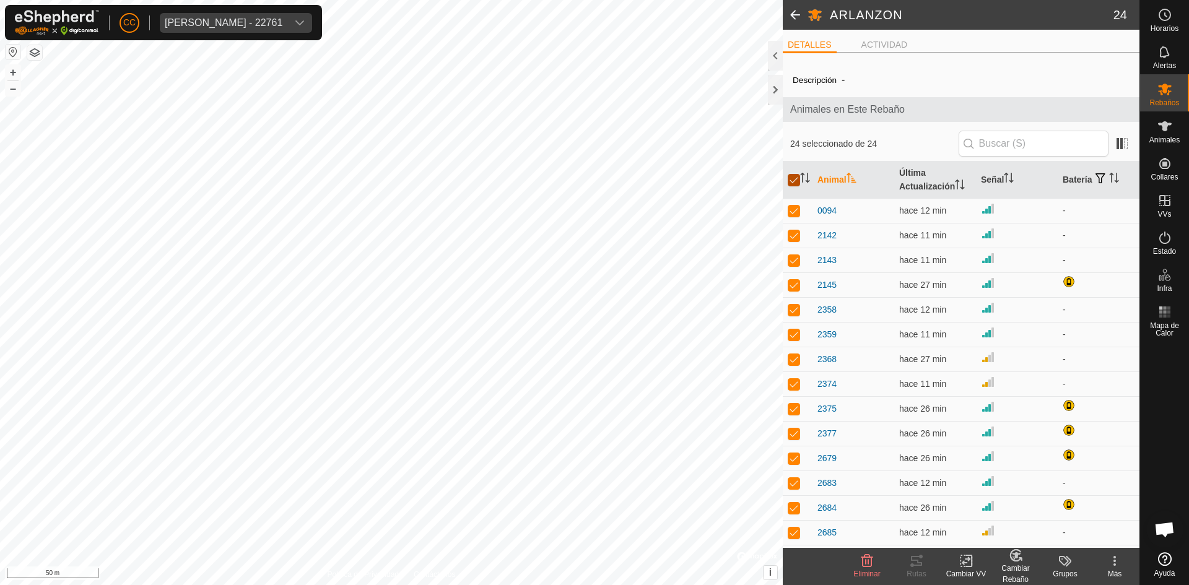
click at [794, 175] on input "checkbox" at bounding box center [794, 180] width 12 height 12
checkbox input "false"
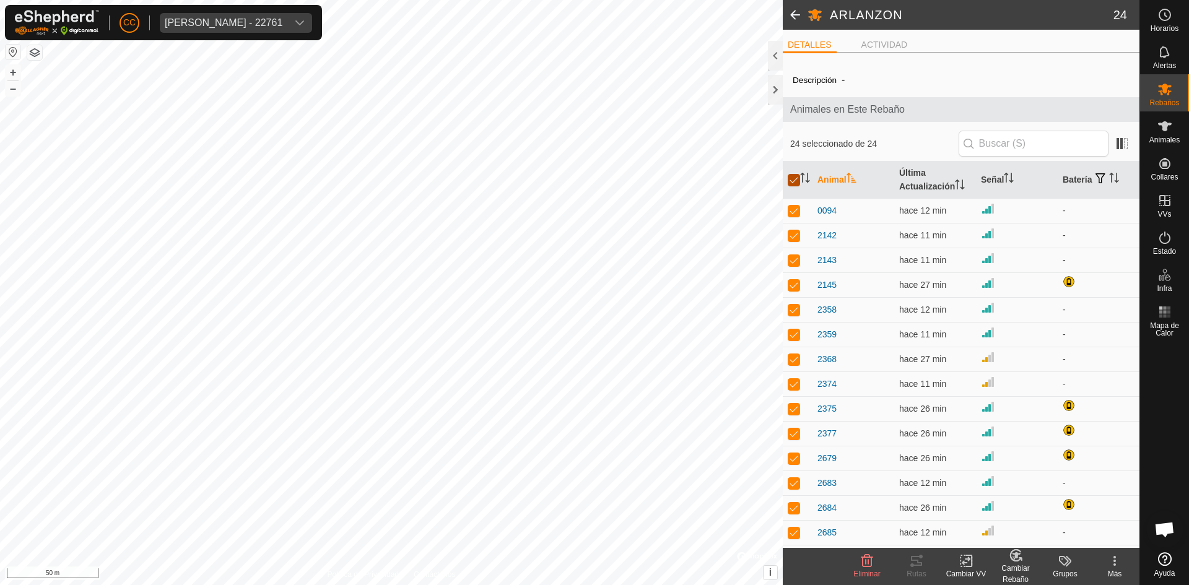
checkbox input "false"
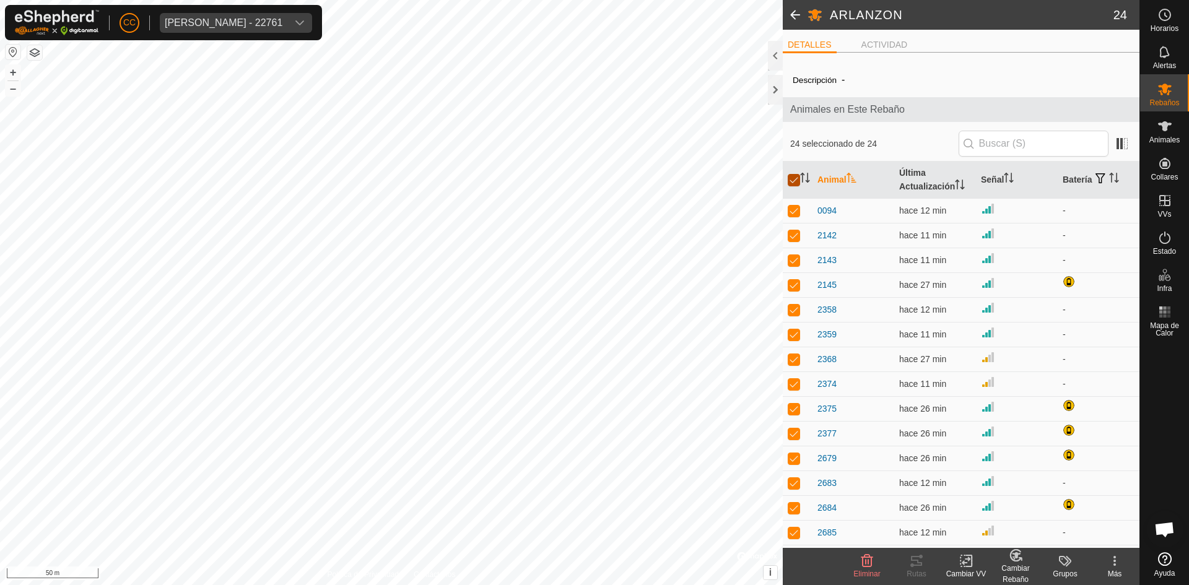
checkbox input "false"
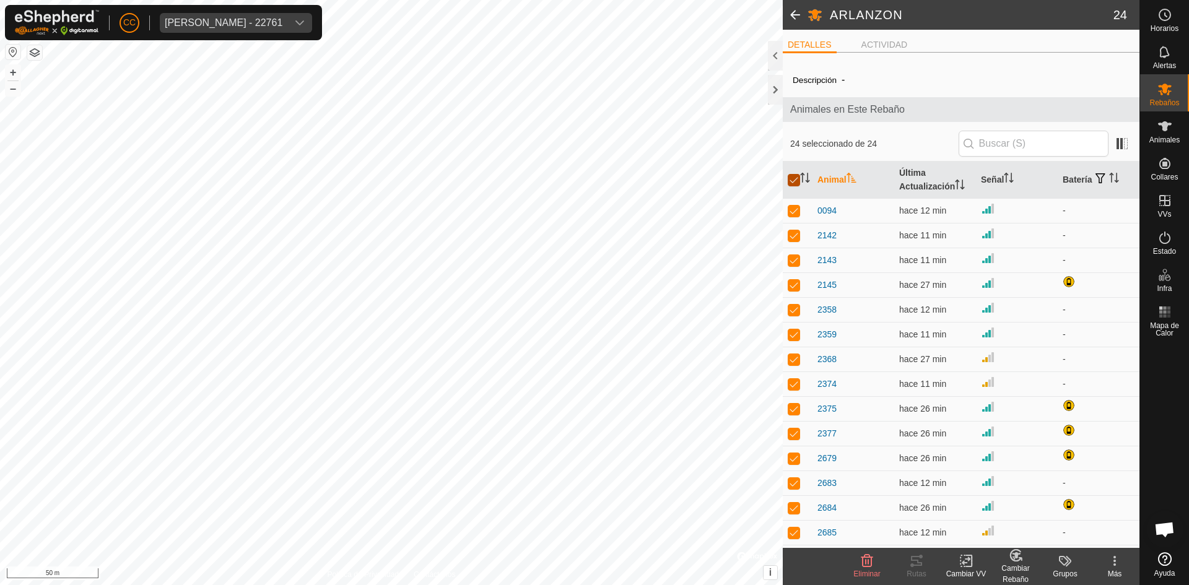
checkbox input "false"
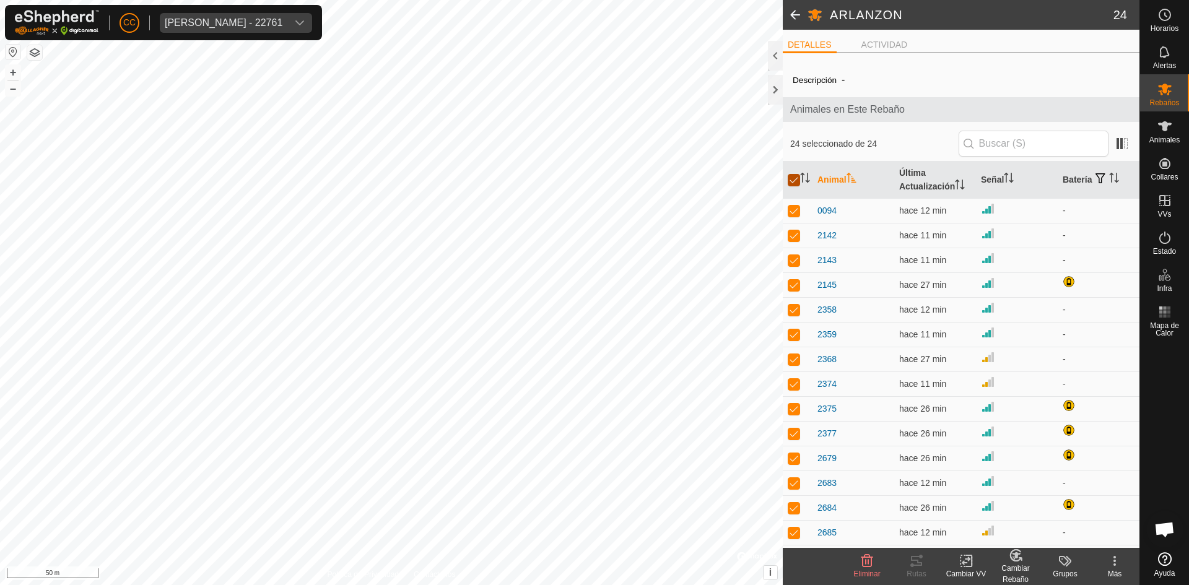
checkbox input "false"
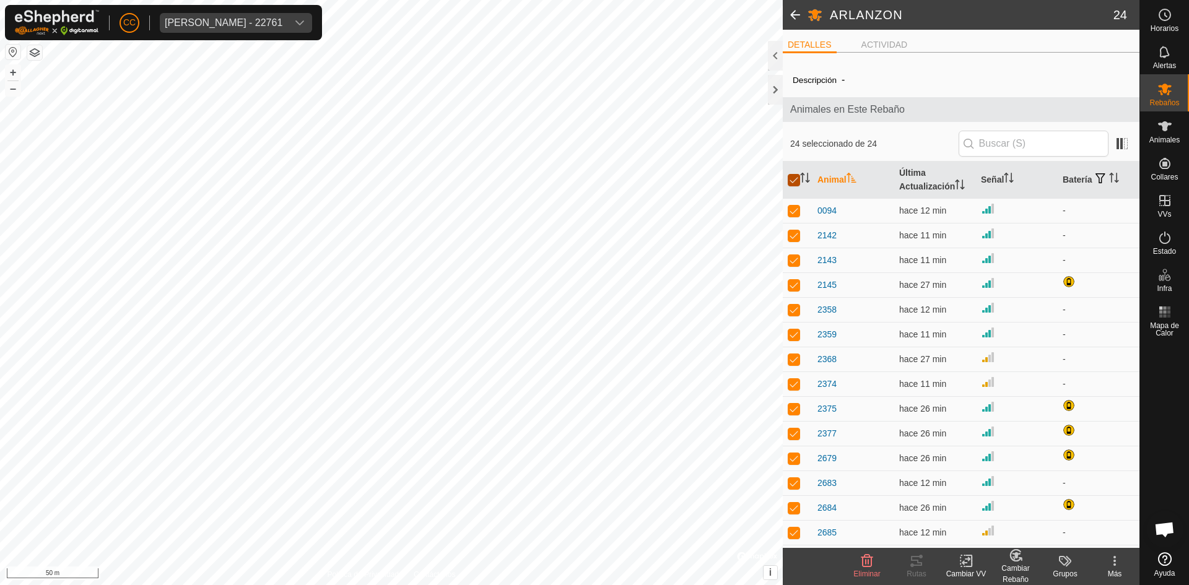
checkbox input "false"
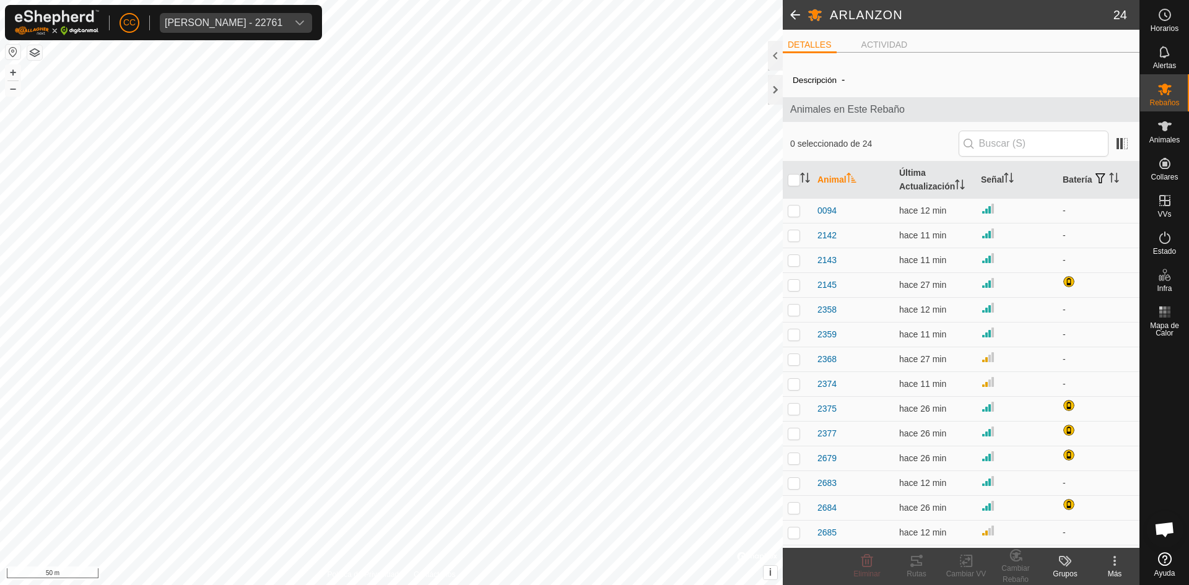
click at [1063, 563] on icon at bounding box center [1064, 561] width 10 height 10
click at [1086, 530] on link "Gestionar Grupos" at bounding box center [1102, 533] width 123 height 25
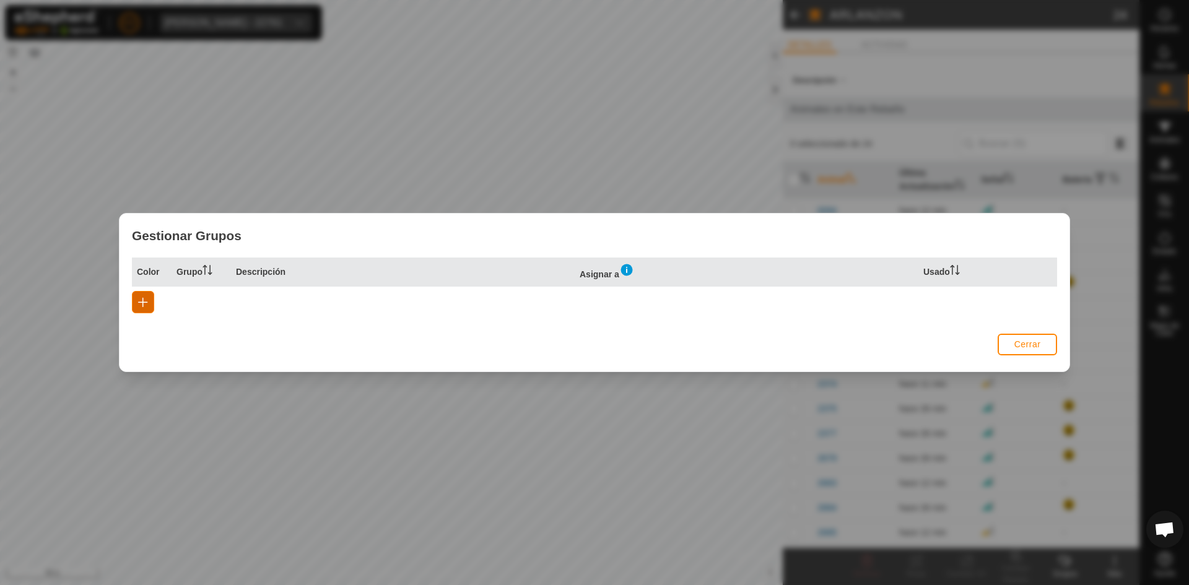
click at [141, 296] on button "button" at bounding box center [143, 302] width 22 height 22
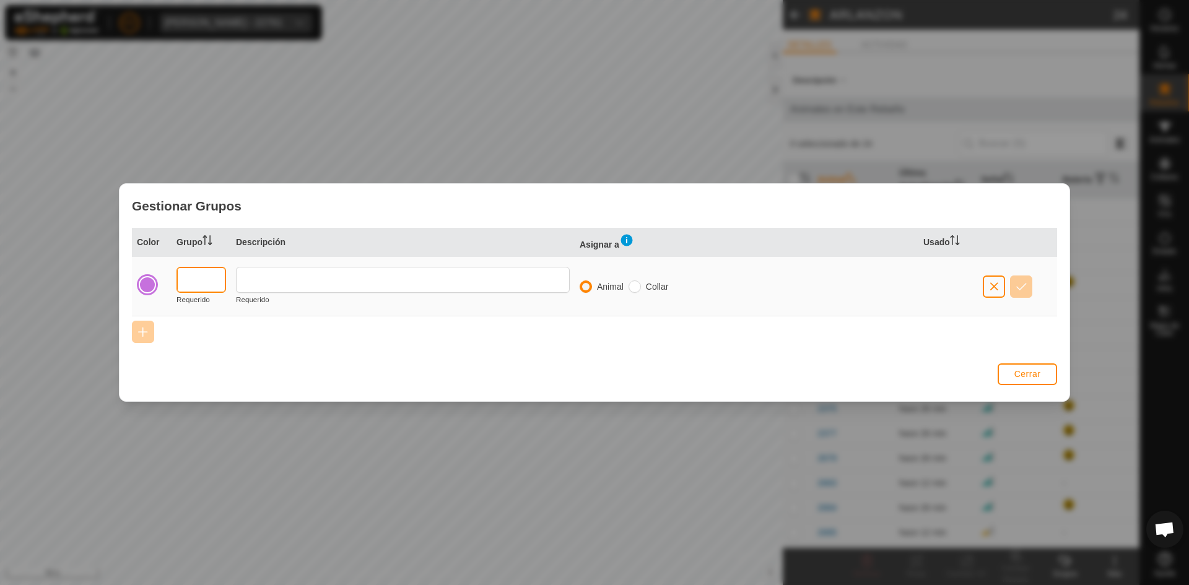
click at [204, 284] on input "text" at bounding box center [201, 280] width 50 height 26
click at [1026, 367] on button "Cerrar" at bounding box center [1027, 374] width 59 height 22
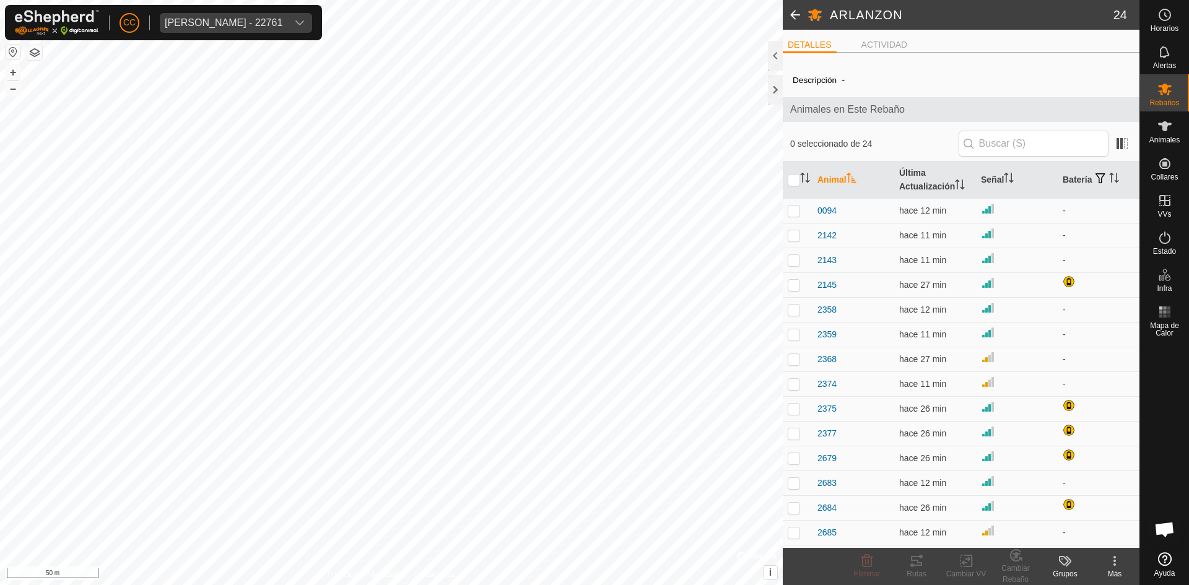
click at [1115, 570] on div "Más" at bounding box center [1115, 573] width 50 height 11
click at [1080, 533] on link "Editar Detalle del Rebaño" at bounding box center [1067, 533] width 142 height 25
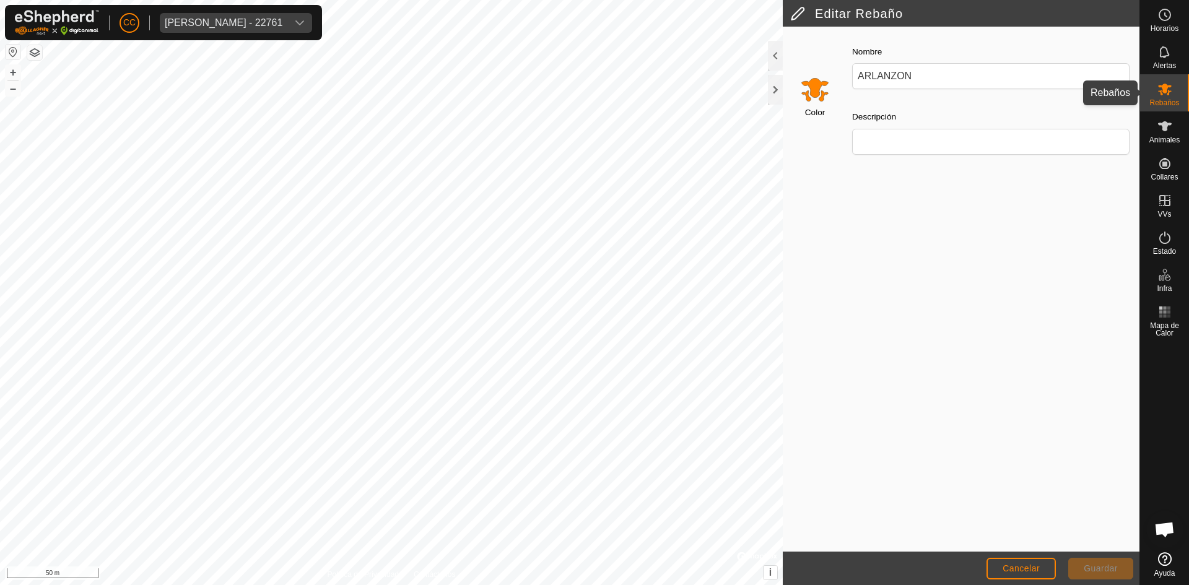
click at [1166, 89] on icon at bounding box center [1165, 90] width 14 height 12
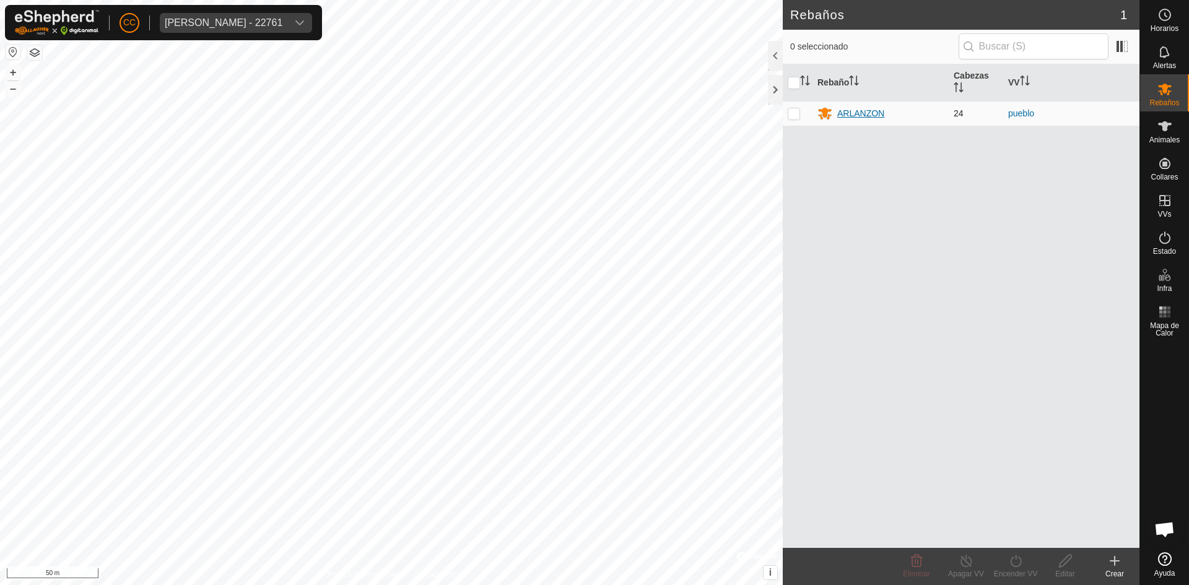
click at [866, 115] on div "ARLANZON" at bounding box center [860, 113] width 47 height 13
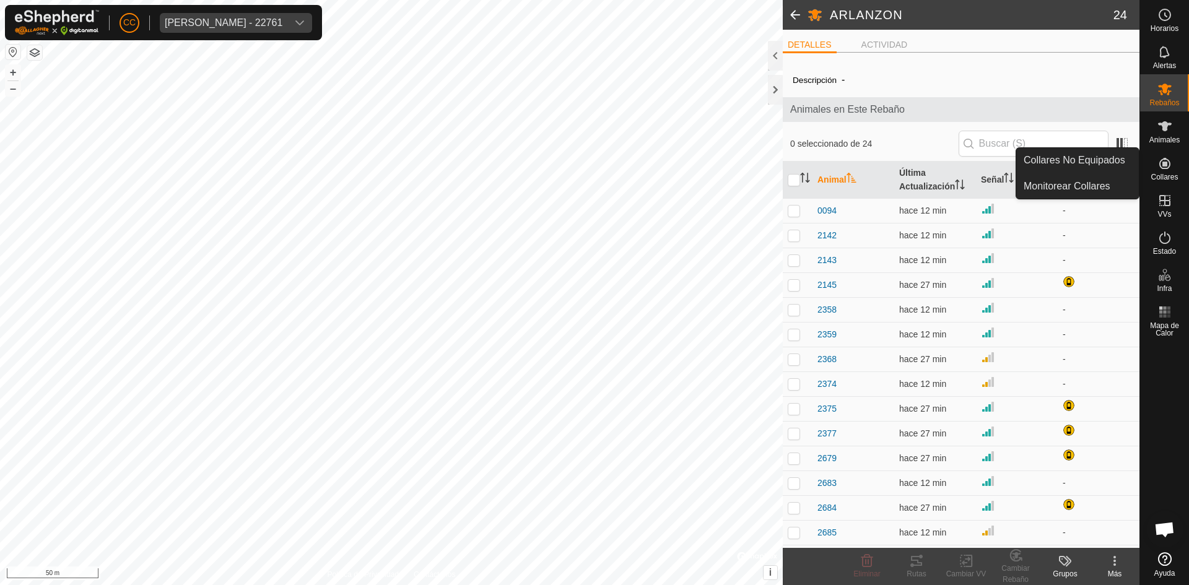
click at [1157, 133] on icon at bounding box center [1164, 126] width 15 height 15
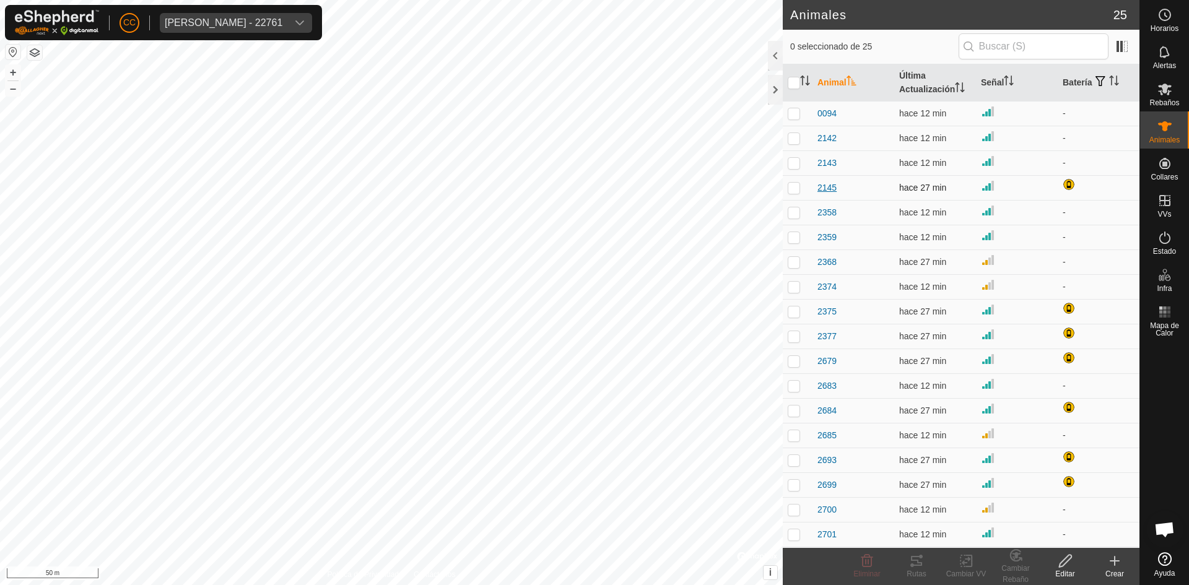
scroll to position [173, 0]
click at [1016, 63] on div "0 seleccionado de 25" at bounding box center [961, 47] width 357 height 35
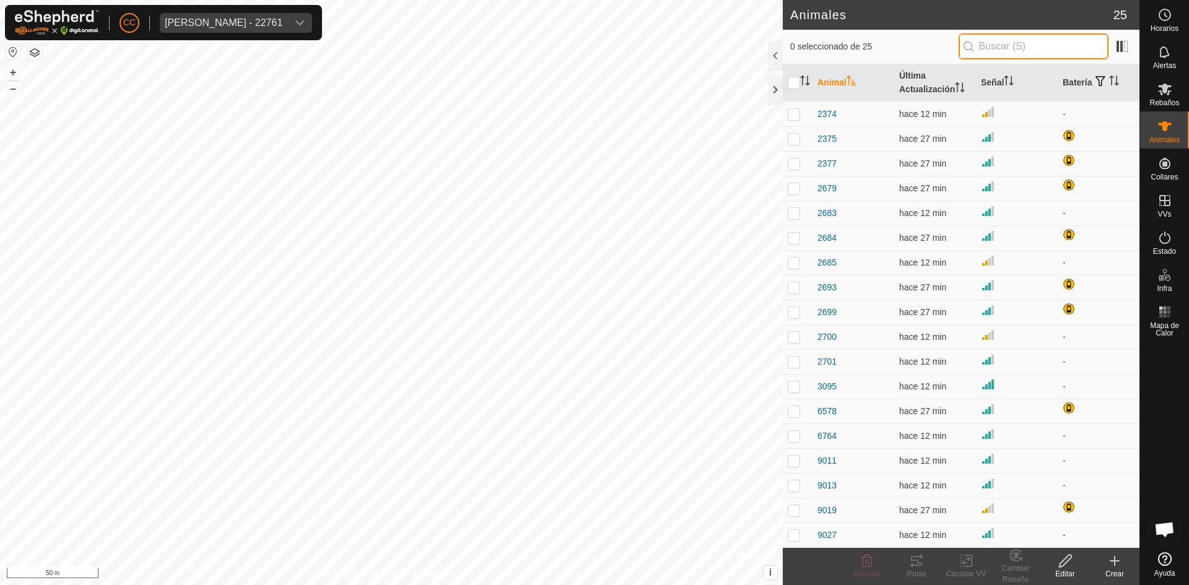
click at [1021, 53] on input "text" at bounding box center [1034, 46] width 150 height 26
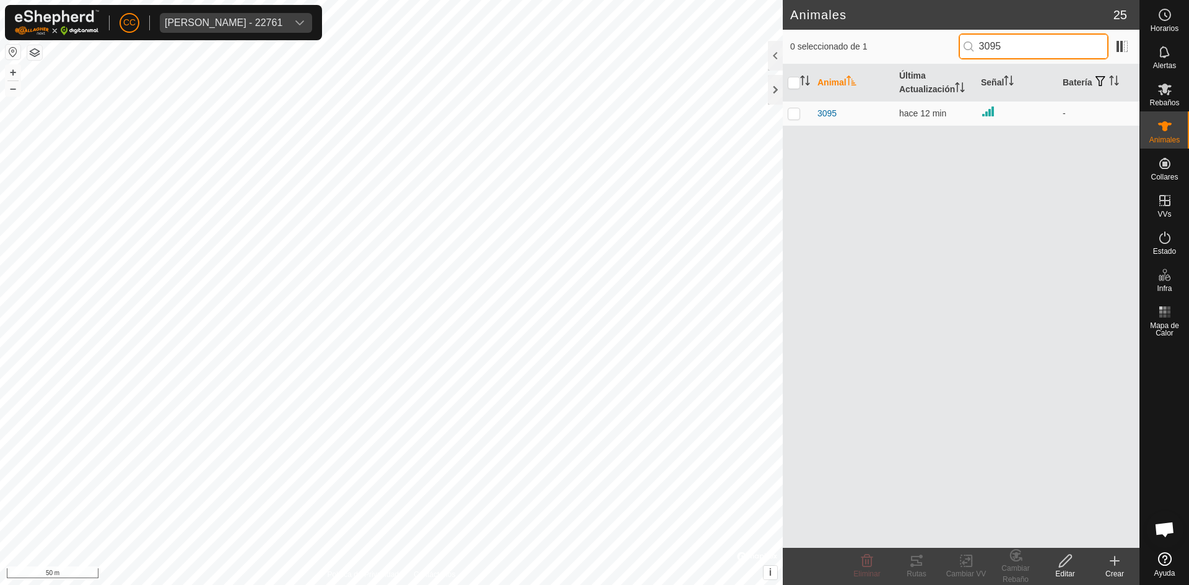
scroll to position [0, 0]
type input "3095"
click at [796, 109] on p-checkbox at bounding box center [794, 113] width 12 height 10
checkbox input "true"
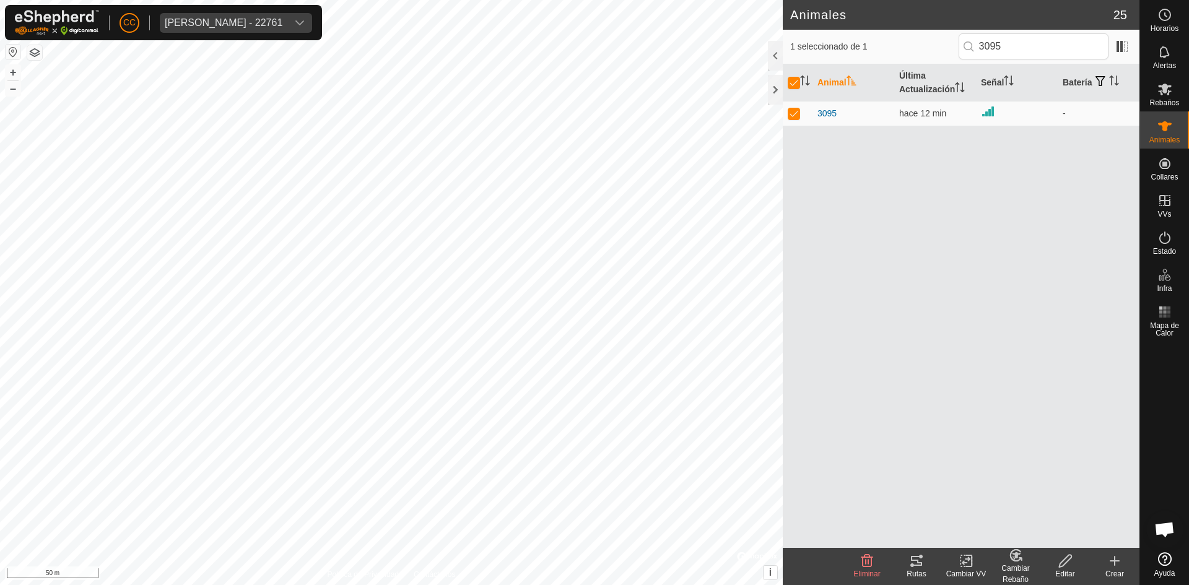
click at [1011, 568] on div "Cambiar Rebaño" at bounding box center [1016, 574] width 50 height 22
click at [1033, 511] on link "Elegir Rebaño..." at bounding box center [1053, 507] width 124 height 25
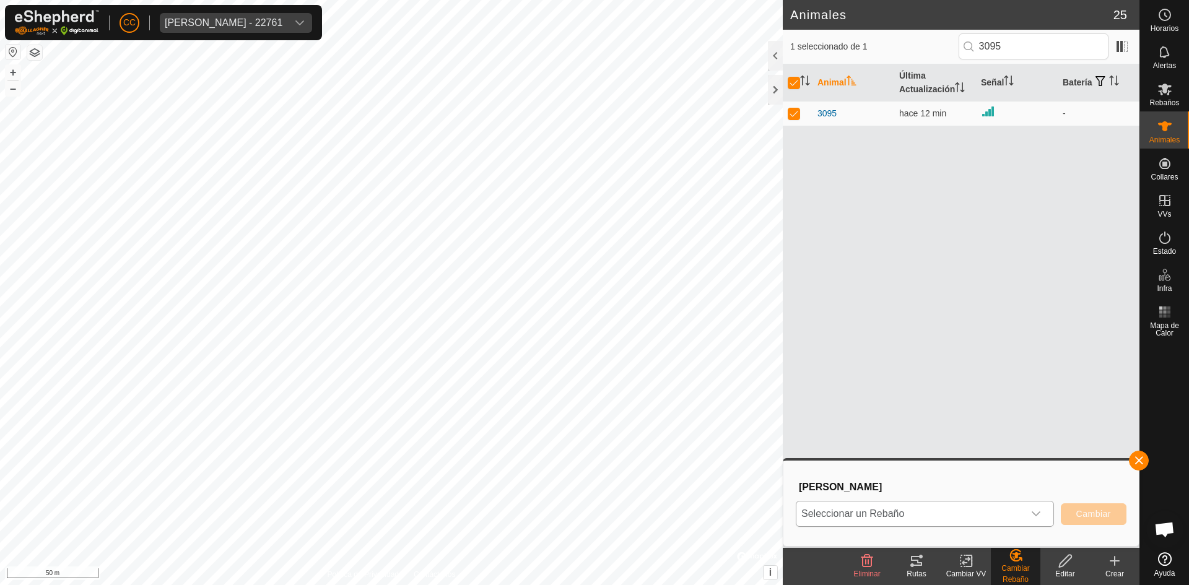
click at [958, 517] on span "Seleccionar un Rebaño" at bounding box center [909, 514] width 227 height 25
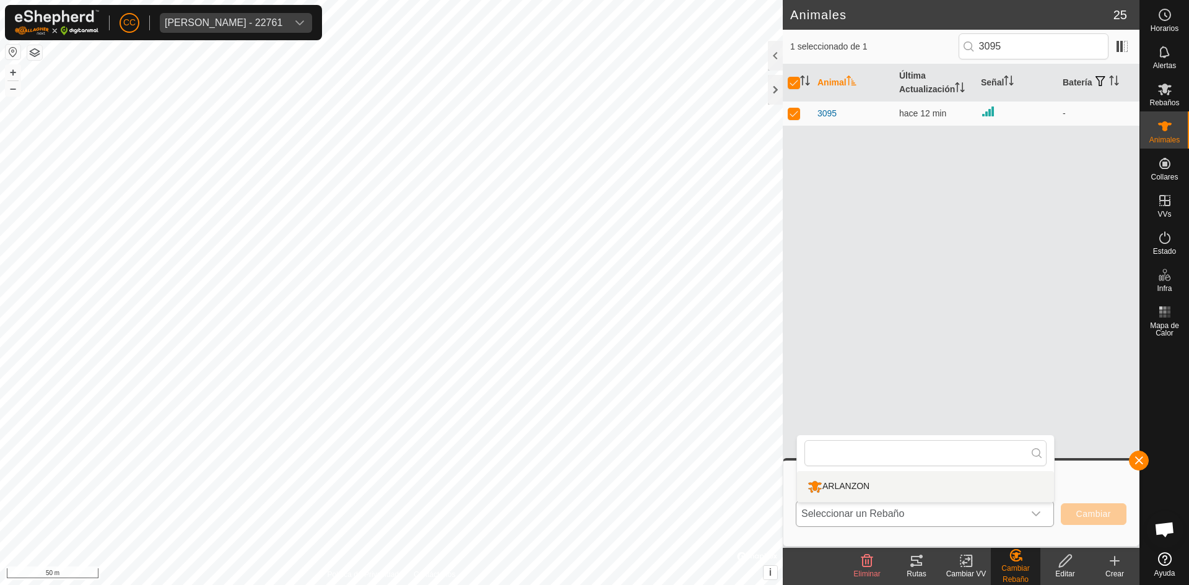
click at [881, 488] on li "ARLANZON" at bounding box center [925, 486] width 257 height 31
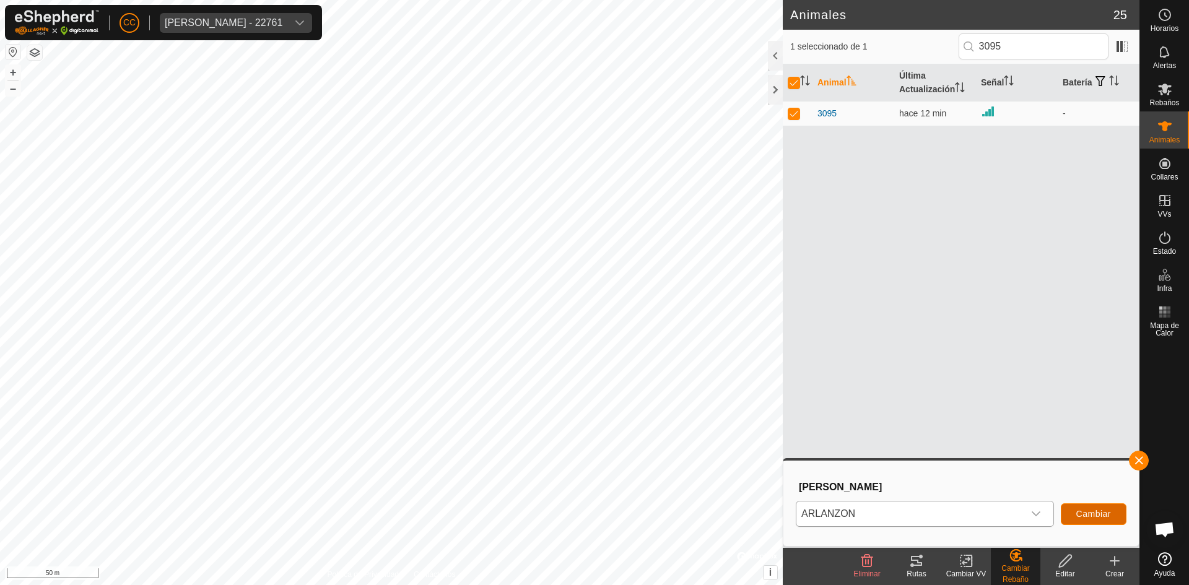
click at [1089, 511] on span "Cambiar" at bounding box center [1093, 514] width 35 height 10
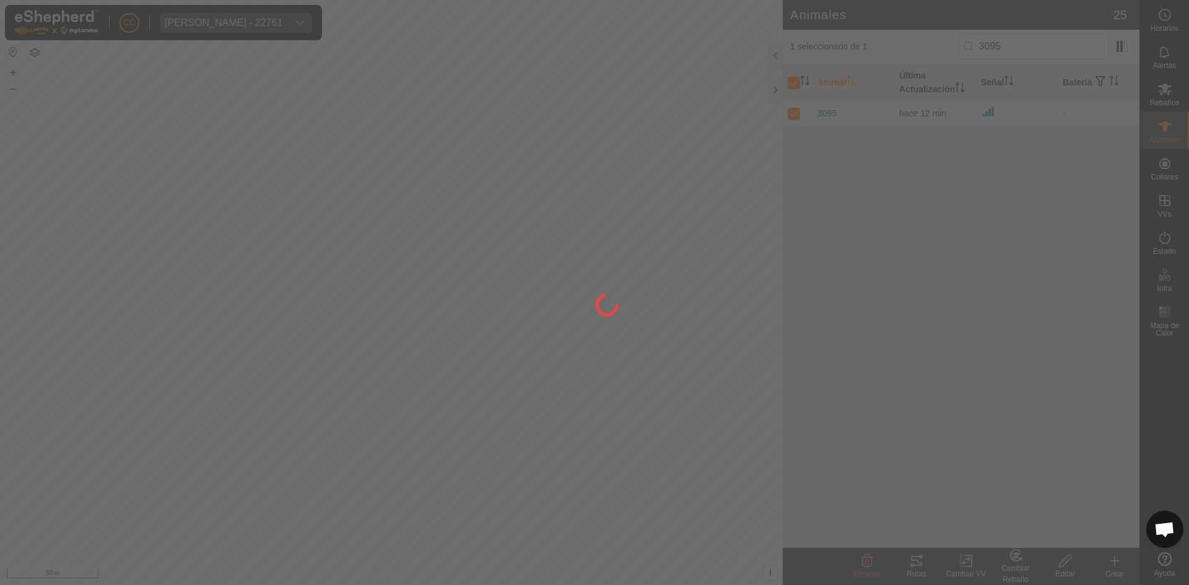
checkbox input "false"
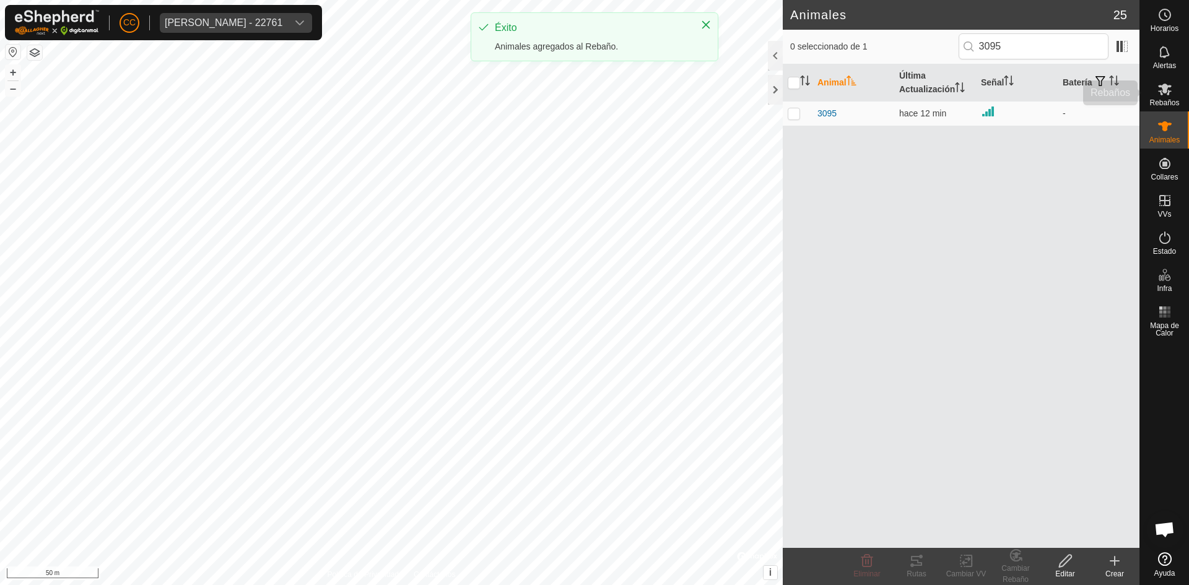
click at [1166, 91] on icon at bounding box center [1165, 90] width 14 height 12
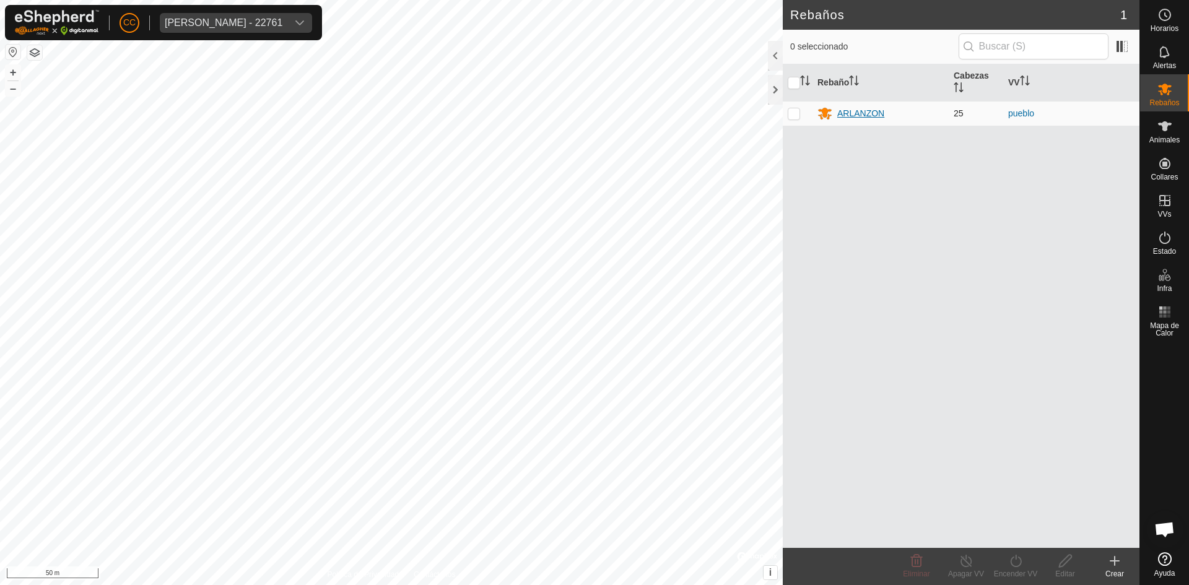
click at [832, 114] on icon at bounding box center [824, 113] width 15 height 15
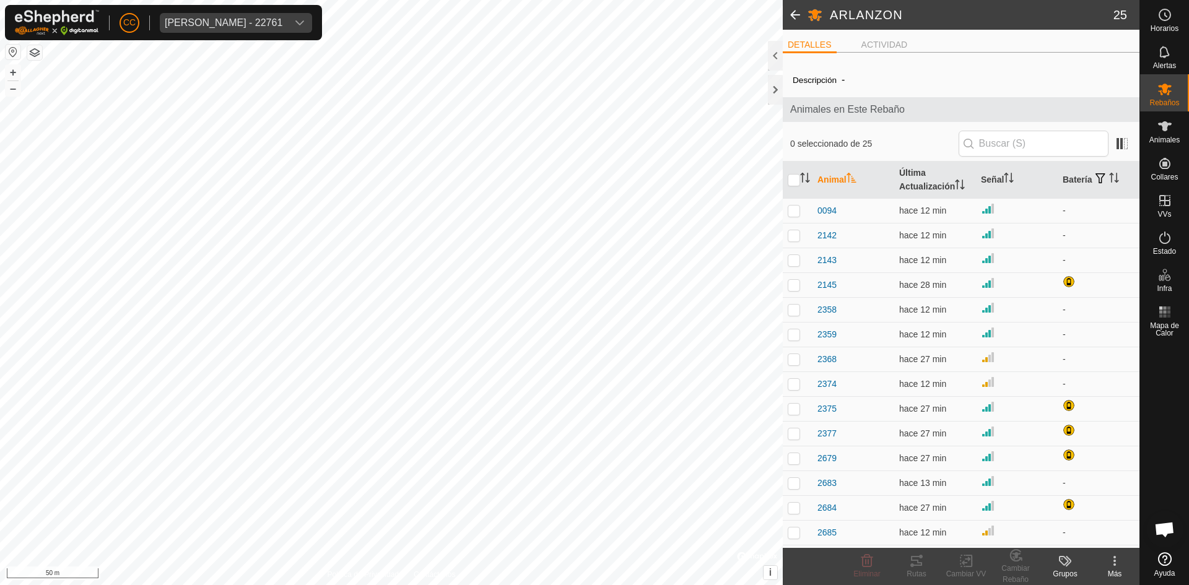
click at [788, 171] on th at bounding box center [798, 180] width 30 height 37
click at [791, 179] on input "checkbox" at bounding box center [794, 180] width 12 height 12
checkbox input "true"
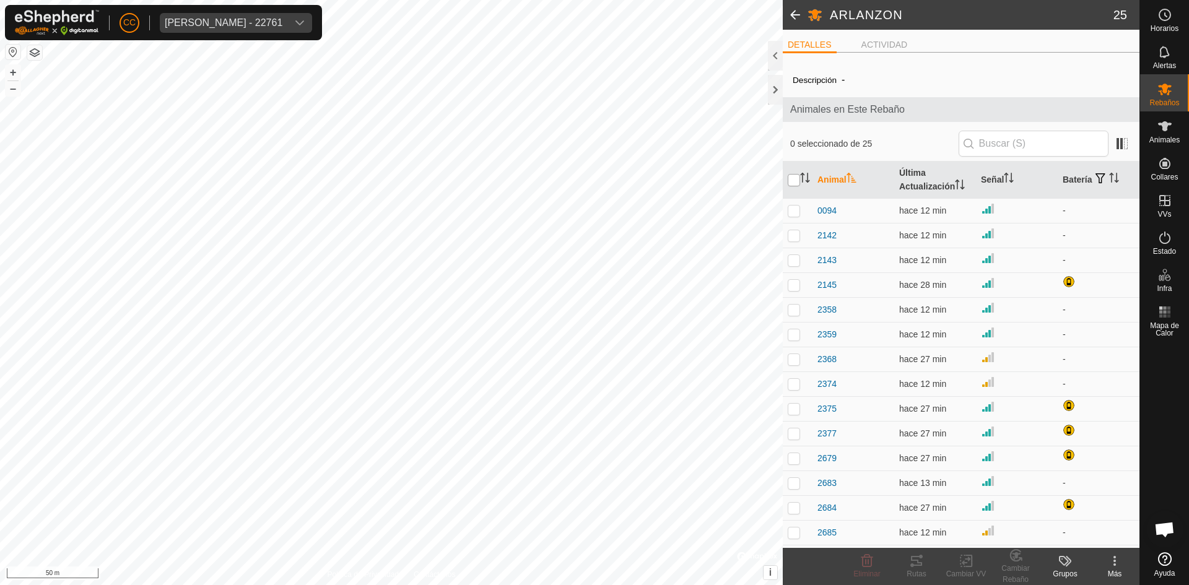
checkbox input "true"
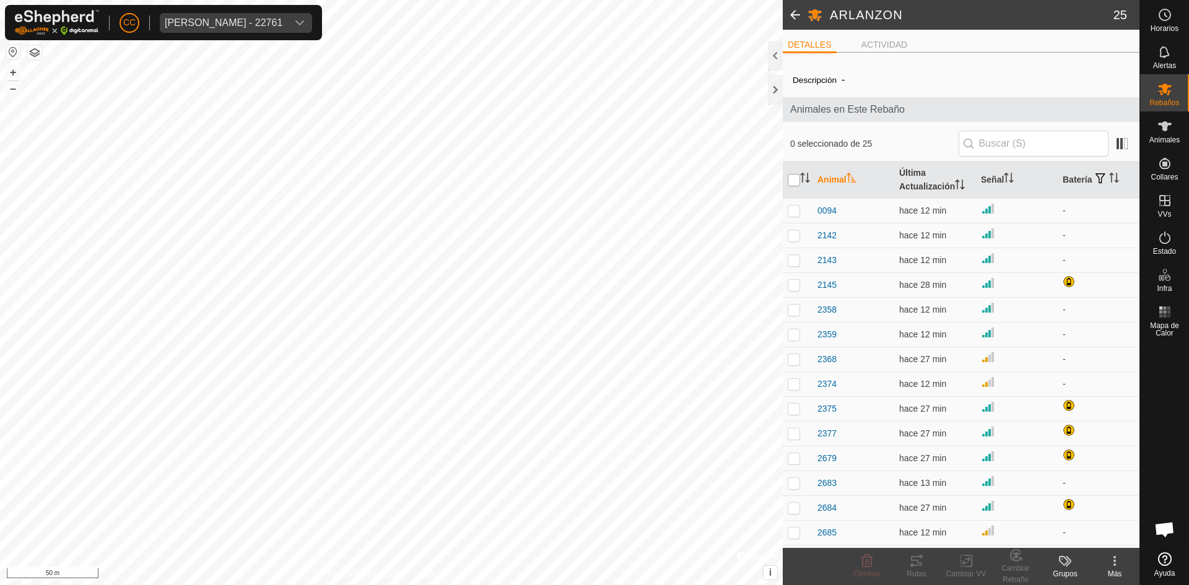
checkbox input "true"
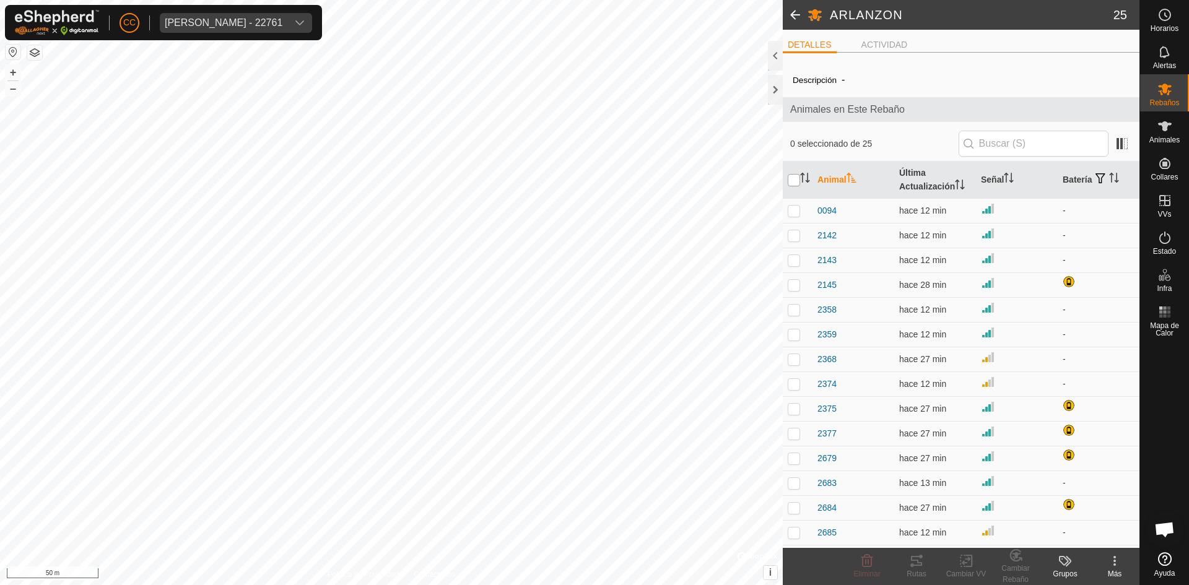
checkbox input "true"
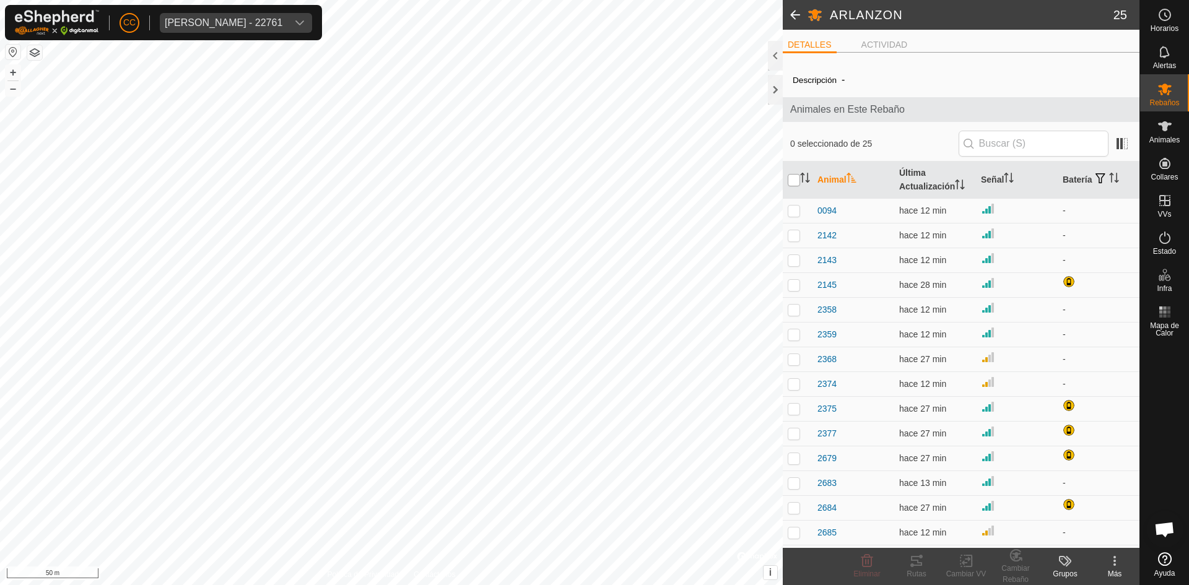
checkbox input "true"
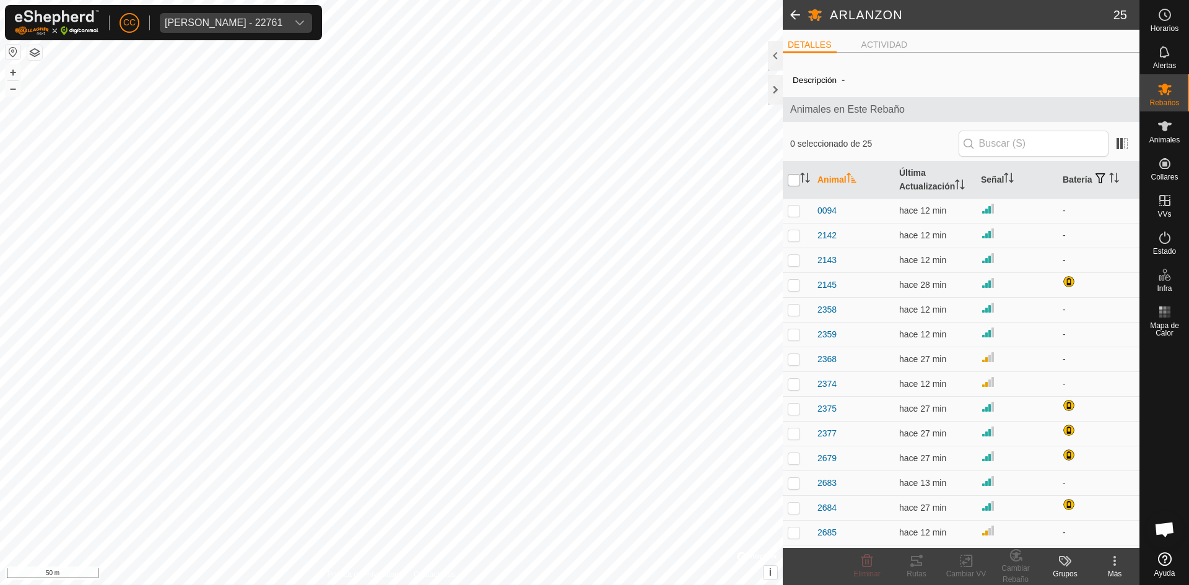
checkbox input "true"
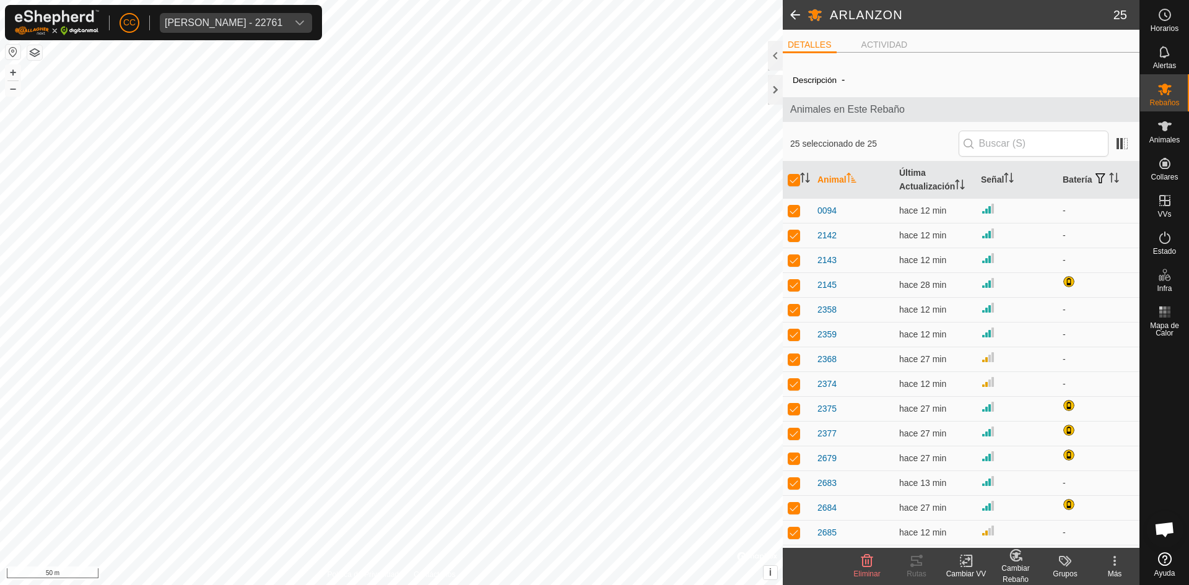
click at [973, 565] on icon at bounding box center [966, 561] width 15 height 15
click at [987, 509] on link "Elegir VV..." at bounding box center [1003, 507] width 123 height 25
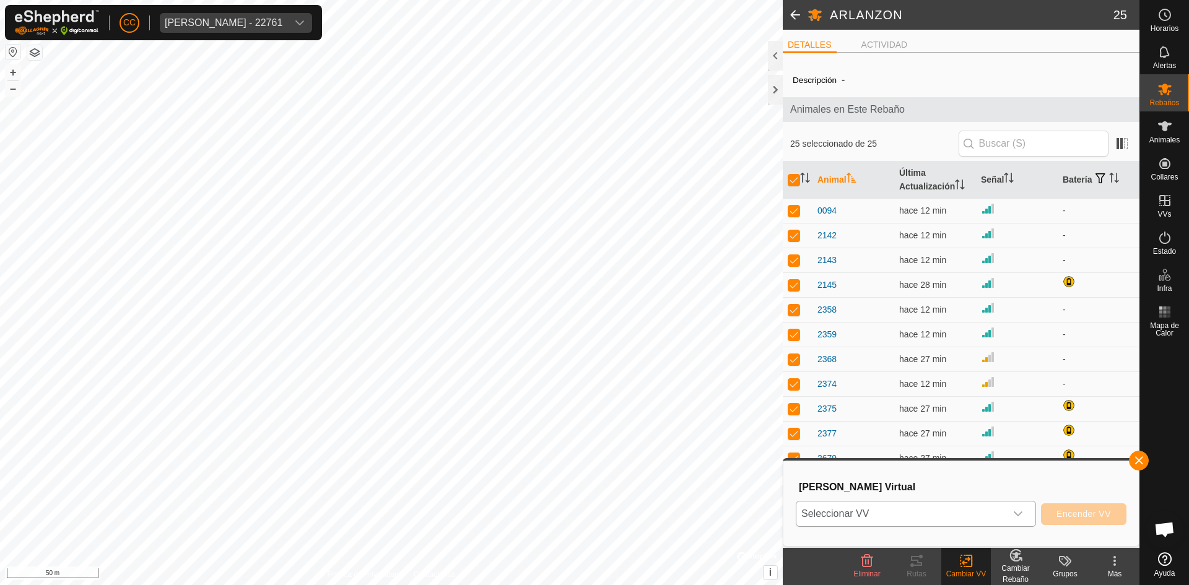
click at [963, 512] on span "Seleccionar VV" at bounding box center [900, 514] width 209 height 25
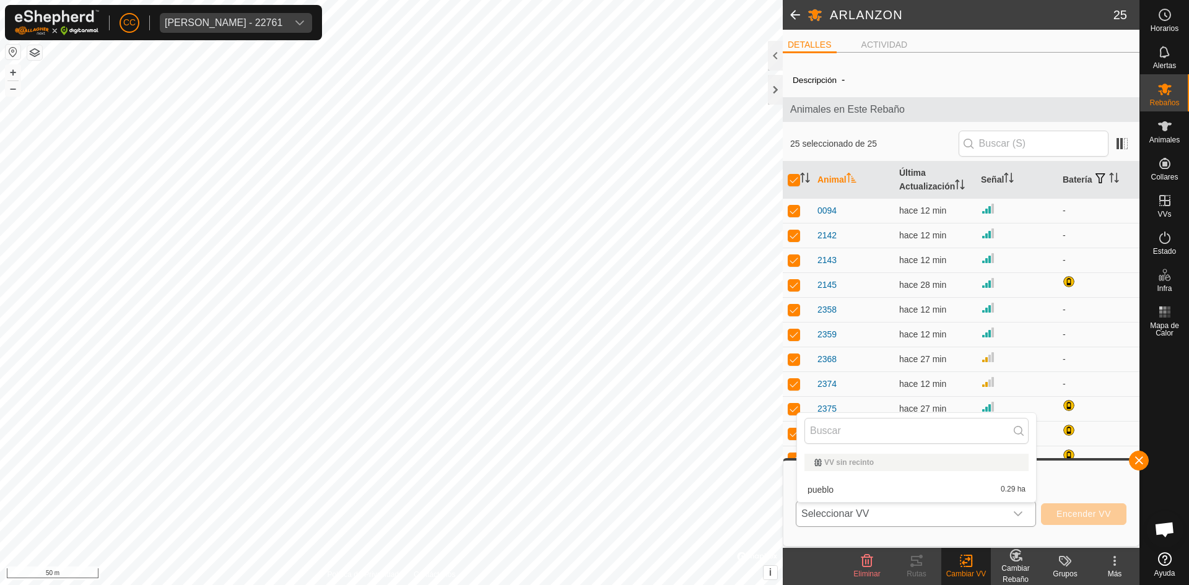
click at [902, 487] on li "pueblo 0.29 ha" at bounding box center [916, 489] width 239 height 25
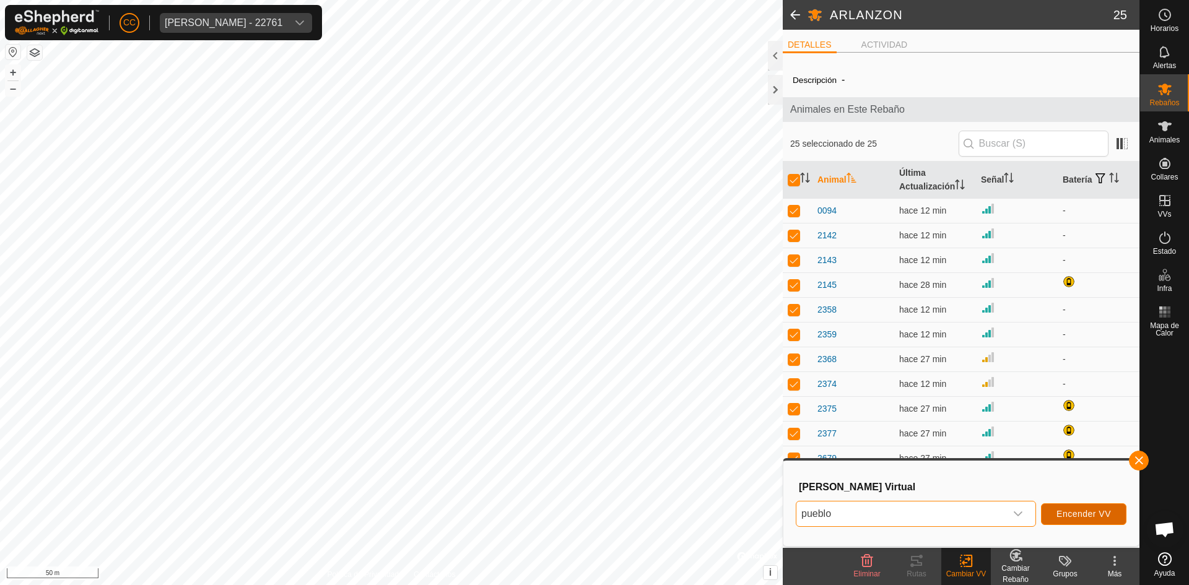
click at [1087, 513] on span "Encender VV" at bounding box center [1083, 514] width 54 height 10
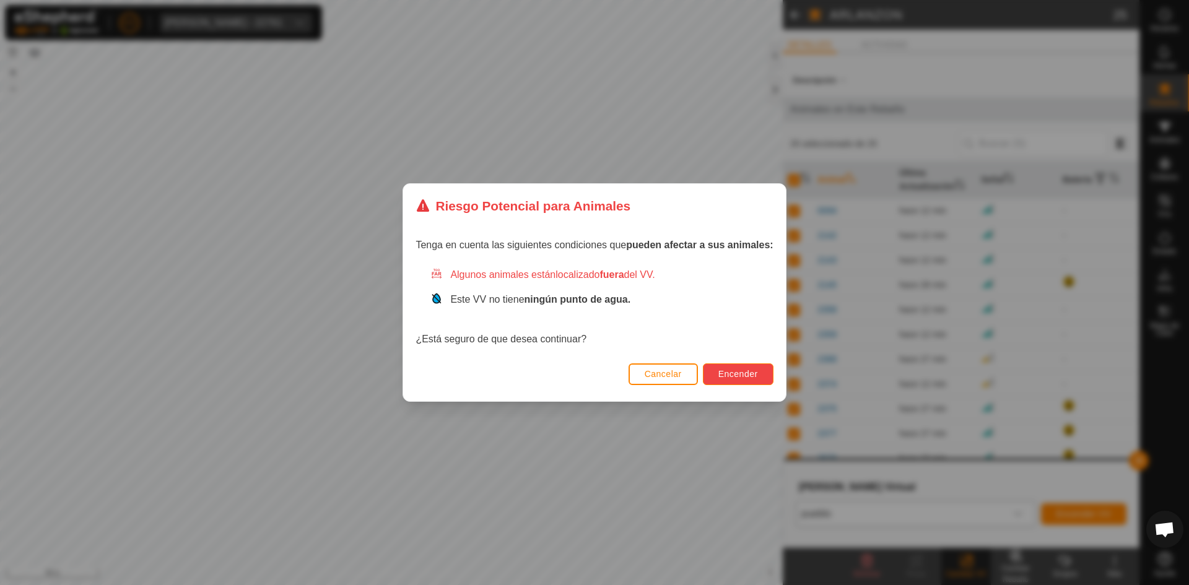
click at [731, 373] on span "Encender" at bounding box center [738, 374] width 40 height 10
